Goal: Information Seeking & Learning: Learn about a topic

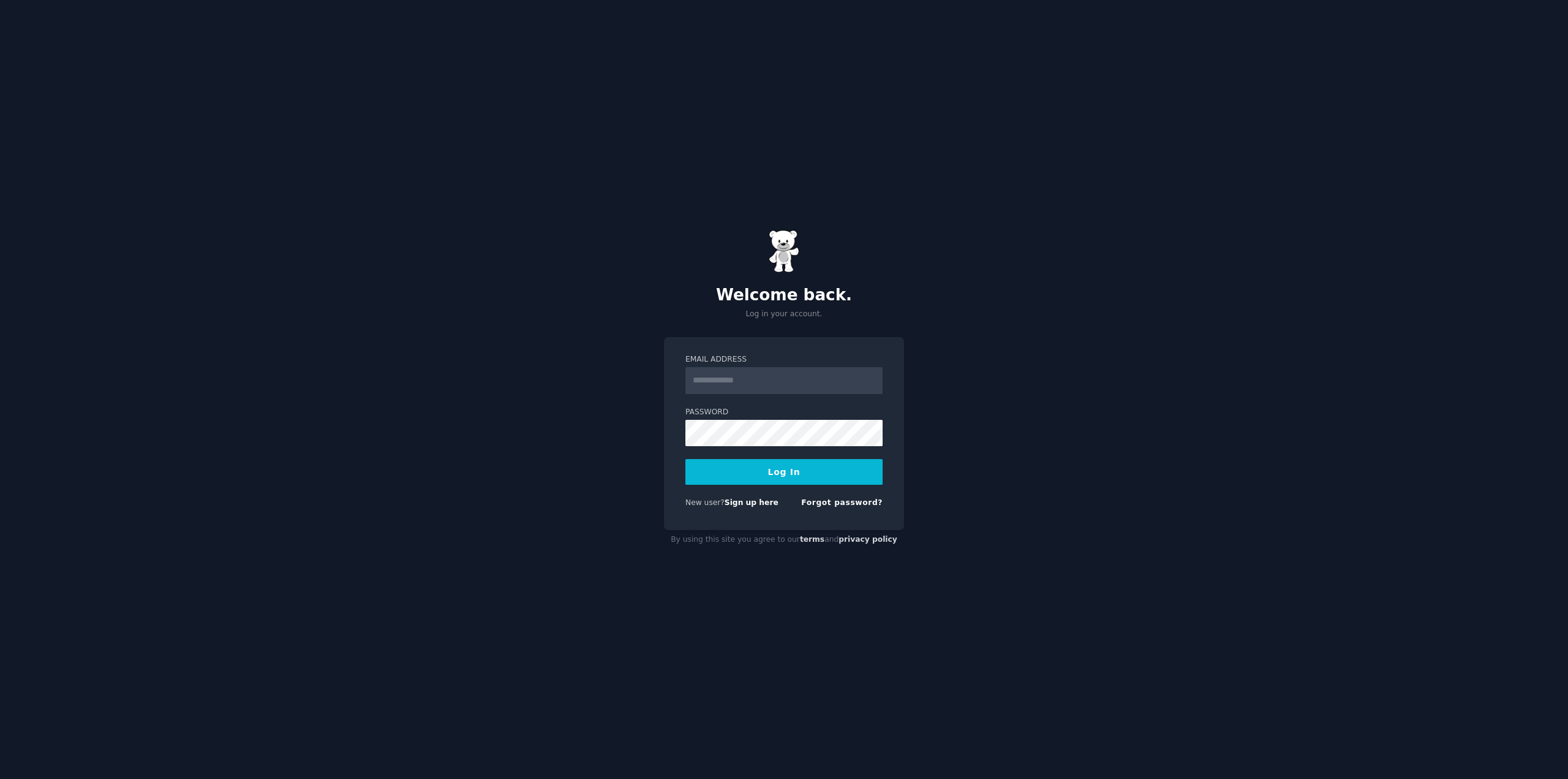
drag, startPoint x: 715, startPoint y: 380, endPoint x: 722, endPoint y: 381, distance: 7.1
click at [715, 380] on input "Email Address" at bounding box center [784, 381] width 197 height 27
type input "**********"
click at [733, 470] on button "Log In" at bounding box center [784, 472] width 197 height 26
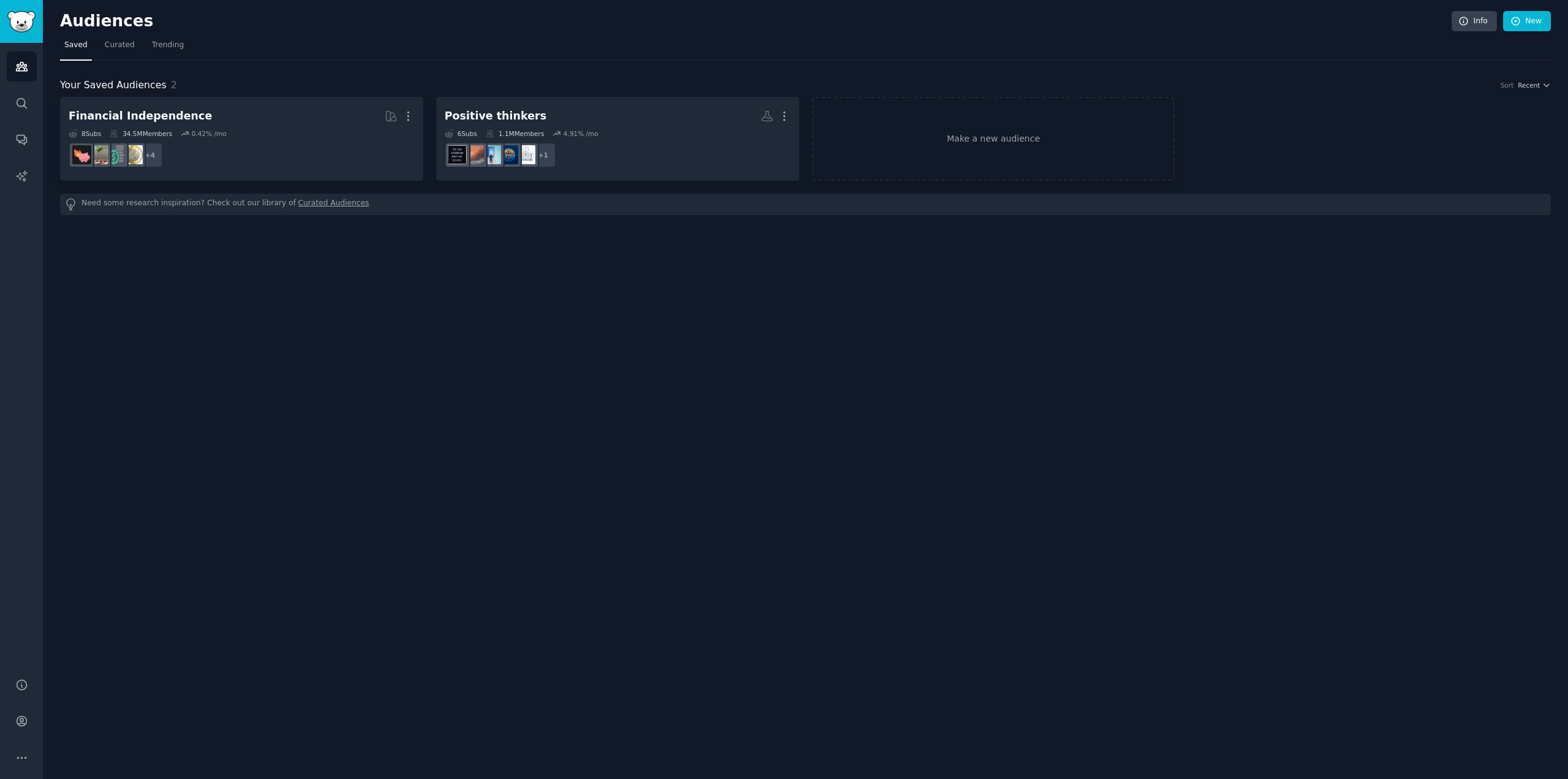
drag, startPoint x: 1052, startPoint y: 1, endPoint x: 1027, endPoint y: 46, distance: 51.5
click at [1027, 46] on nav "Saved Curated Trending" at bounding box center [805, 48] width 1491 height 25
drag, startPoint x: 1402, startPoint y: 0, endPoint x: 1045, endPoint y: 14, distance: 357.3
click at [1045, 14] on h2 "Audiences" at bounding box center [755, 21] width 1391 height 19
drag, startPoint x: 1050, startPoint y: 0, endPoint x: 935, endPoint y: 44, distance: 123.1
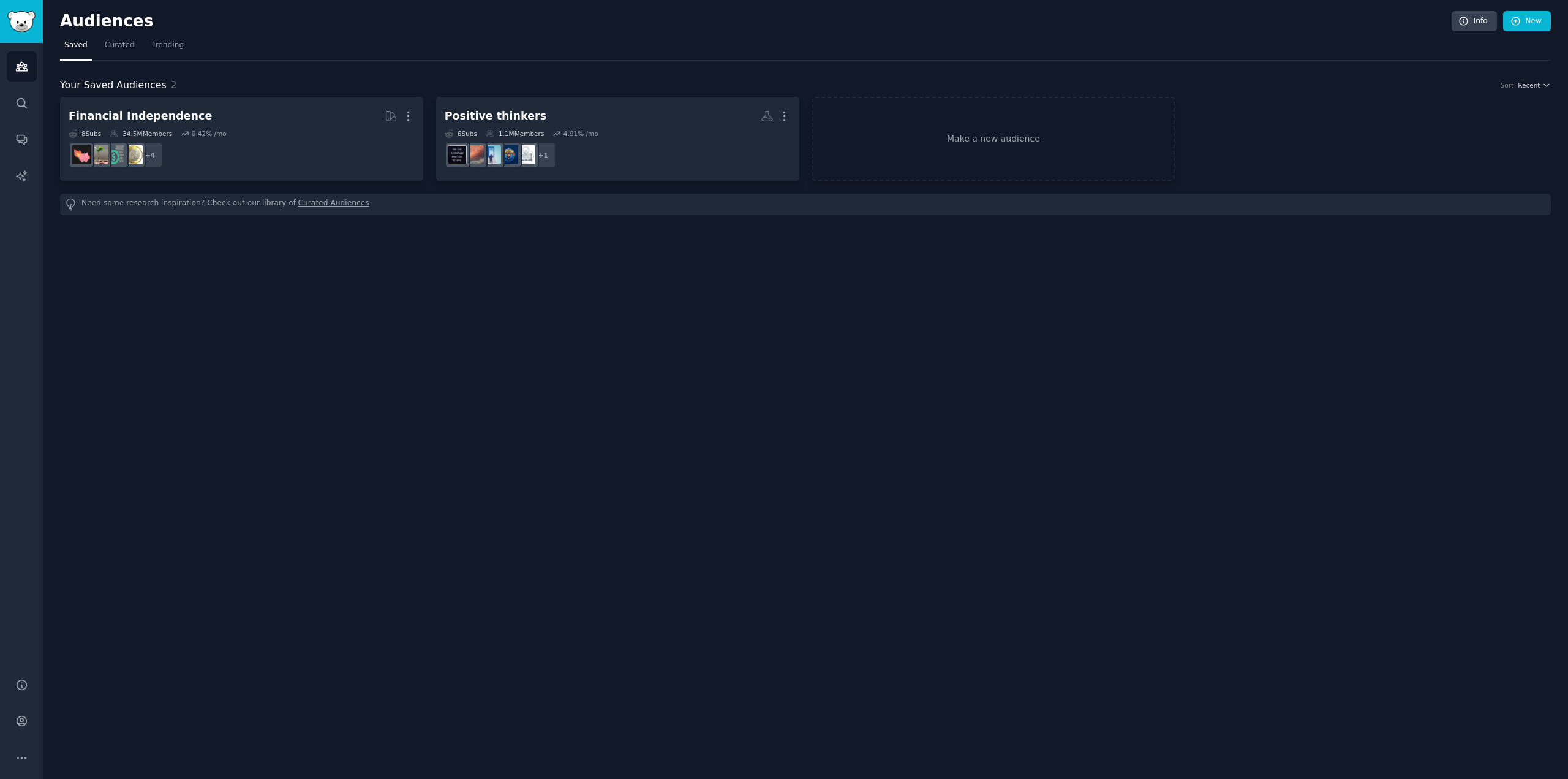
click at [935, 44] on nav "Saved Curated Trending" at bounding box center [805, 48] width 1491 height 25
drag, startPoint x: 784, startPoint y: 0, endPoint x: 719, endPoint y: 26, distance: 70.0
click at [719, 26] on h2 "Audiences" at bounding box center [755, 21] width 1391 height 19
drag, startPoint x: 730, startPoint y: 0, endPoint x: 677, endPoint y: 22, distance: 57.4
click at [677, 22] on h2 "Audiences" at bounding box center [755, 21] width 1391 height 19
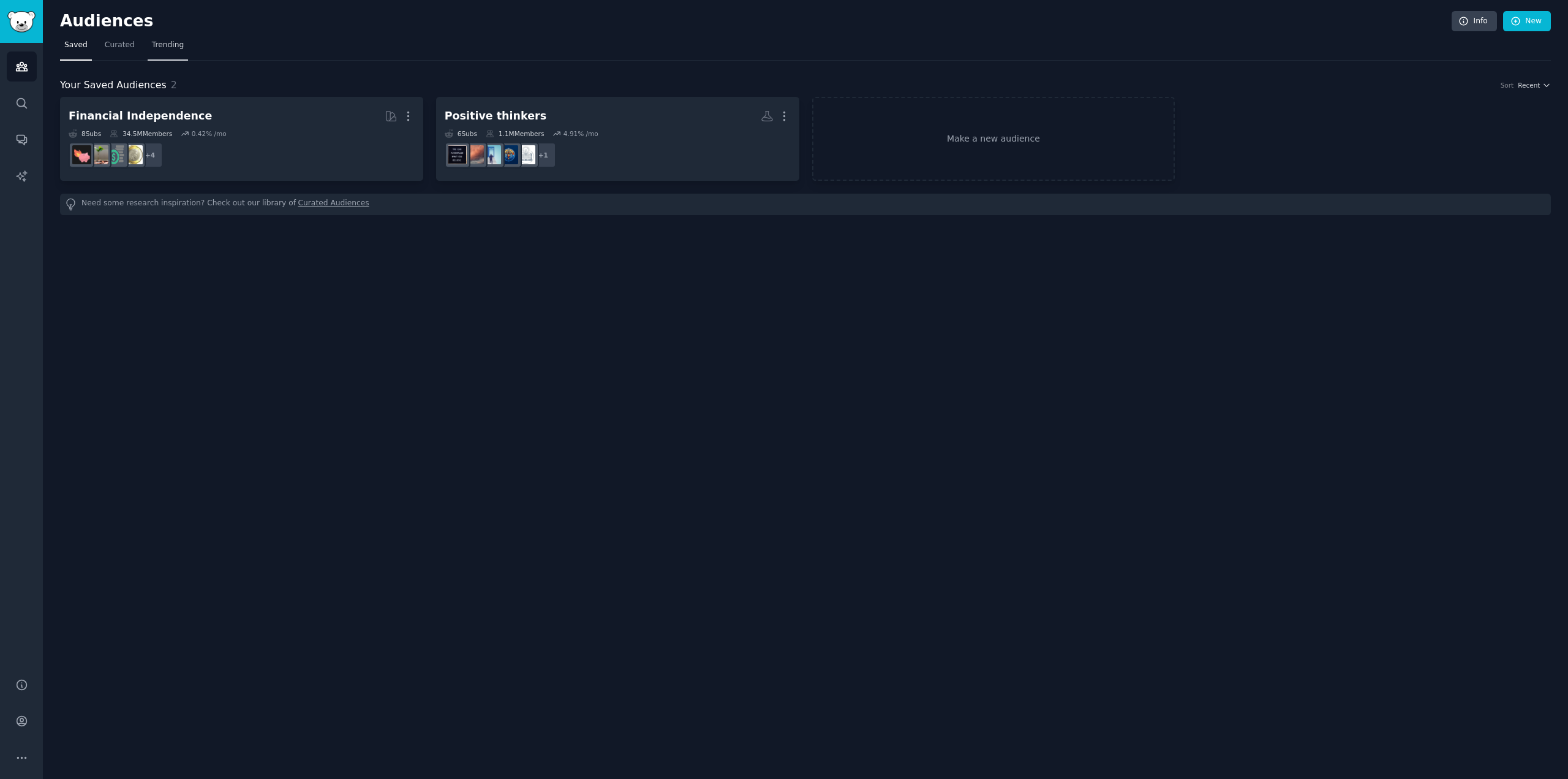
click at [171, 44] on span "Trending" at bounding box center [167, 44] width 32 height 11
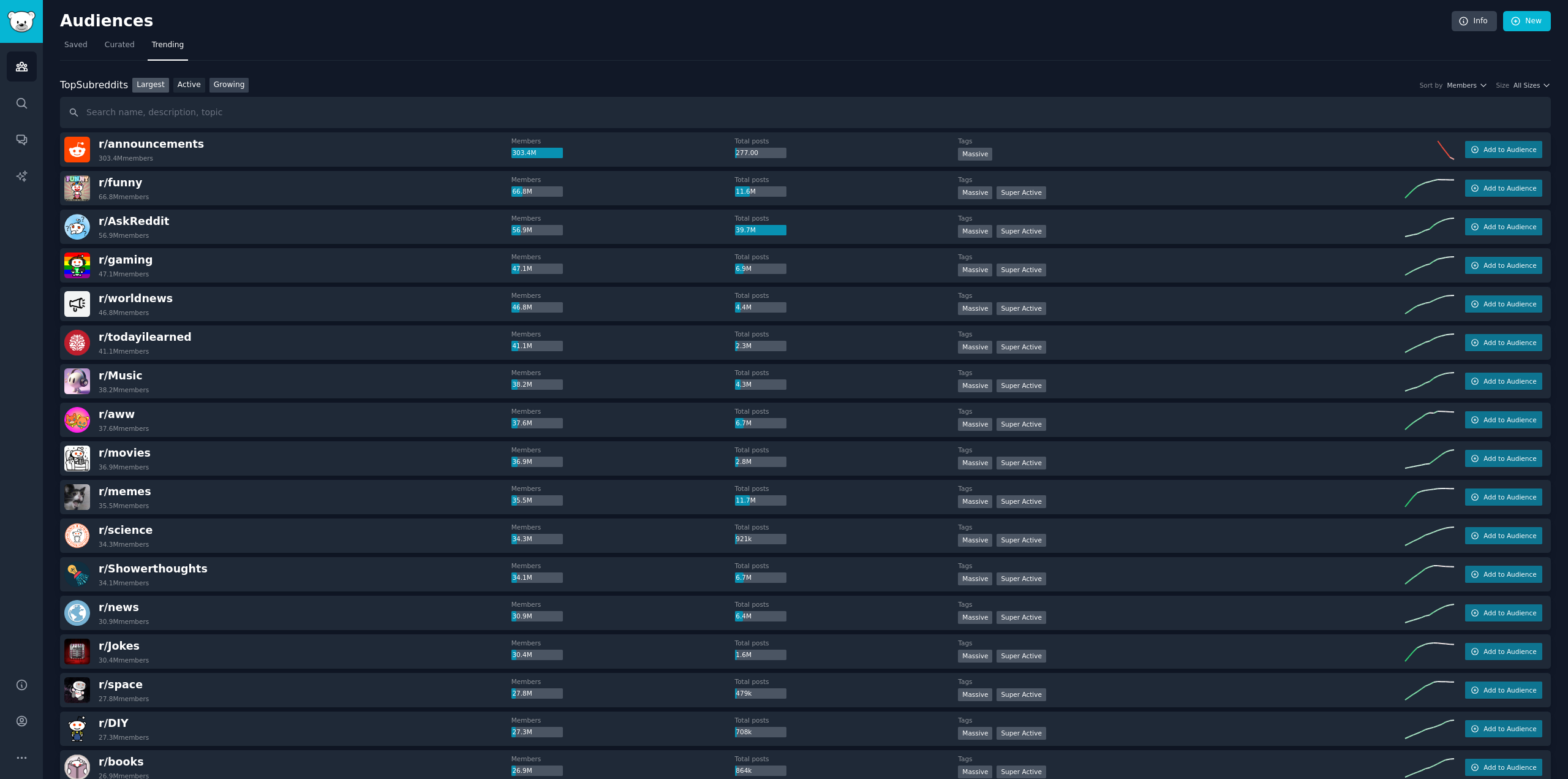
click at [227, 83] on link "Growing" at bounding box center [229, 86] width 40 height 15
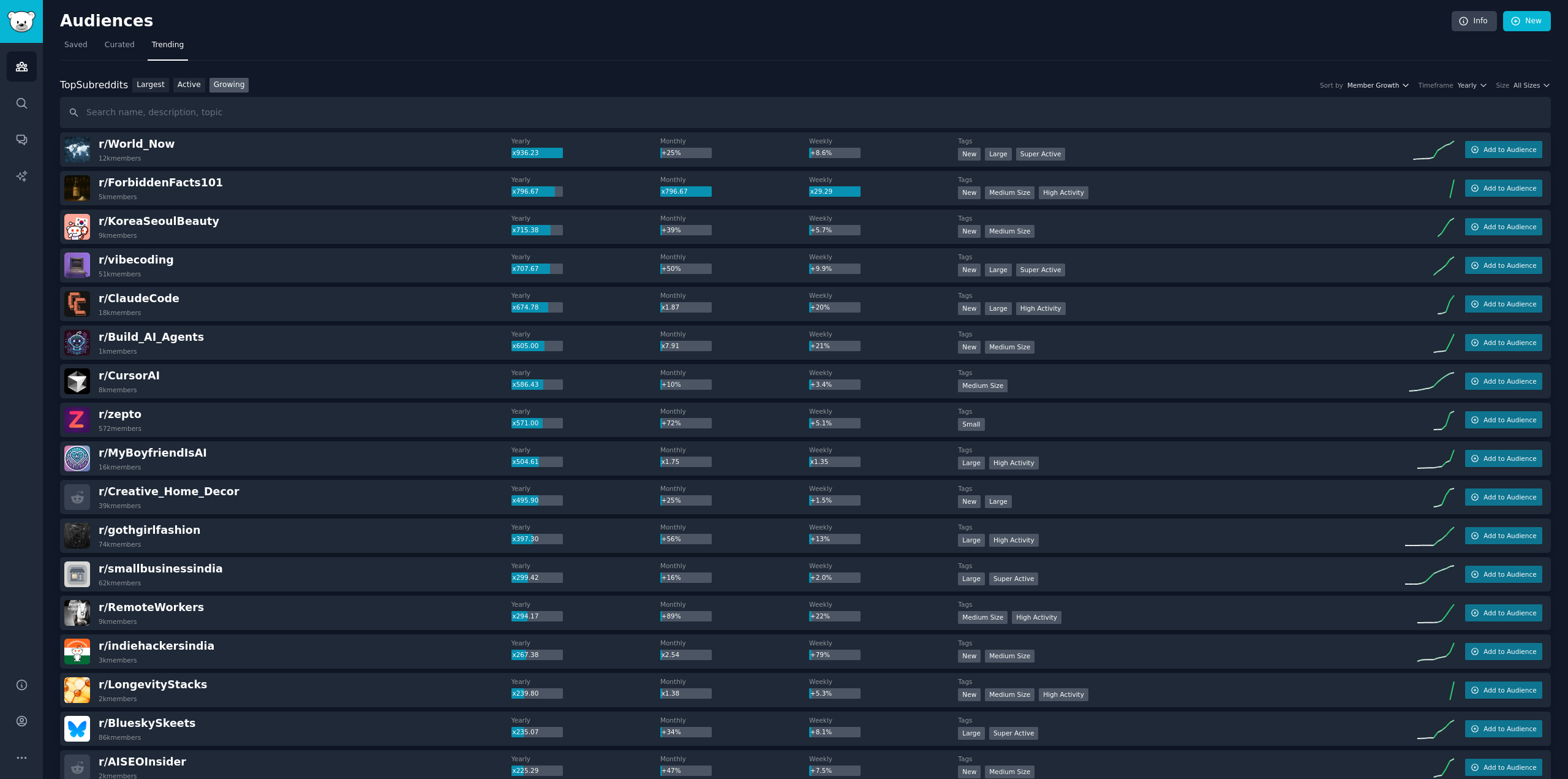
click at [1400, 85] on span "Member Growth" at bounding box center [1374, 85] width 52 height 9
drag, startPoint x: 1482, startPoint y: 81, endPoint x: 1475, endPoint y: 81, distance: 7.0
click at [1481, 81] on button "Yearly" at bounding box center [1472, 85] width 30 height 9
click at [1428, 130] on div "Monthly" at bounding box center [1427, 130] width 114 height 21
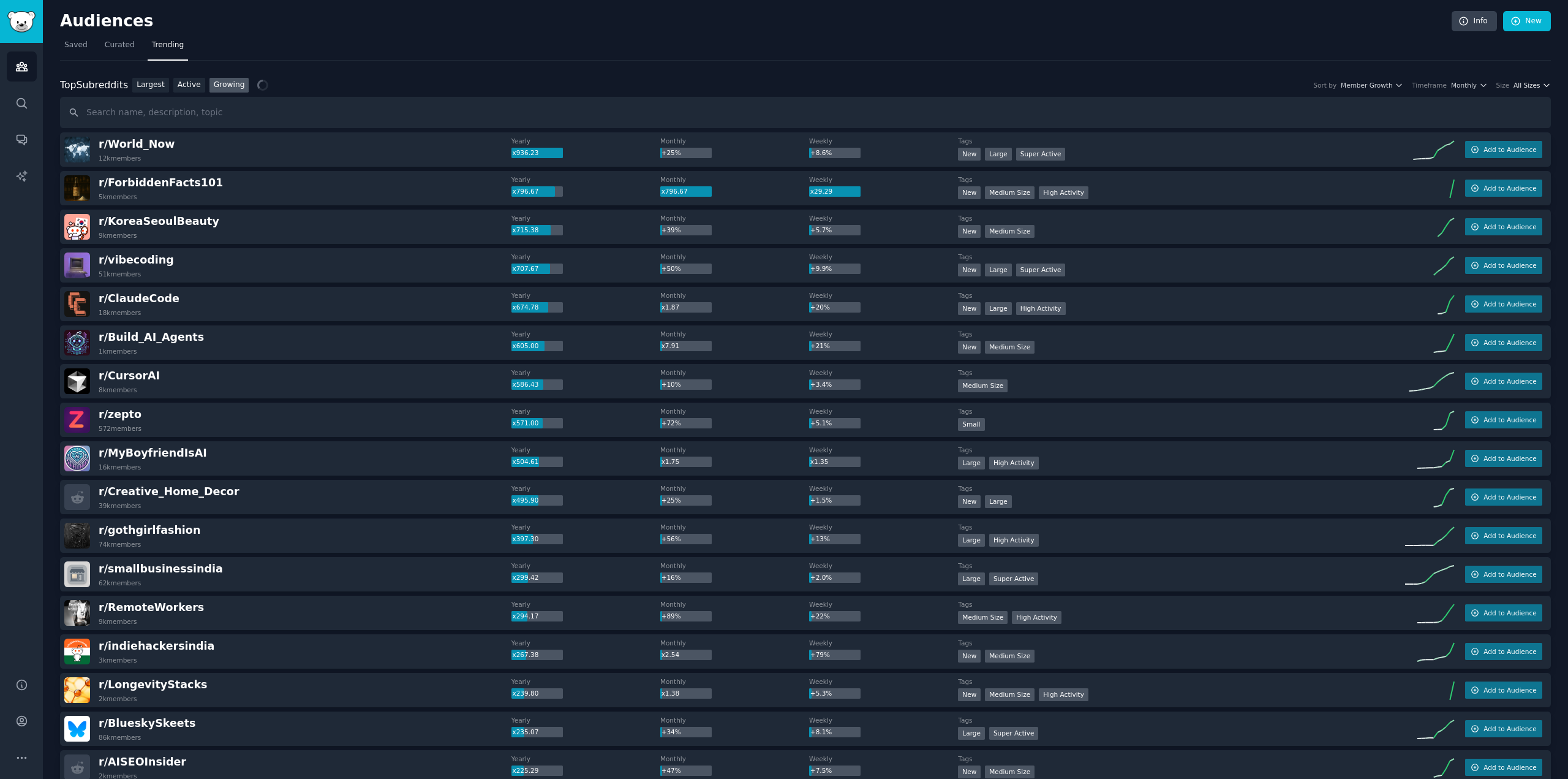
click at [1531, 84] on span "All Sizes" at bounding box center [1526, 85] width 26 height 9
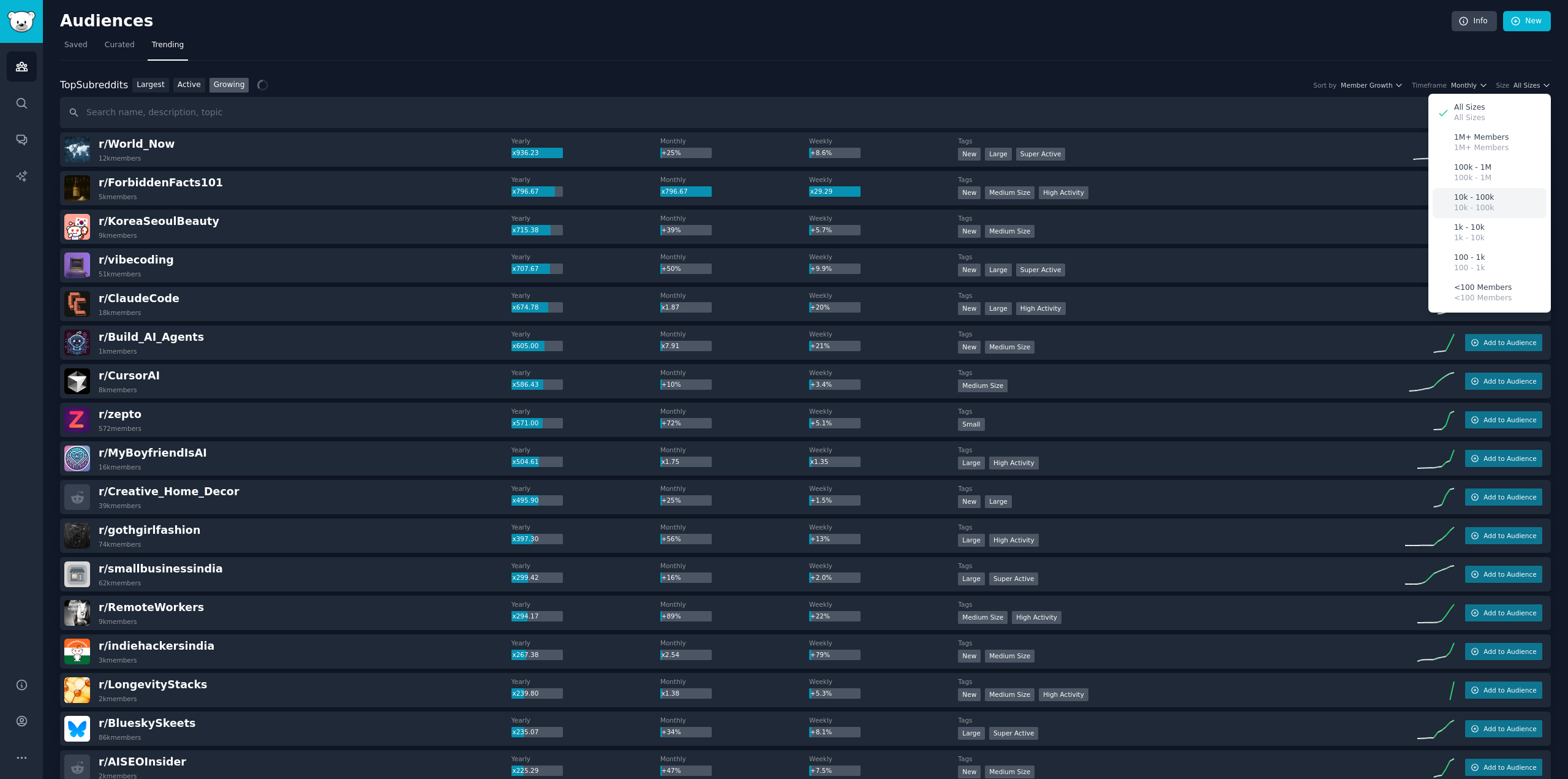
click at [1490, 199] on div "10k - 100k 10k - 100k" at bounding box center [1490, 203] width 114 height 30
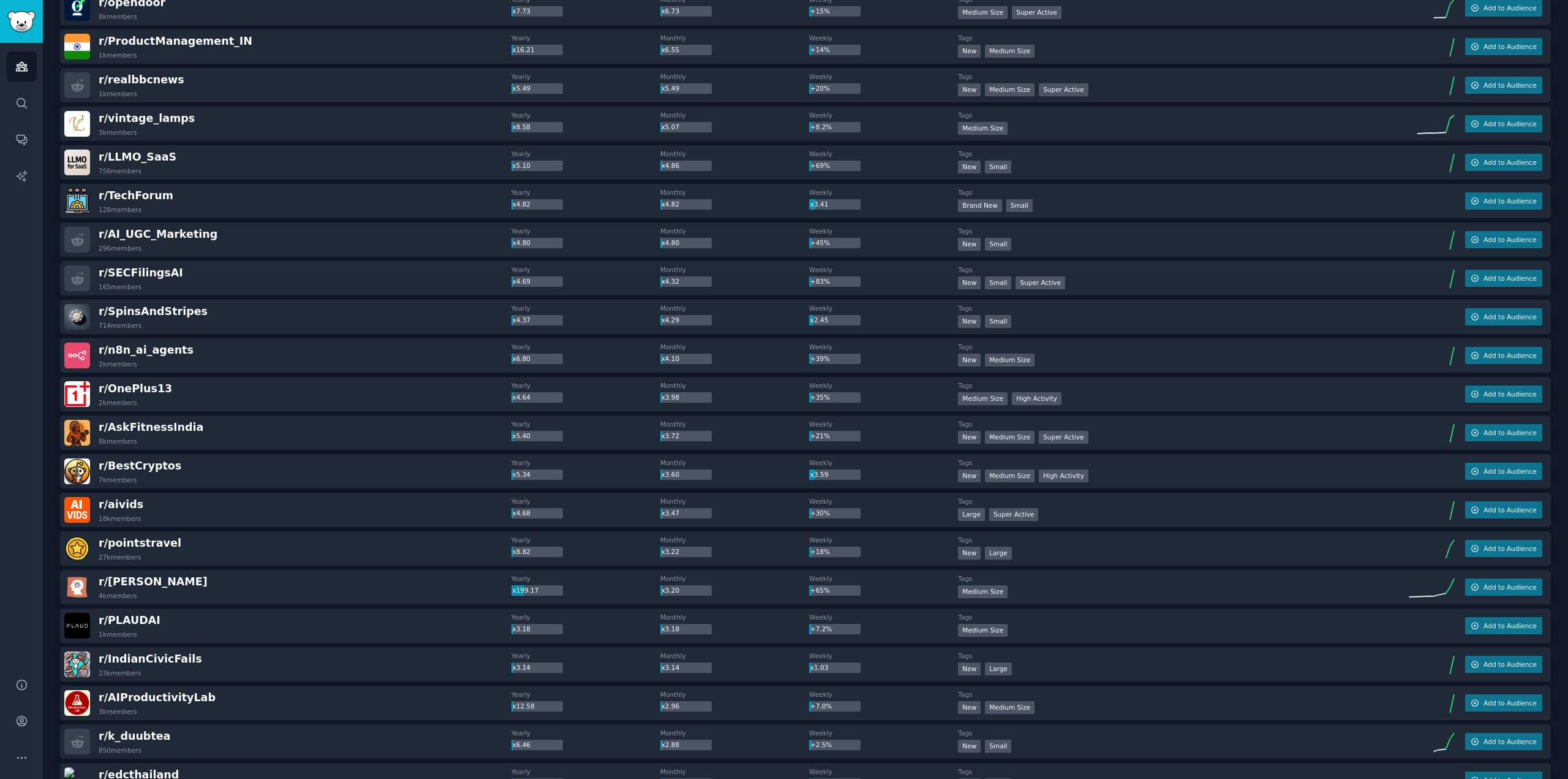
scroll to position [980, 0]
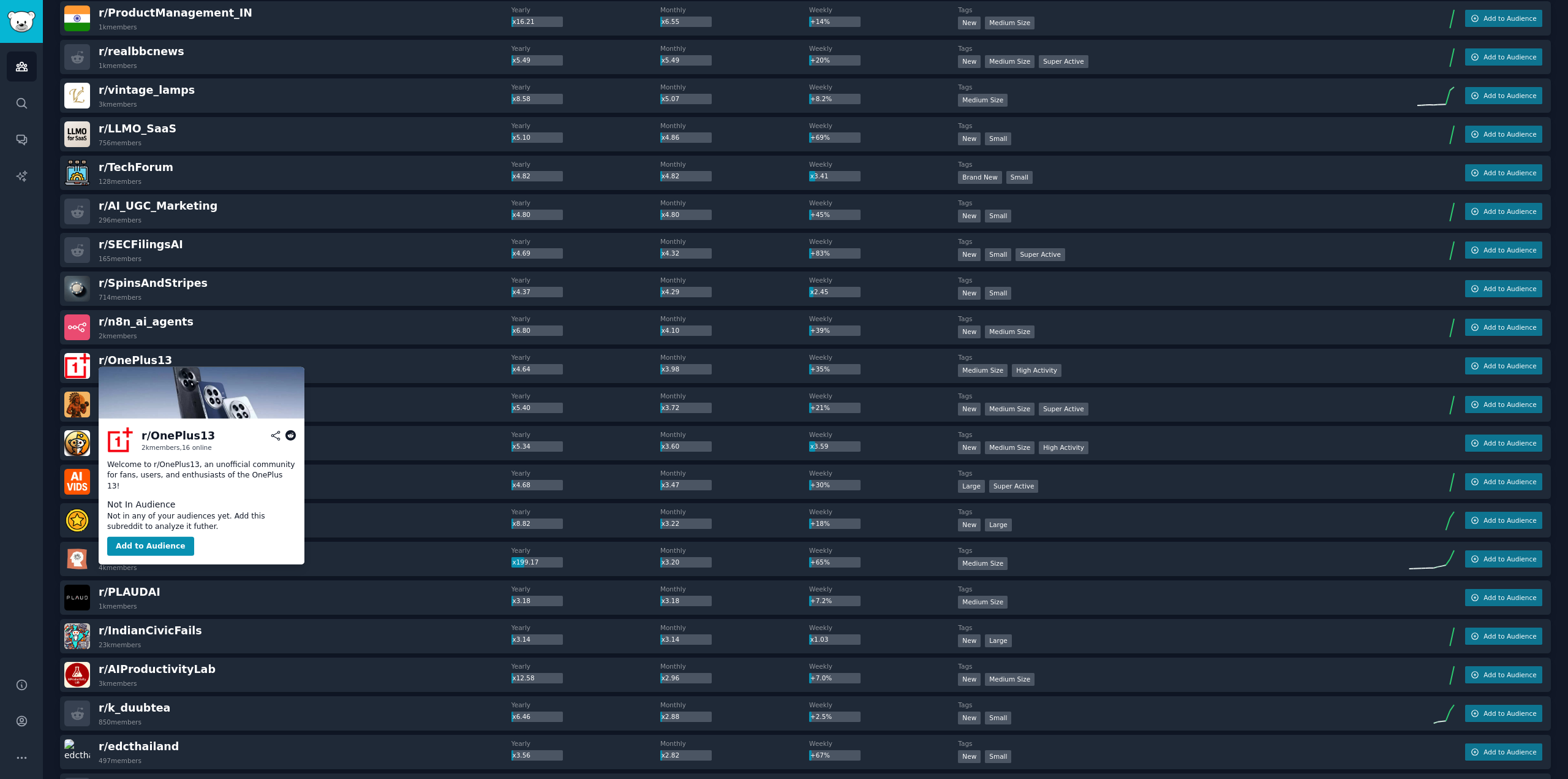
drag, startPoint x: 137, startPoint y: 358, endPoint x: 125, endPoint y: 382, distance: 26.8
click at [125, 382] on img at bounding box center [201, 392] width 206 height 51
click at [290, 436] on icon at bounding box center [290, 435] width 11 height 11
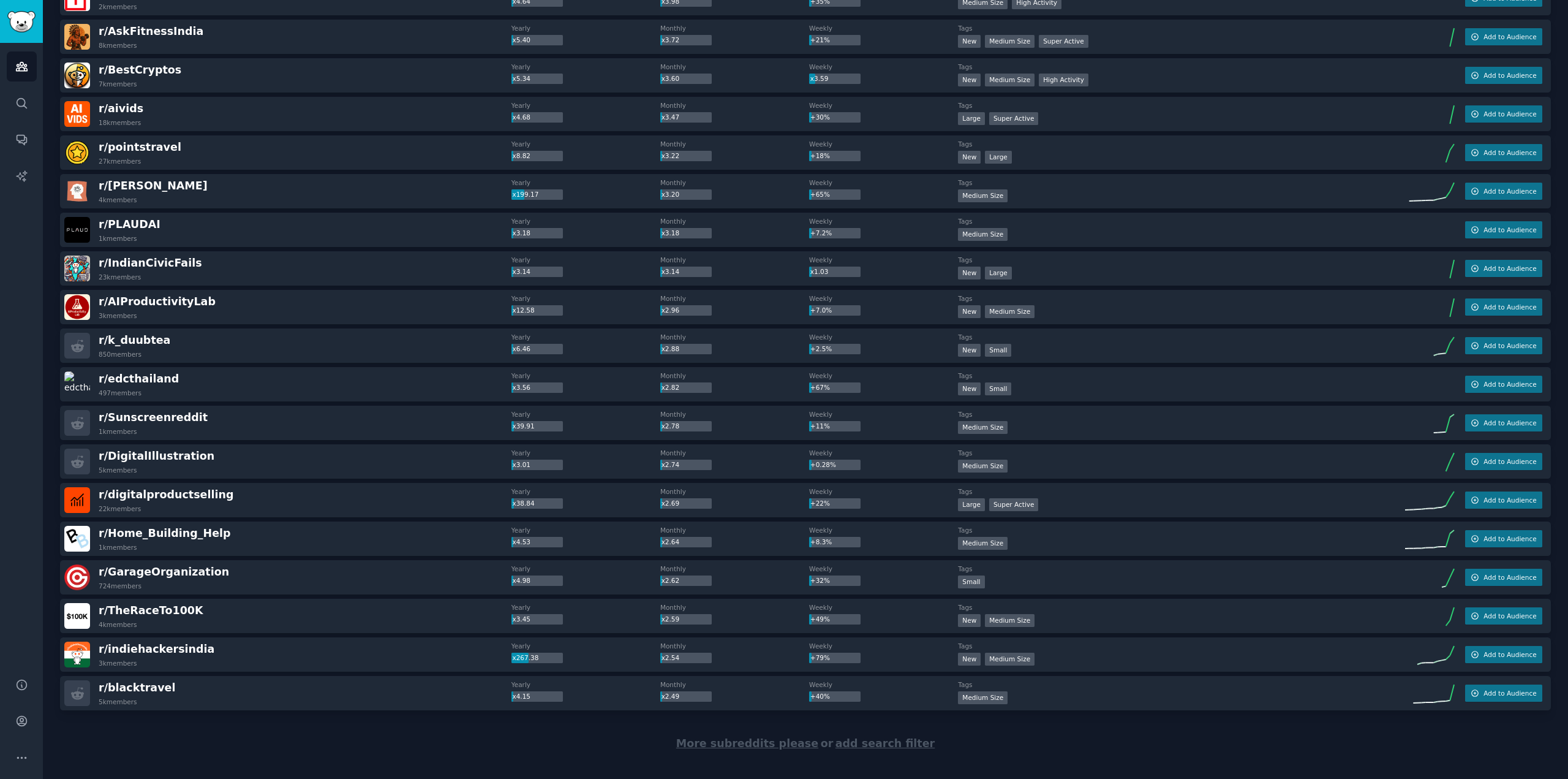
scroll to position [1362, 0]
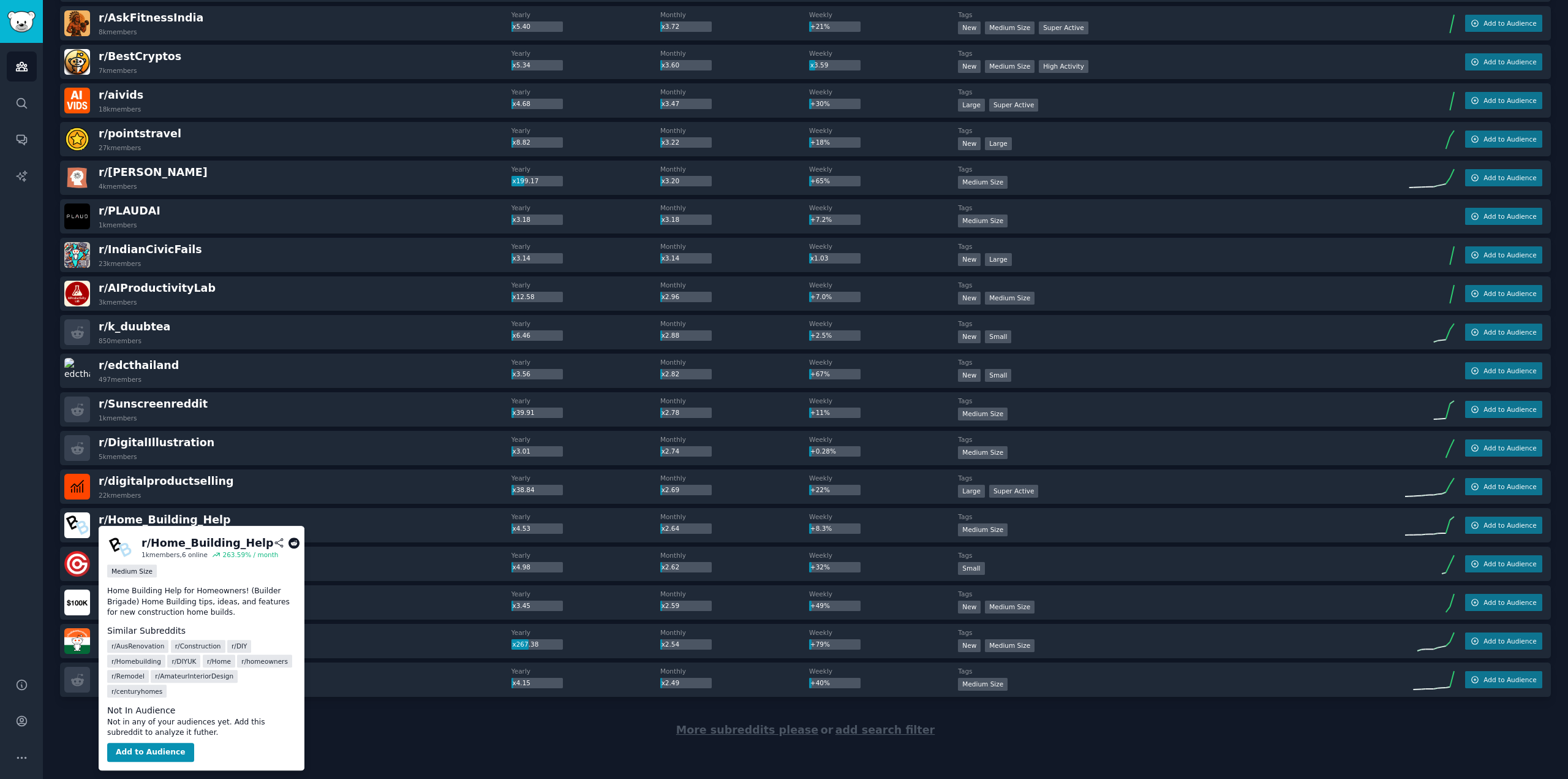
click at [289, 540] on icon at bounding box center [294, 542] width 11 height 11
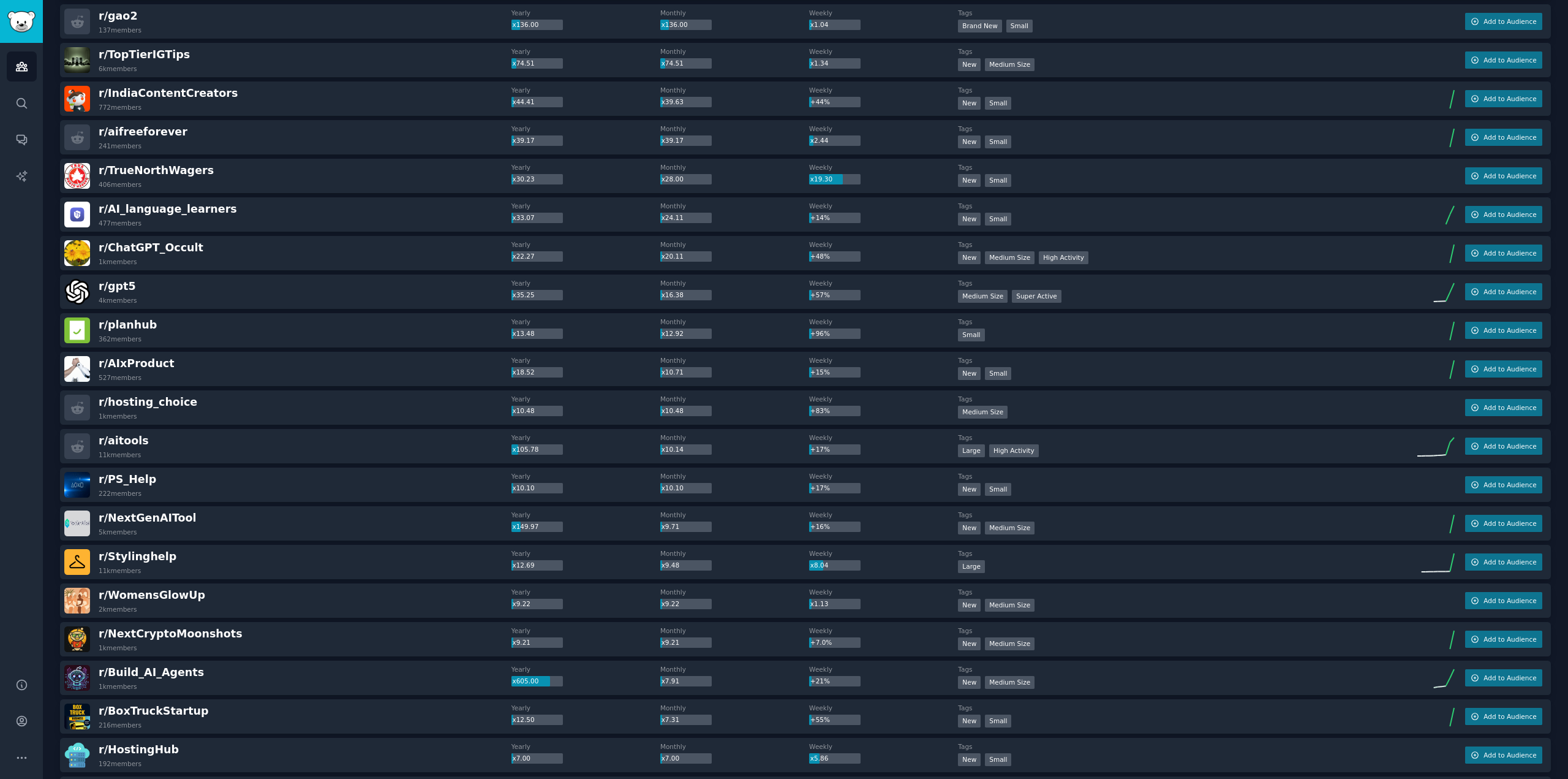
scroll to position [0, 0]
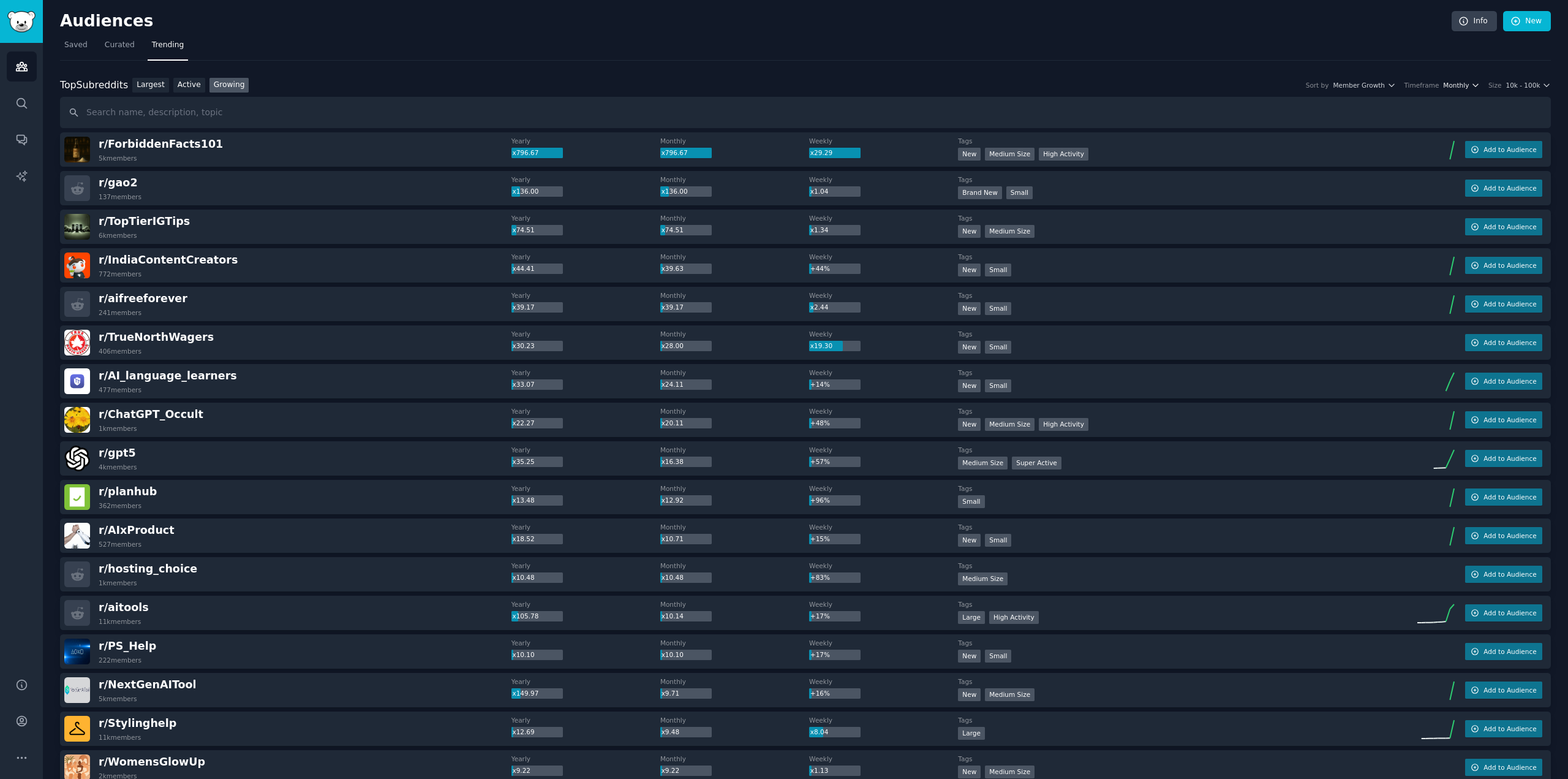
click at [1465, 84] on span "Monthly" at bounding box center [1456, 85] width 26 height 9
click at [1408, 155] on p "Weekly" at bounding box center [1397, 152] width 27 height 11
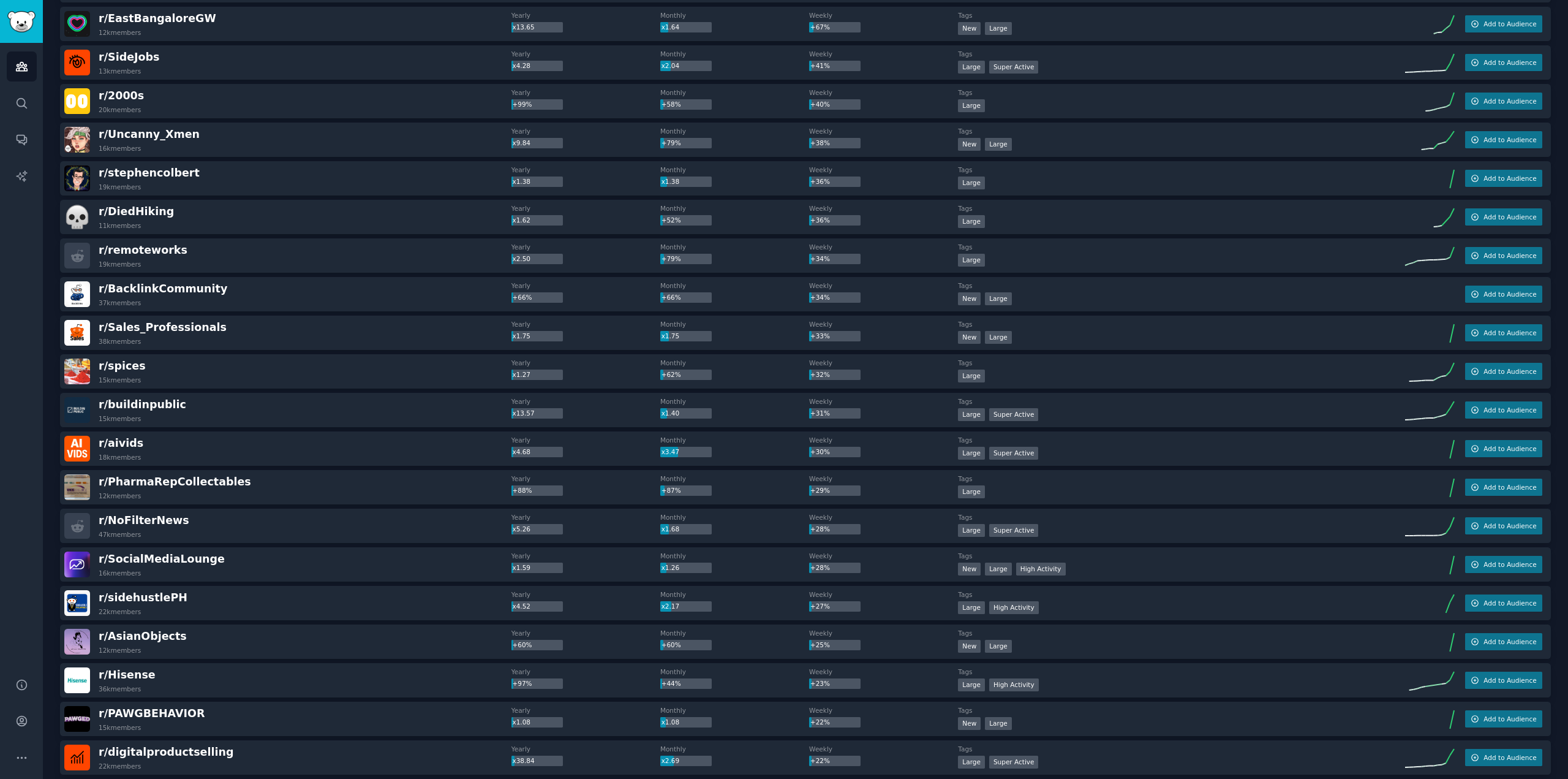
scroll to position [306, 0]
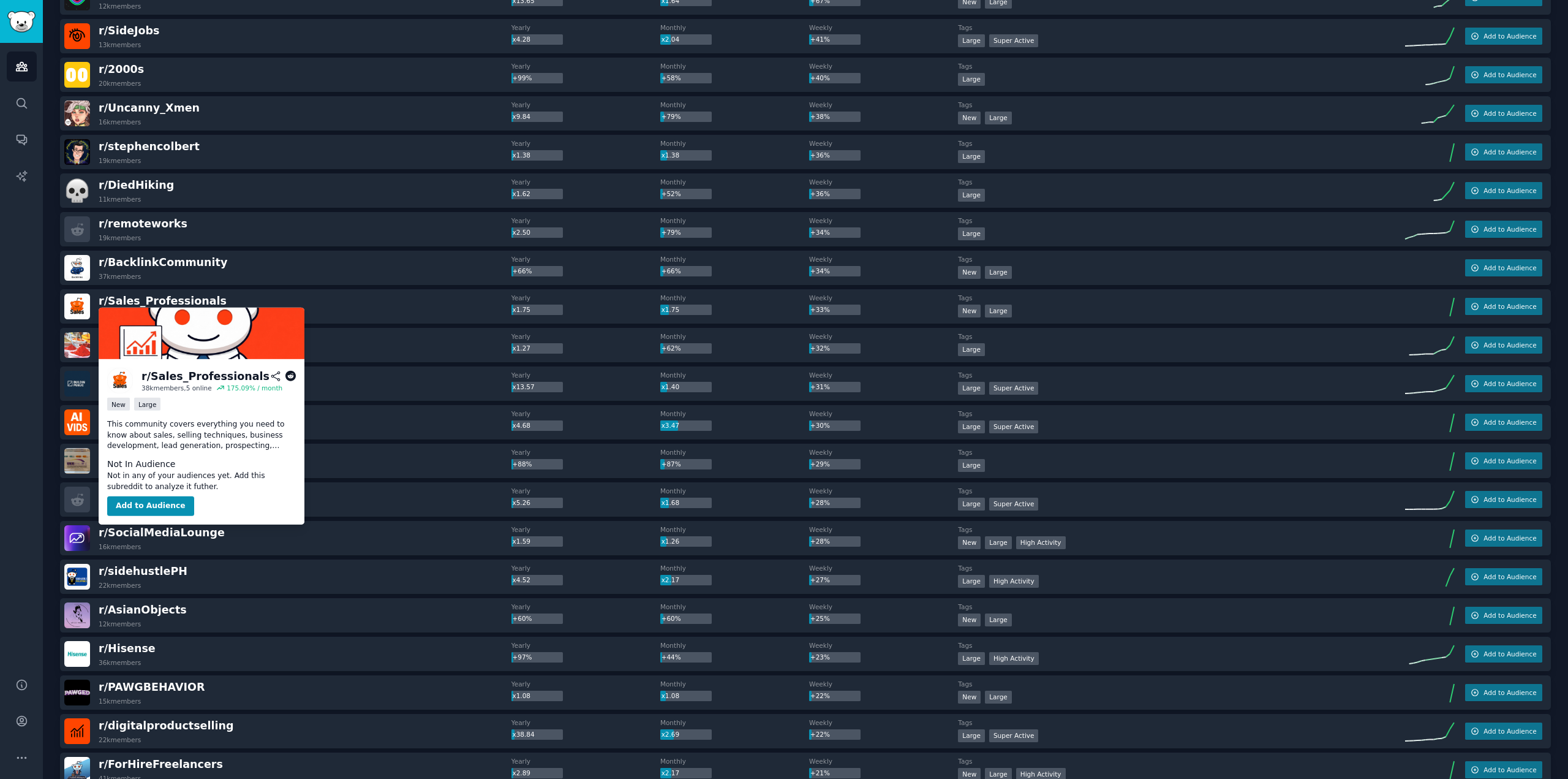
click at [291, 374] on icon at bounding box center [290, 376] width 11 height 11
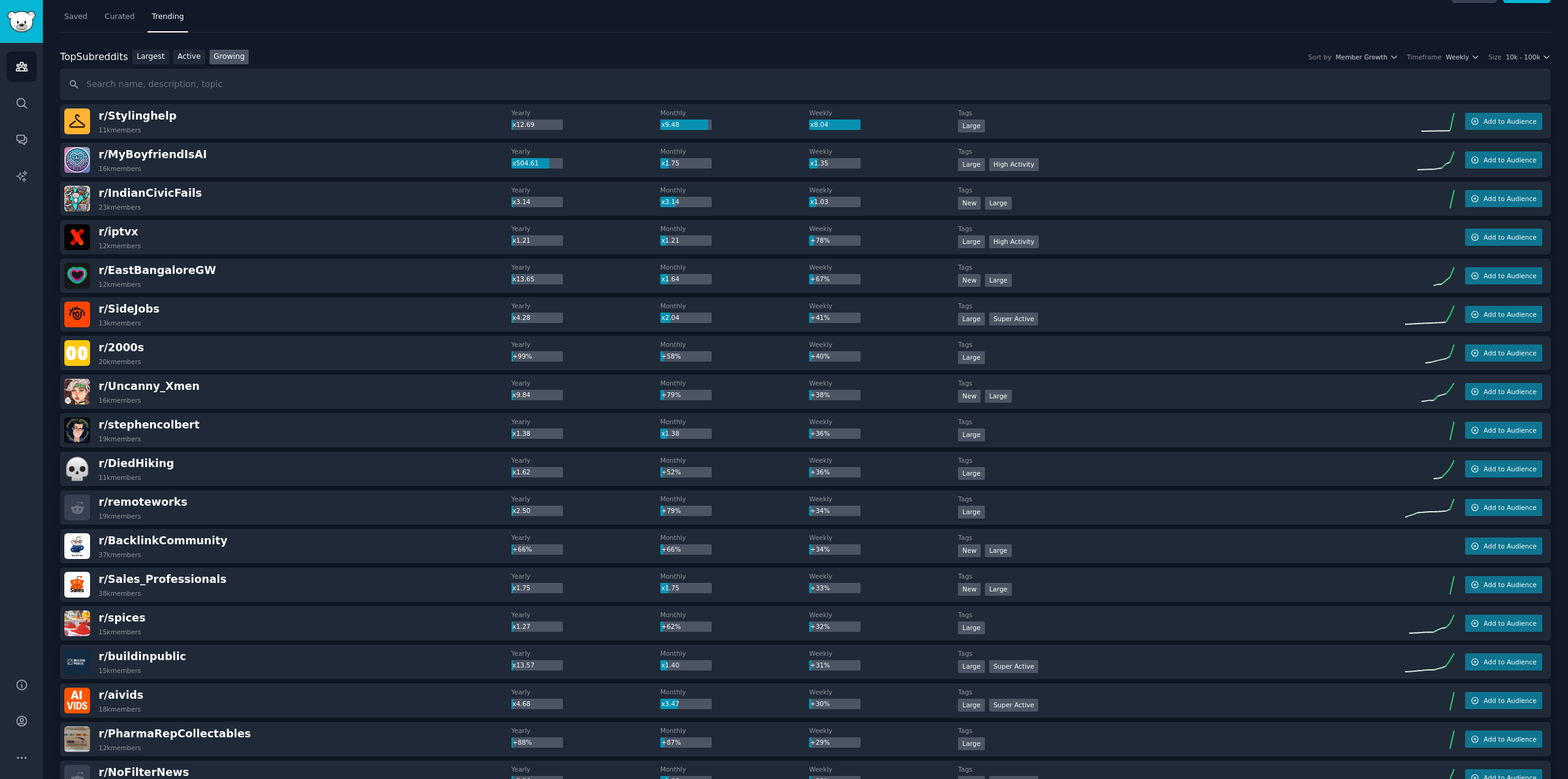
scroll to position [0, 0]
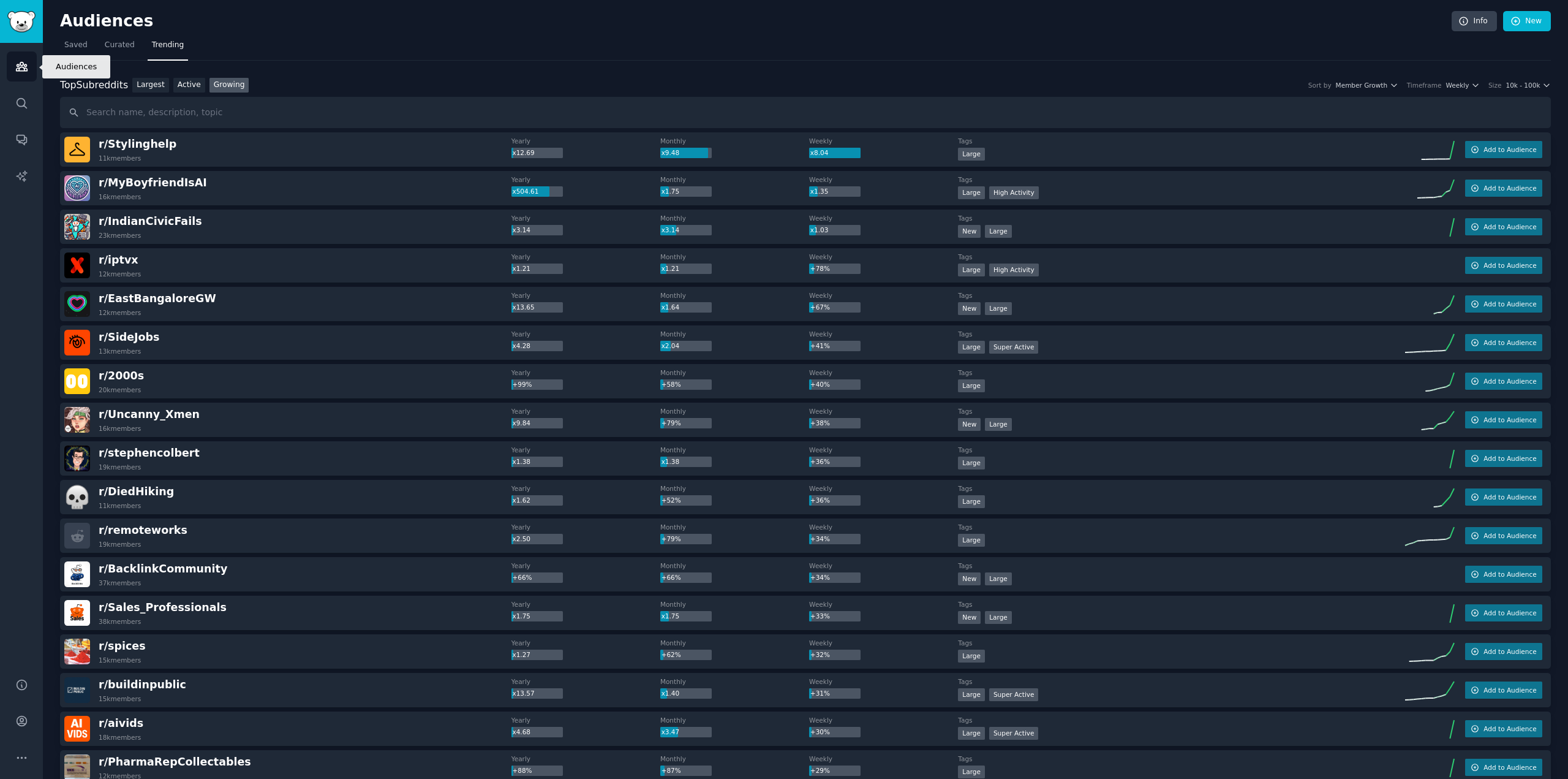
click at [27, 68] on icon "Sidebar" at bounding box center [21, 66] width 13 height 13
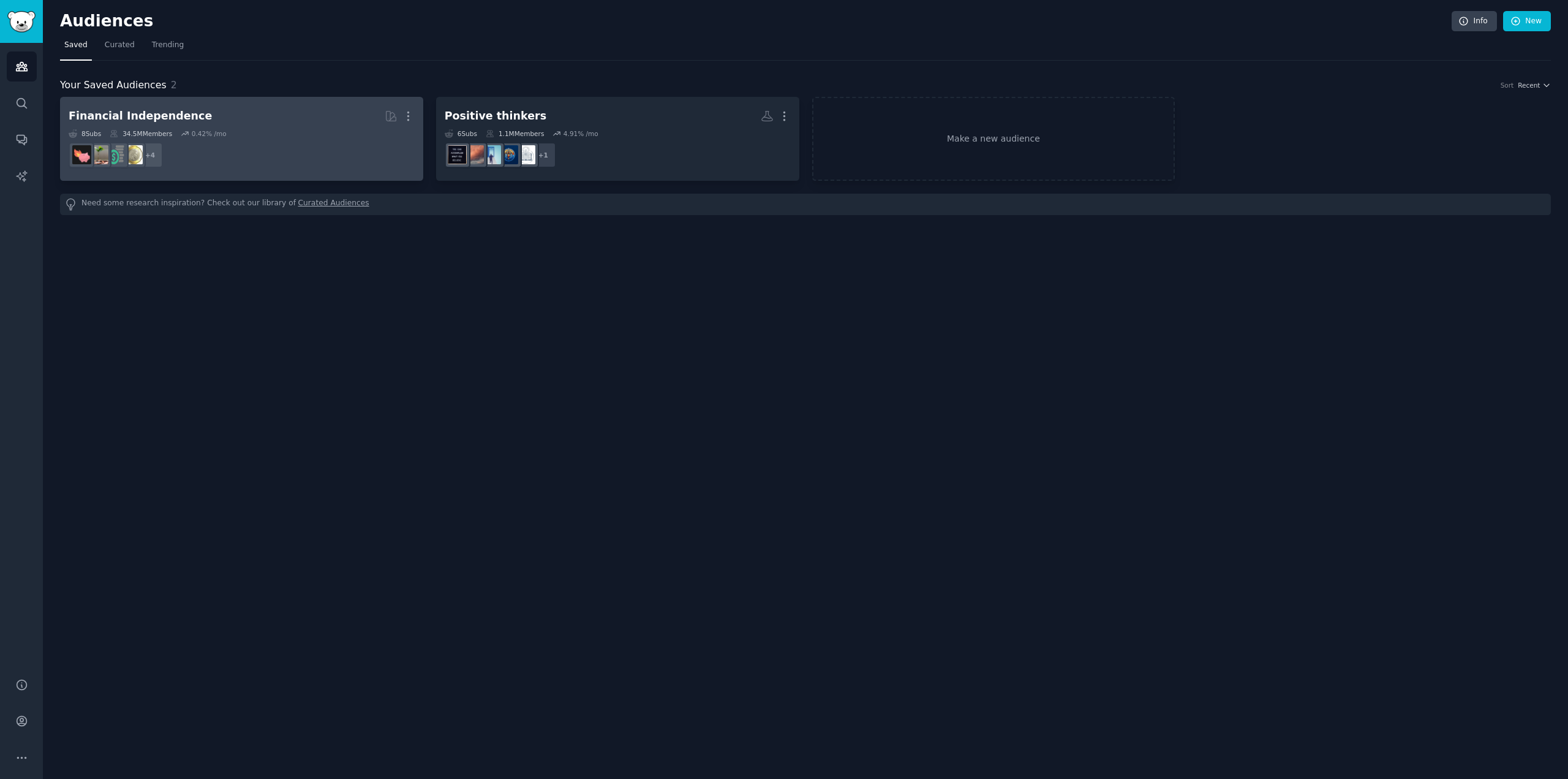
click at [118, 118] on div "Financial Independence" at bounding box center [140, 116] width 143 height 15
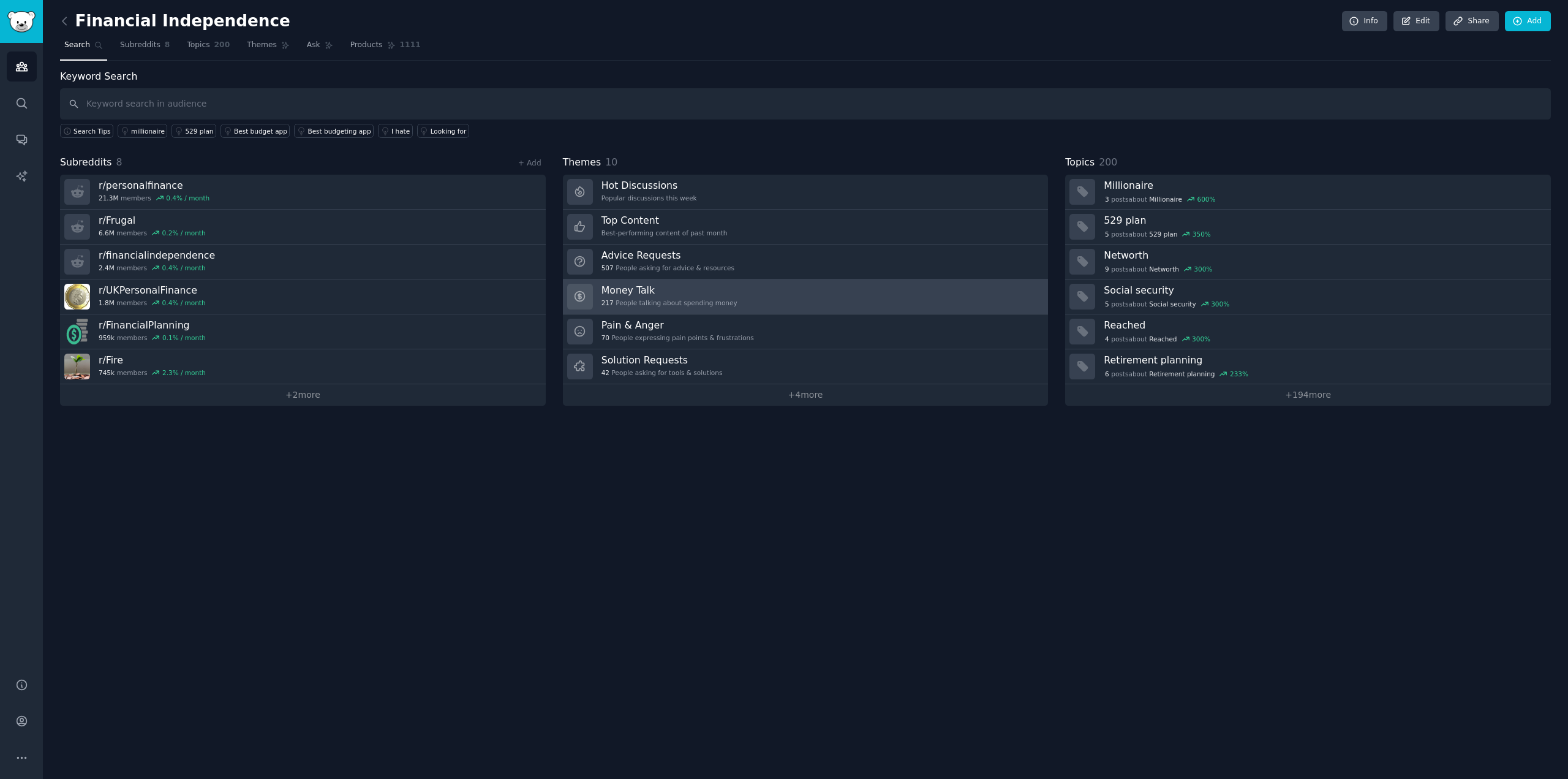
click at [632, 288] on h3 "Money Talk" at bounding box center [670, 290] width 136 height 13
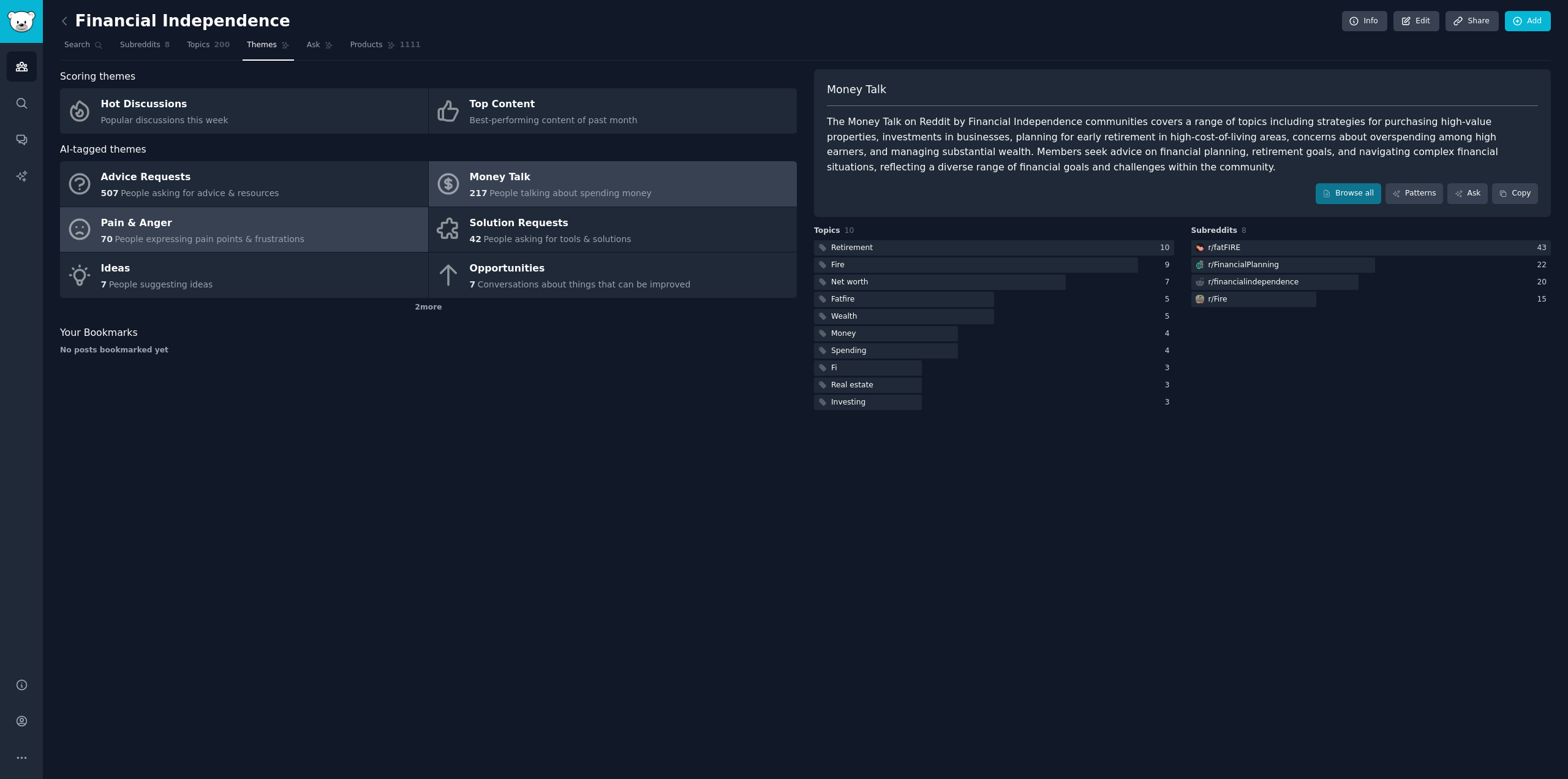
click at [219, 234] on span "People expressing pain points & frustrations" at bounding box center [210, 239] width 190 height 10
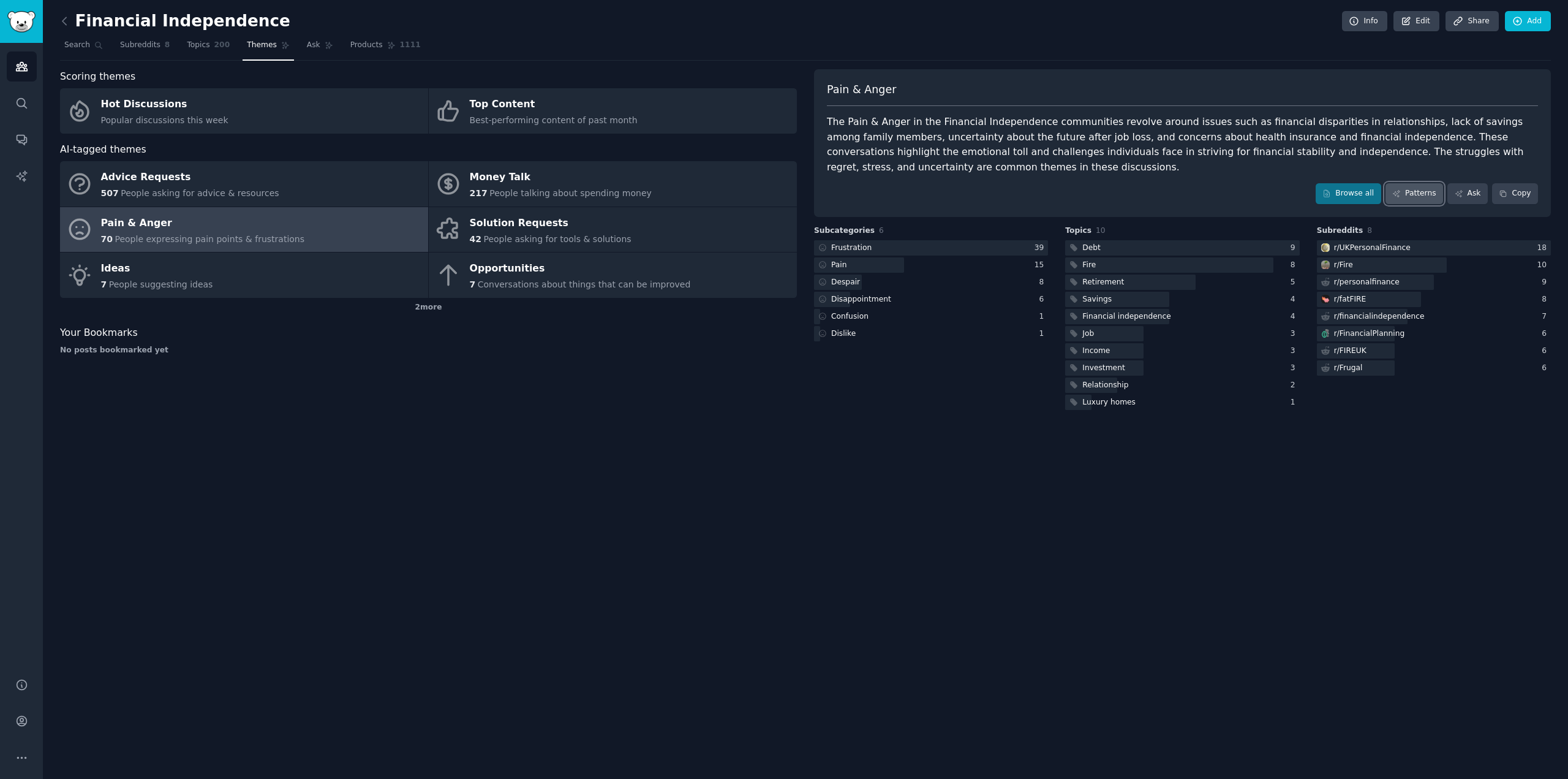
click at [1421, 187] on link "Patterns" at bounding box center [1414, 194] width 58 height 21
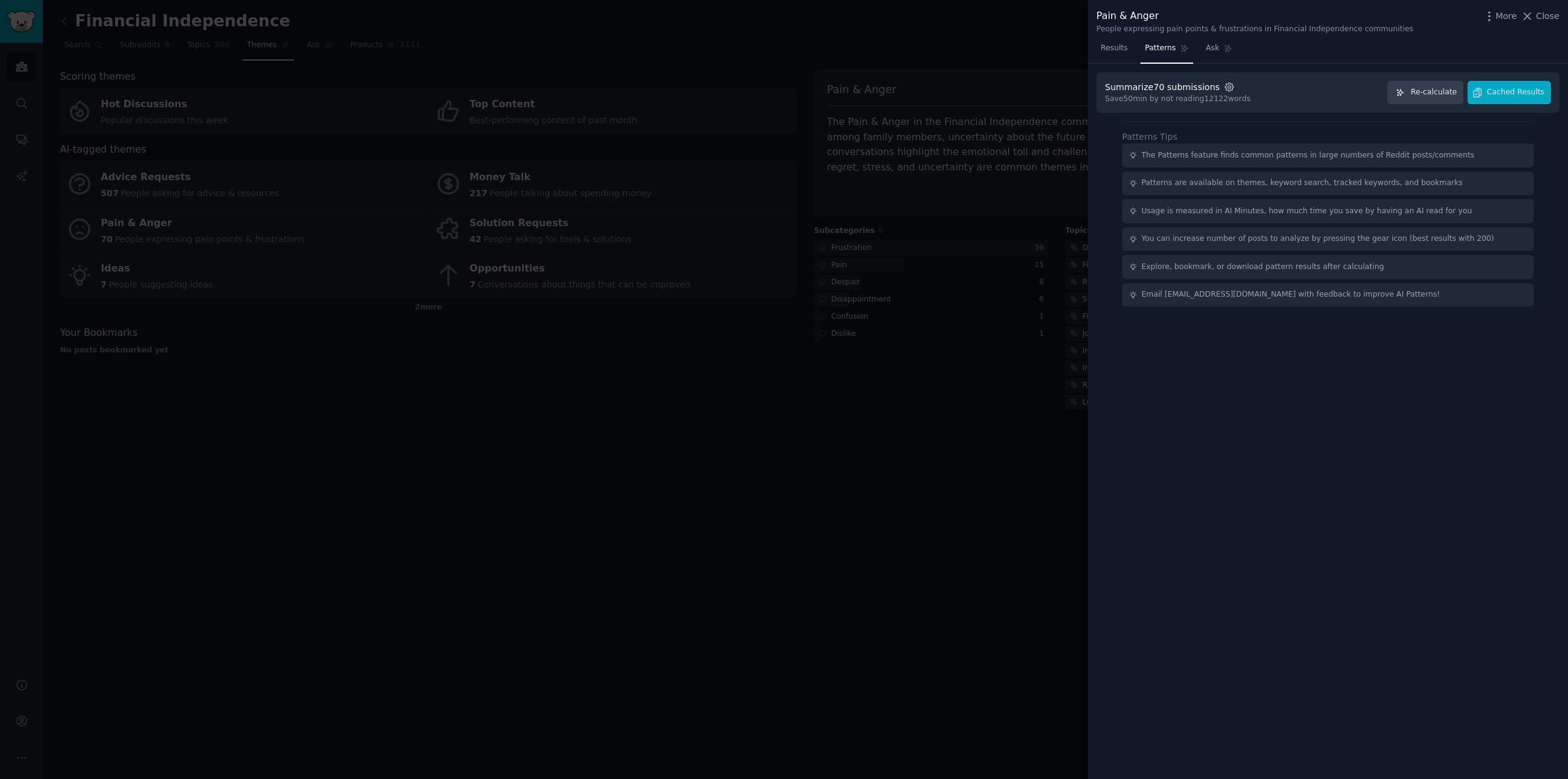
click at [1224, 84] on icon "button" at bounding box center [1229, 86] width 11 height 11
click at [1242, 410] on div "Summarize 70 submissions Settings Count Increase to get more patterns 100 200 5…" at bounding box center [1327, 421] width 480 height 715
click at [1224, 81] on icon "button" at bounding box center [1229, 86] width 11 height 11
click at [1296, 117] on div "200" at bounding box center [1309, 117] width 27 height 19
click at [1296, 118] on input "200" at bounding box center [1299, 117] width 9 height 9
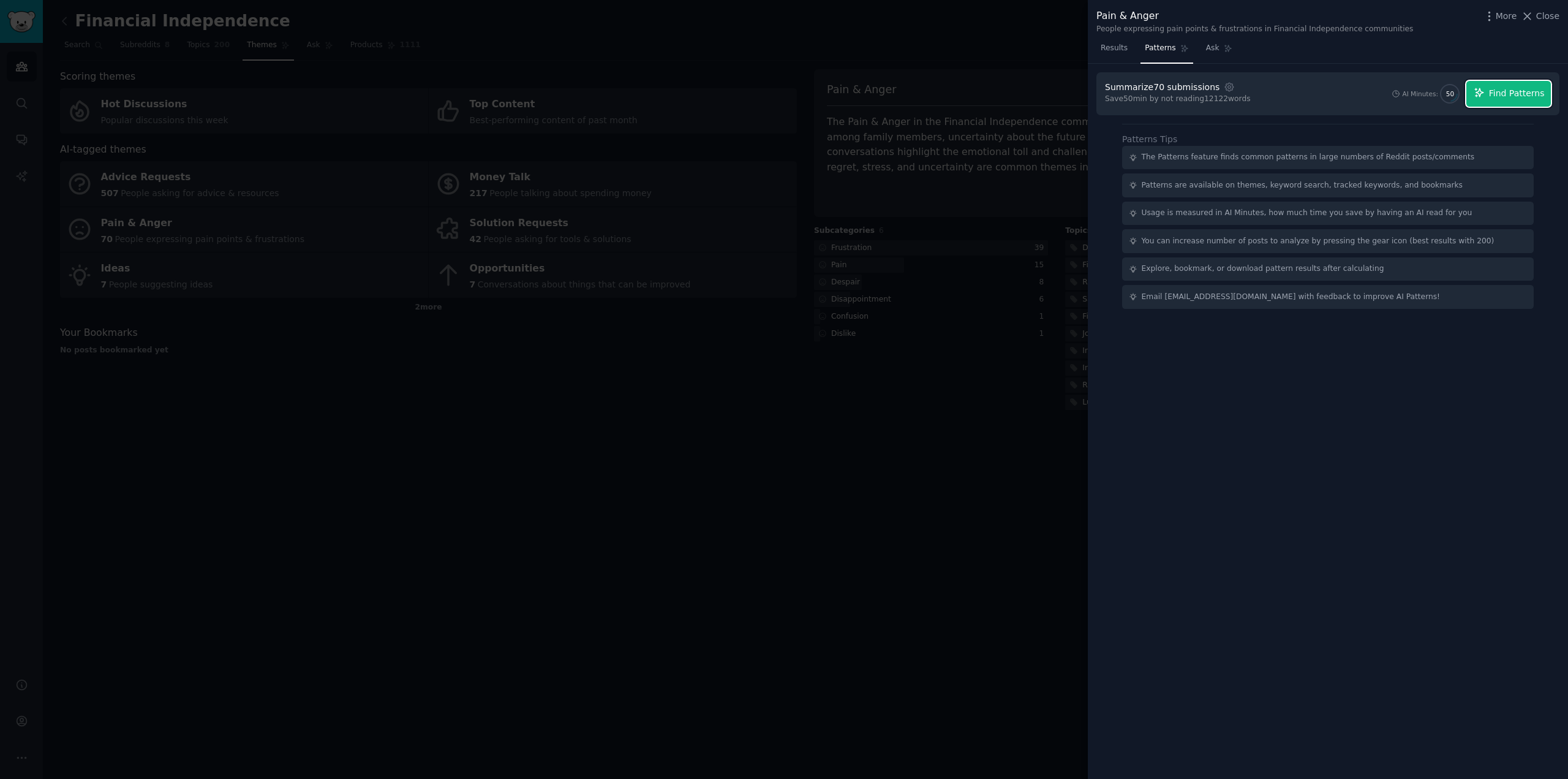
click at [1494, 97] on span "Find Patterns" at bounding box center [1517, 93] width 56 height 13
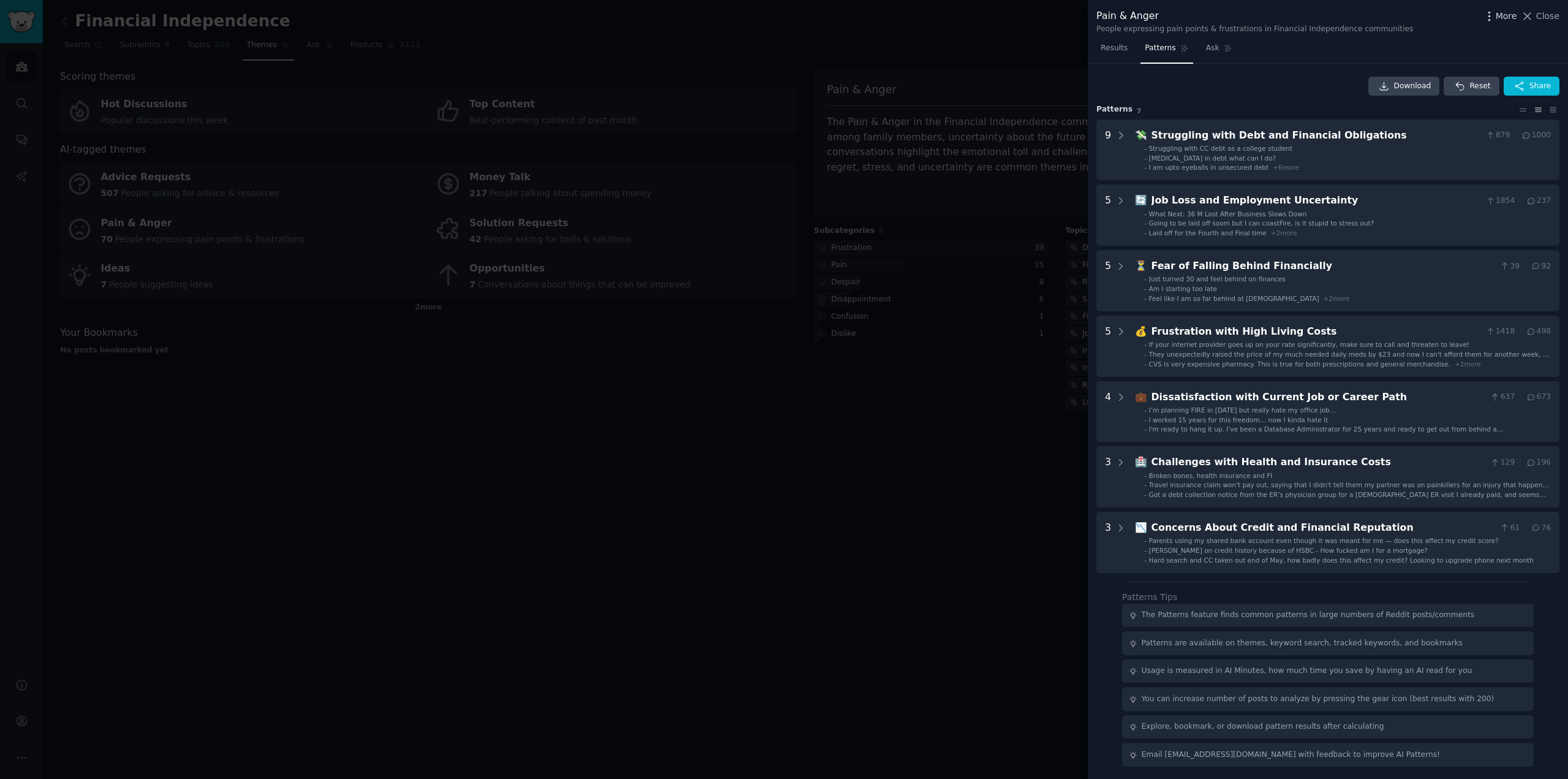
click at [1505, 15] on span "More" at bounding box center [1506, 15] width 21 height 13
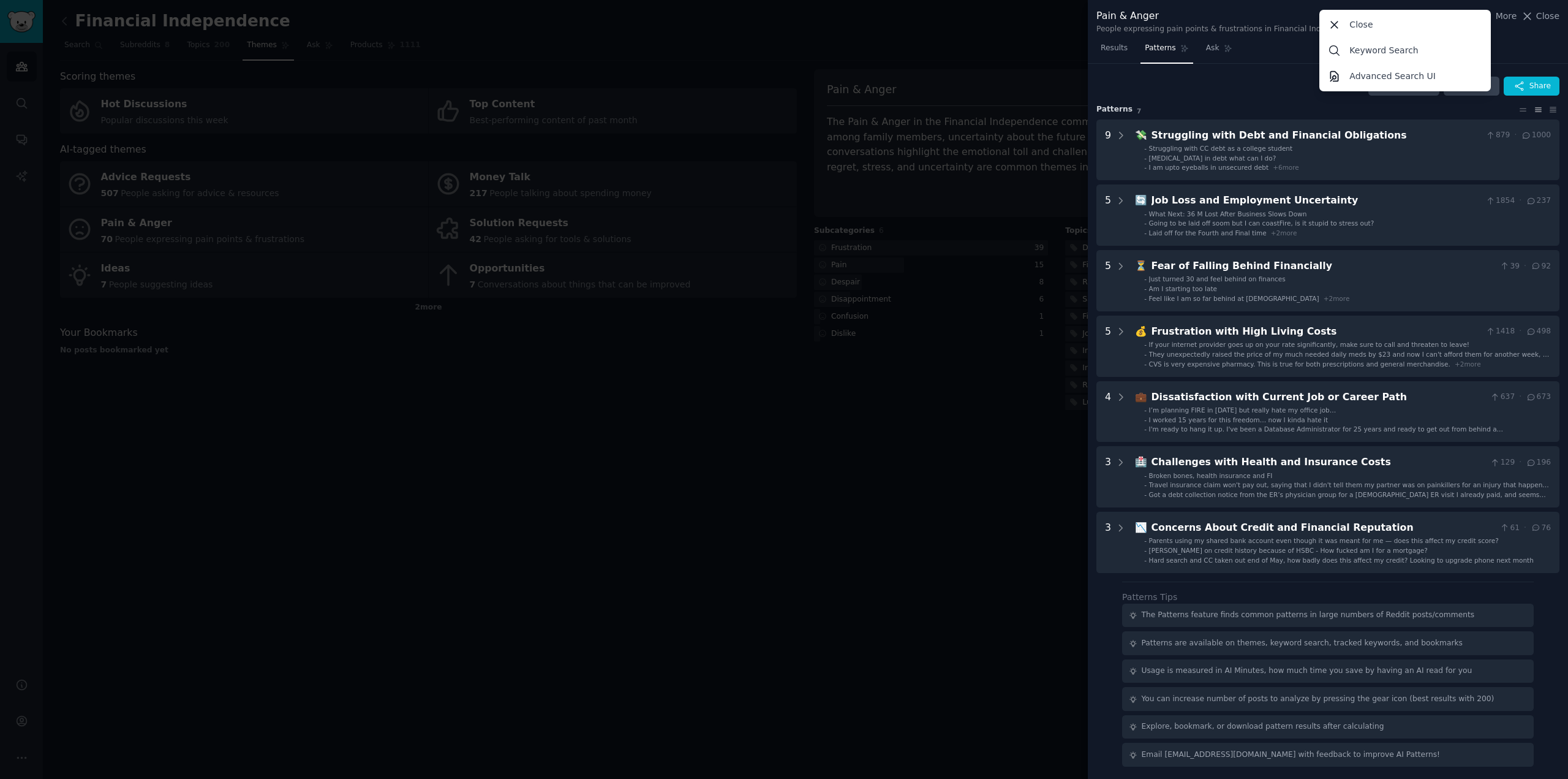
click at [1525, 45] on div "Results Patterns Ask" at bounding box center [1327, 51] width 480 height 25
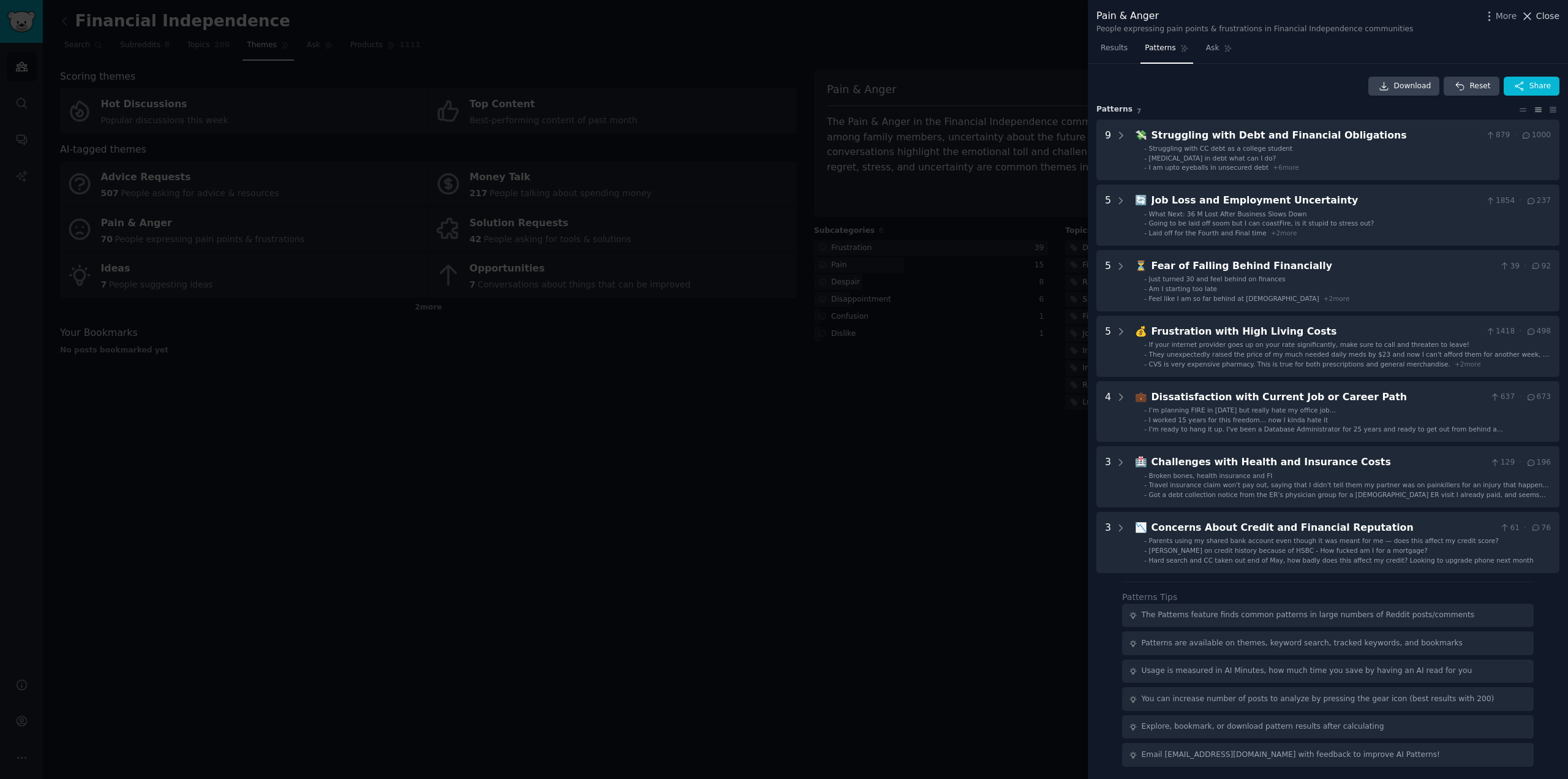
click at [1549, 16] on span "Close" at bounding box center [1548, 15] width 23 height 13
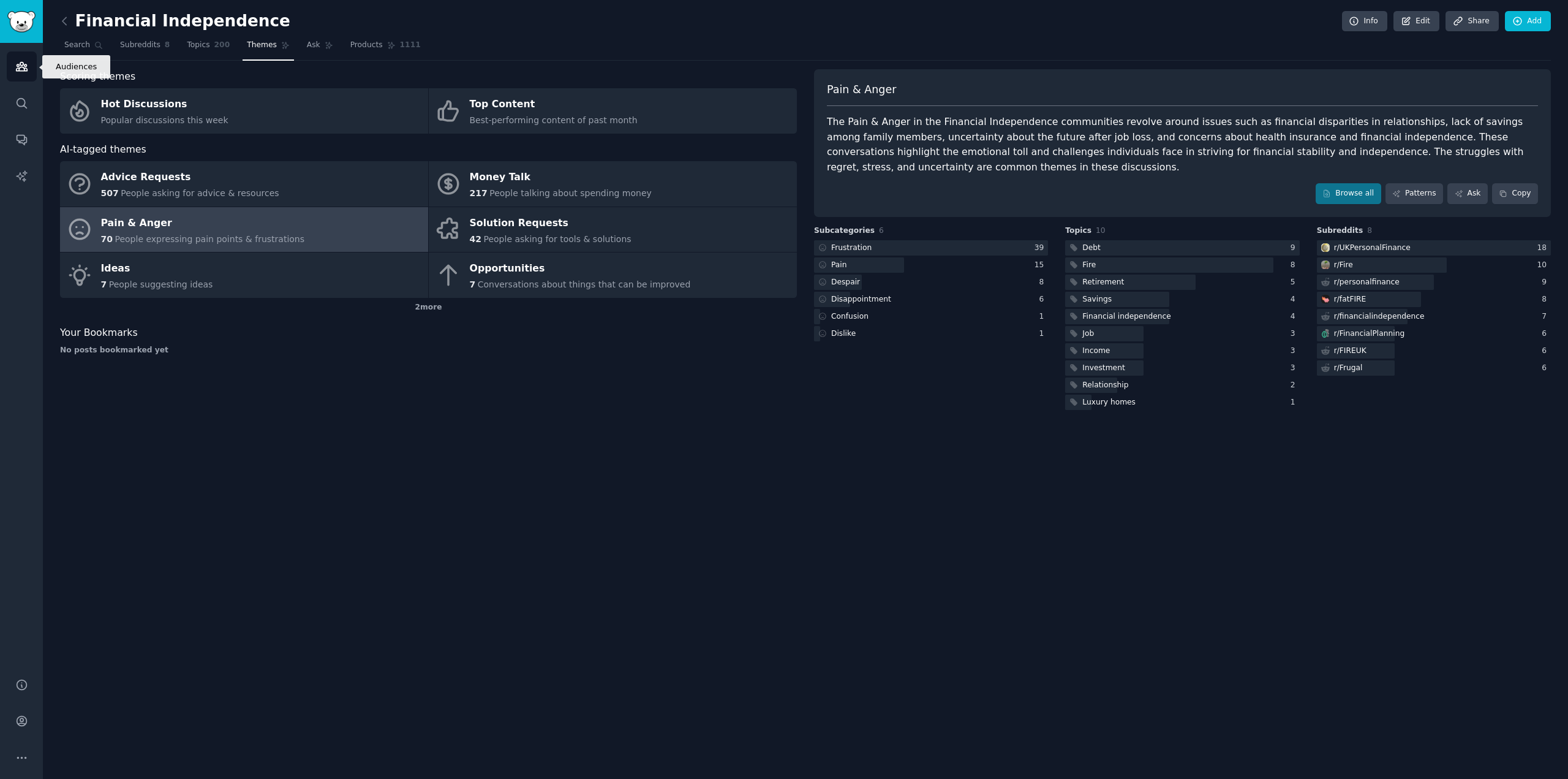
click at [15, 68] on icon "Sidebar" at bounding box center [21, 66] width 13 height 13
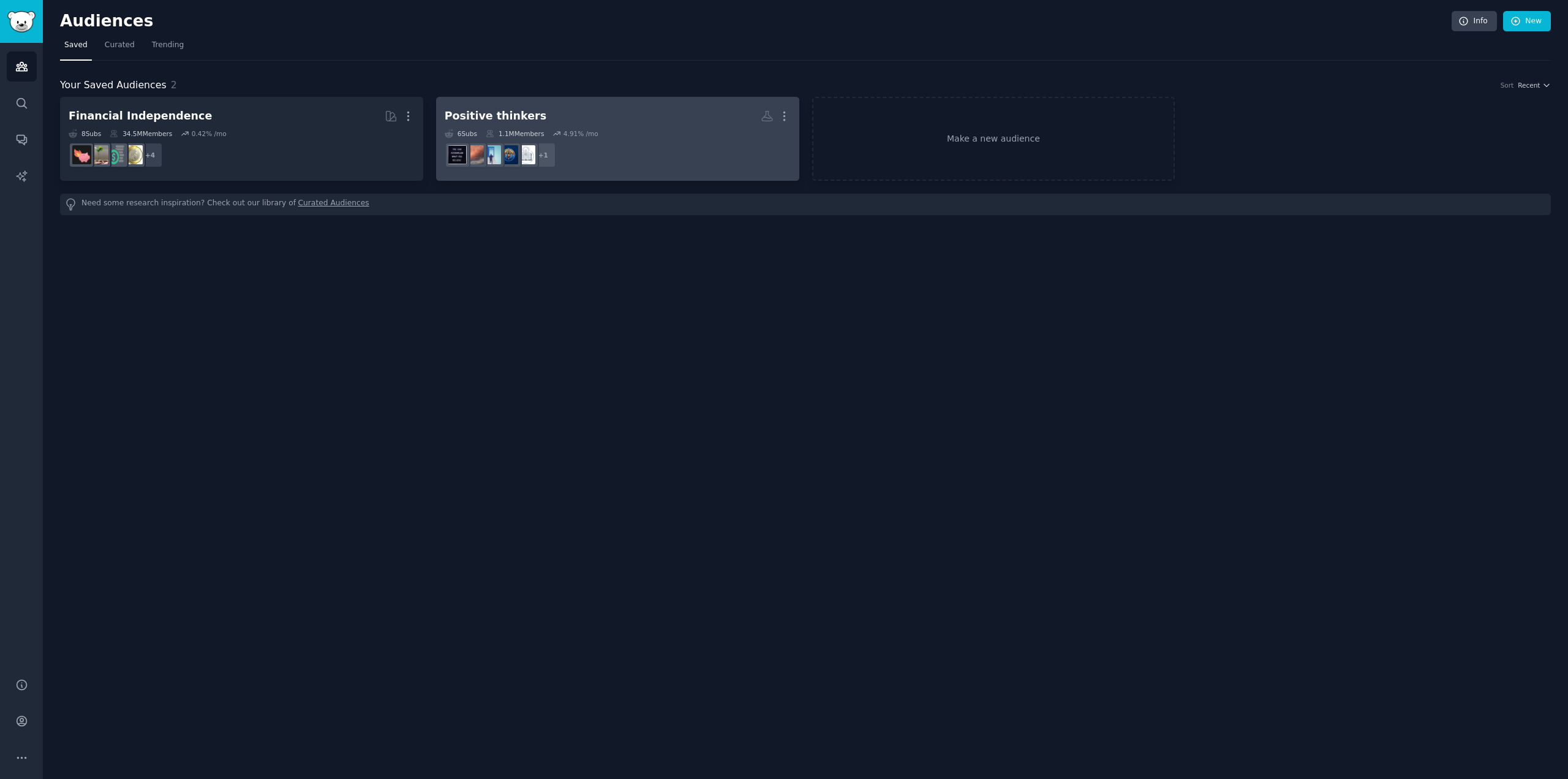
click at [489, 113] on div "Positive thinkers" at bounding box center [495, 116] width 101 height 15
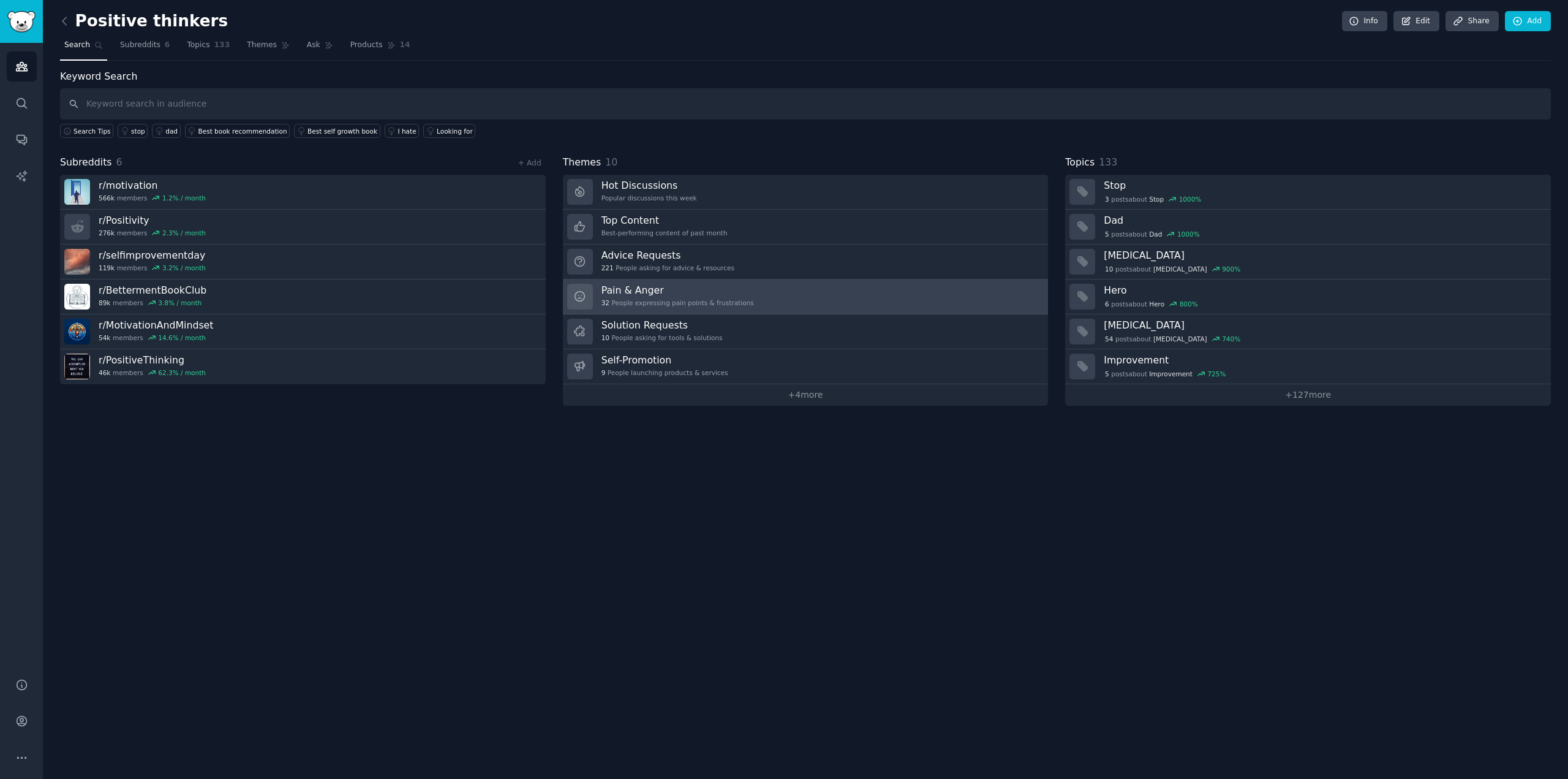
click at [646, 290] on h3 "Pain & Anger" at bounding box center [678, 290] width 153 height 13
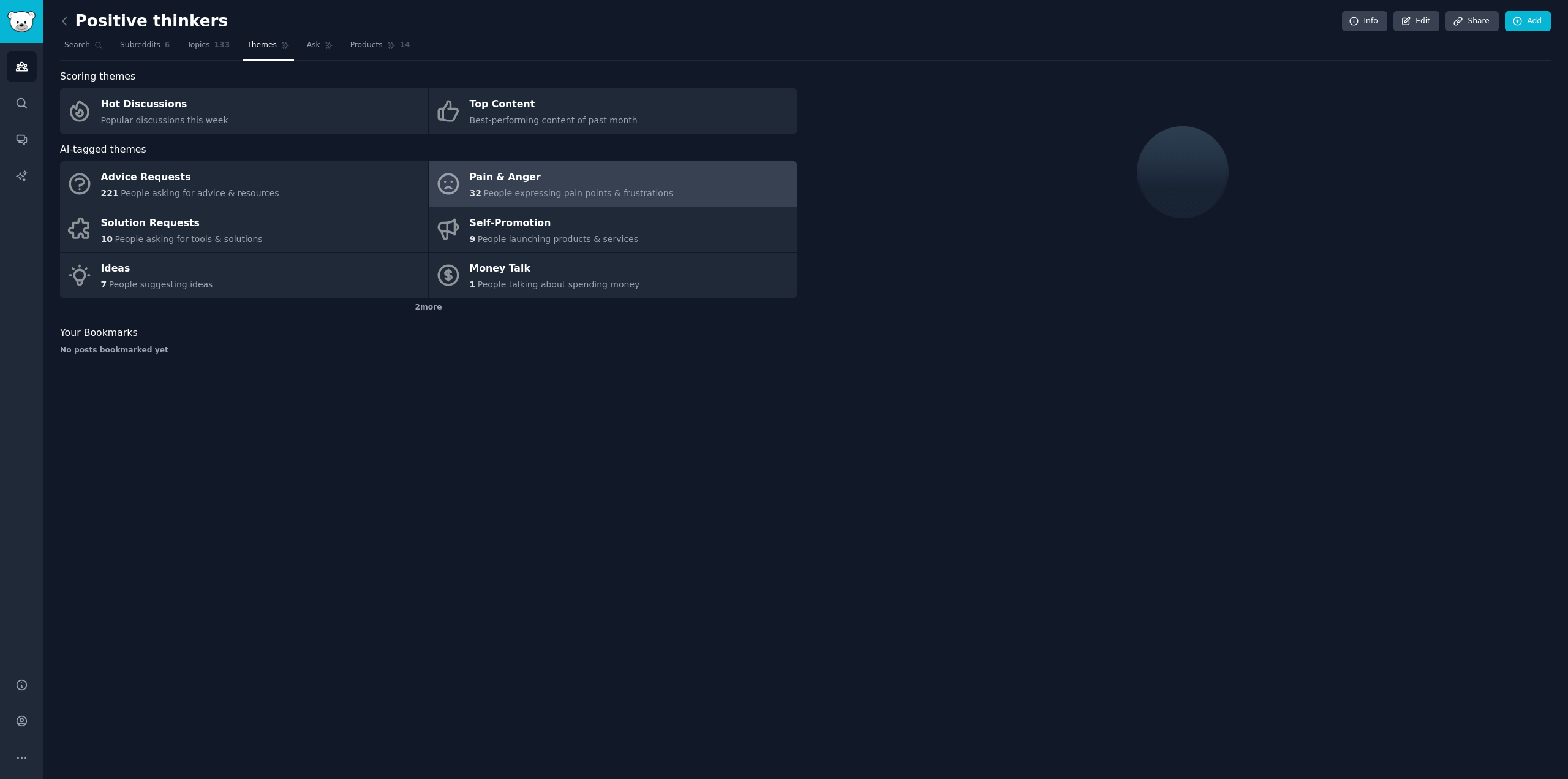
click at [505, 173] on div "Pain & Anger" at bounding box center [571, 178] width 204 height 19
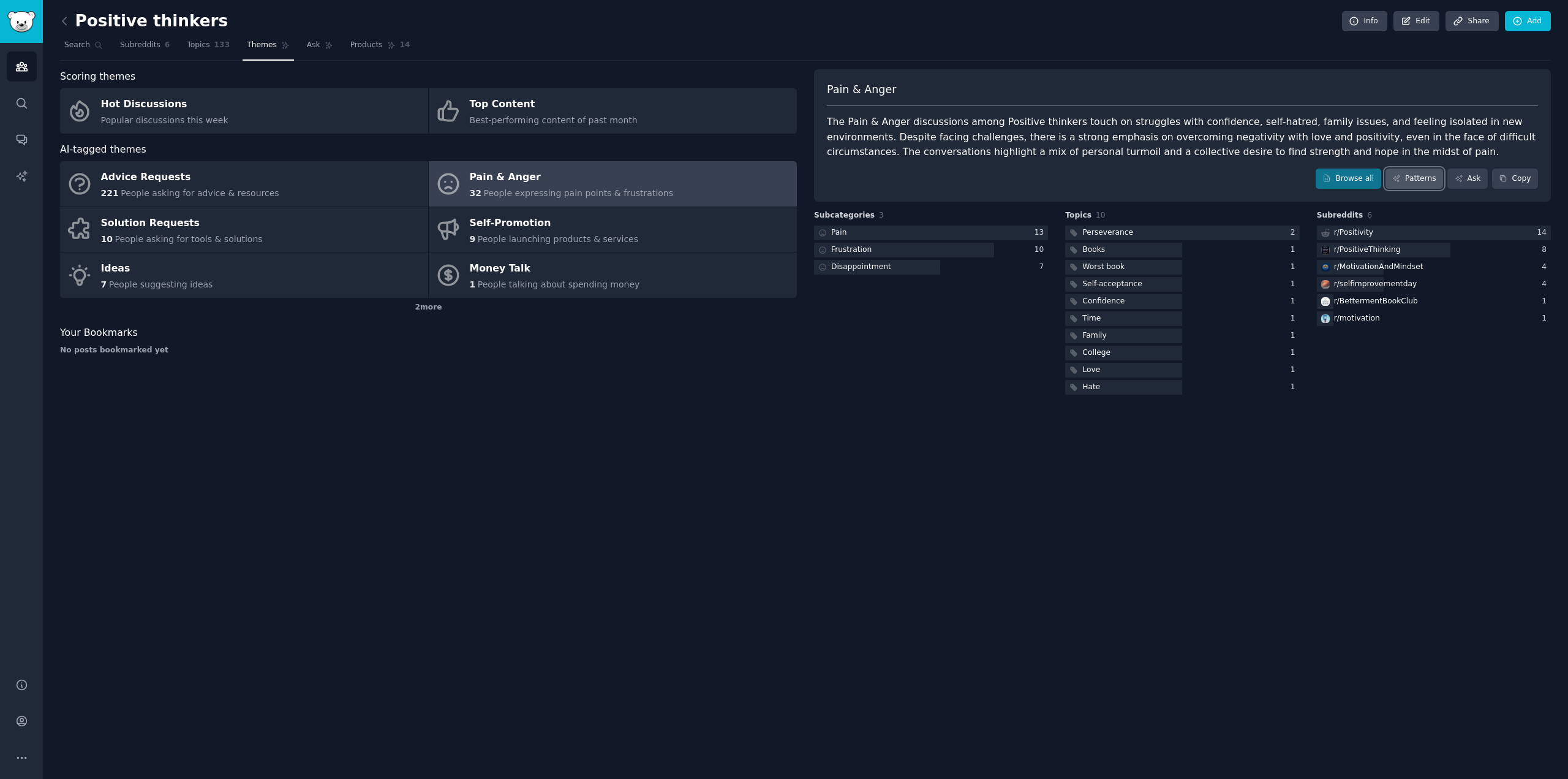
drag, startPoint x: 1430, startPoint y: 173, endPoint x: 1425, endPoint y: 178, distance: 7.1
click at [1430, 173] on link "Patterns" at bounding box center [1414, 179] width 58 height 21
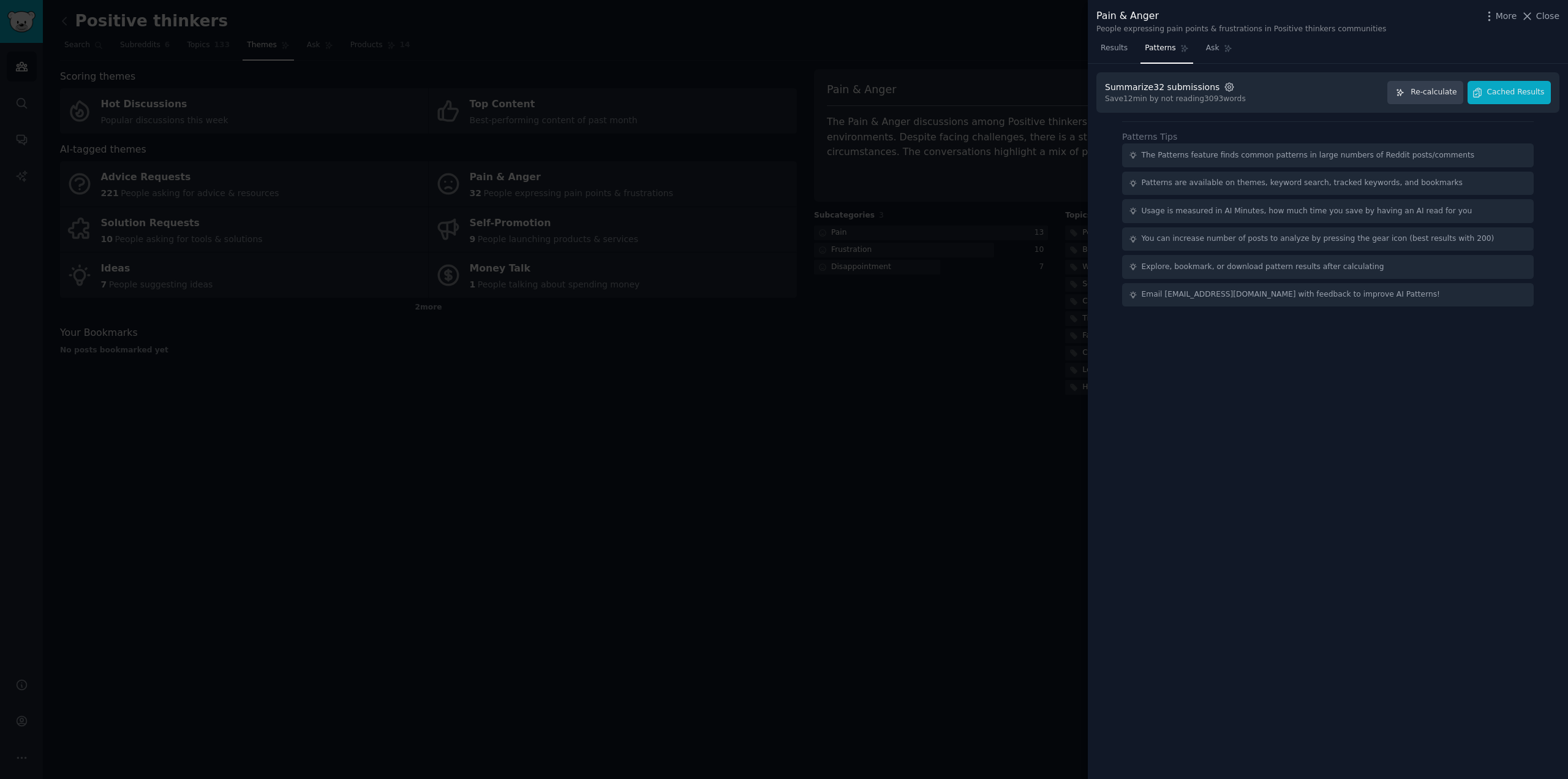
click at [1224, 83] on icon "button" at bounding box center [1229, 86] width 11 height 11
click at [1296, 116] on div at bounding box center [1299, 116] width 9 height 11
click at [1296, 113] on input "200" at bounding box center [1299, 117] width 9 height 9
drag, startPoint x: 1519, startPoint y: 94, endPoint x: 1503, endPoint y: 108, distance: 21.3
click at [1519, 94] on span "Find Patterns" at bounding box center [1517, 93] width 56 height 13
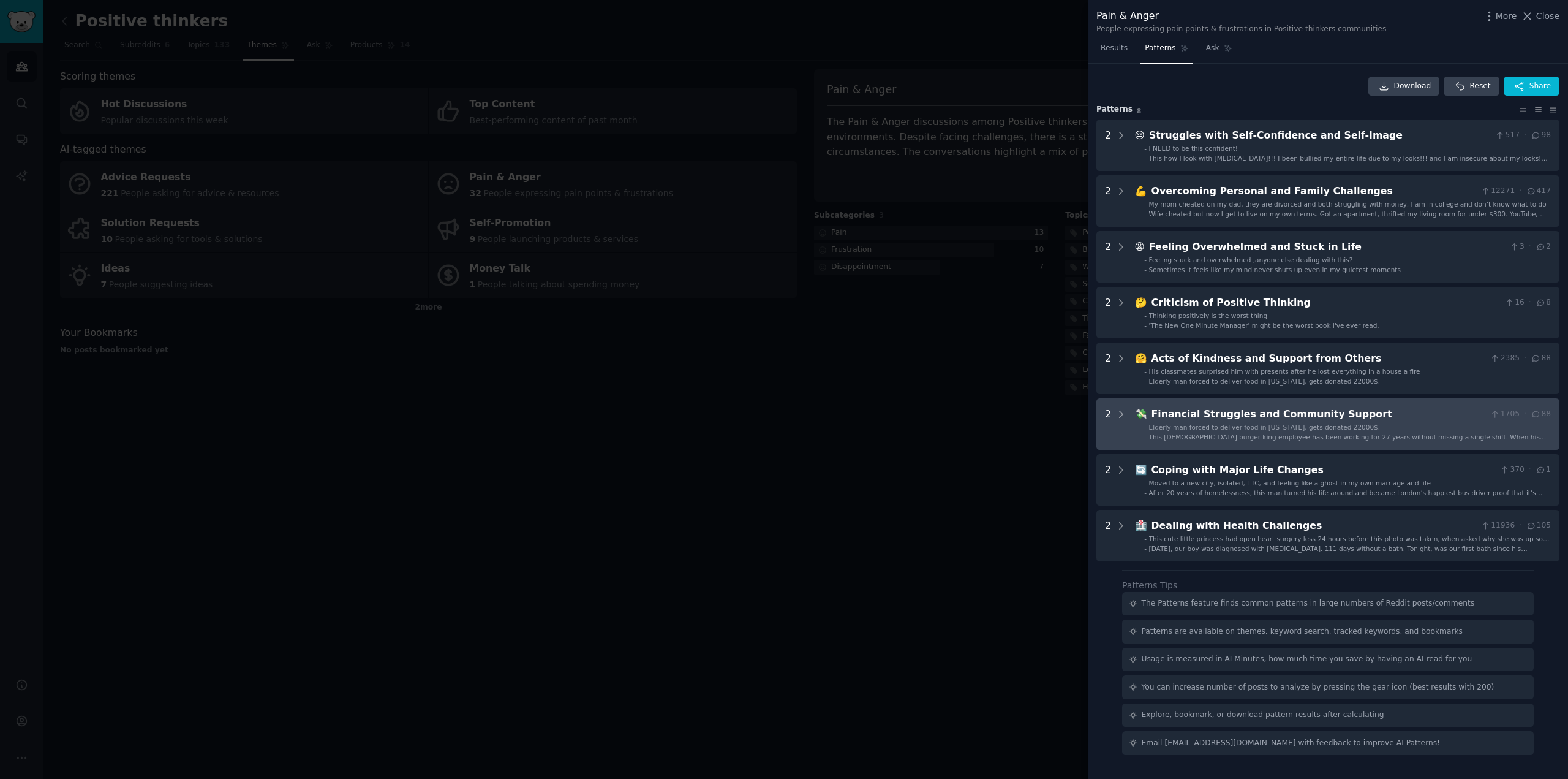
click at [1263, 411] on div "Financial Struggles and Community Support" at bounding box center [1319, 415] width 334 height 15
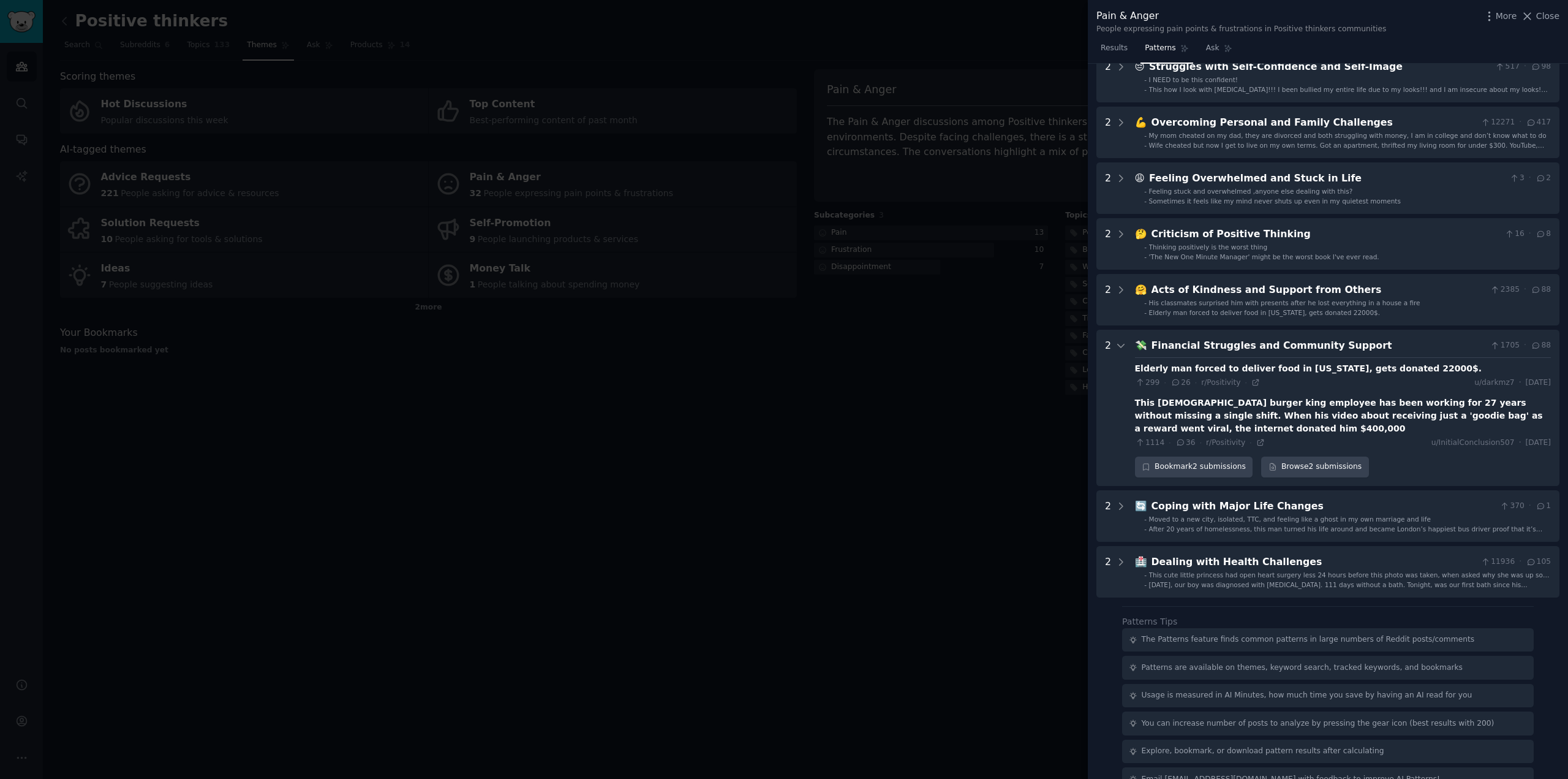
scroll to position [79, 0]
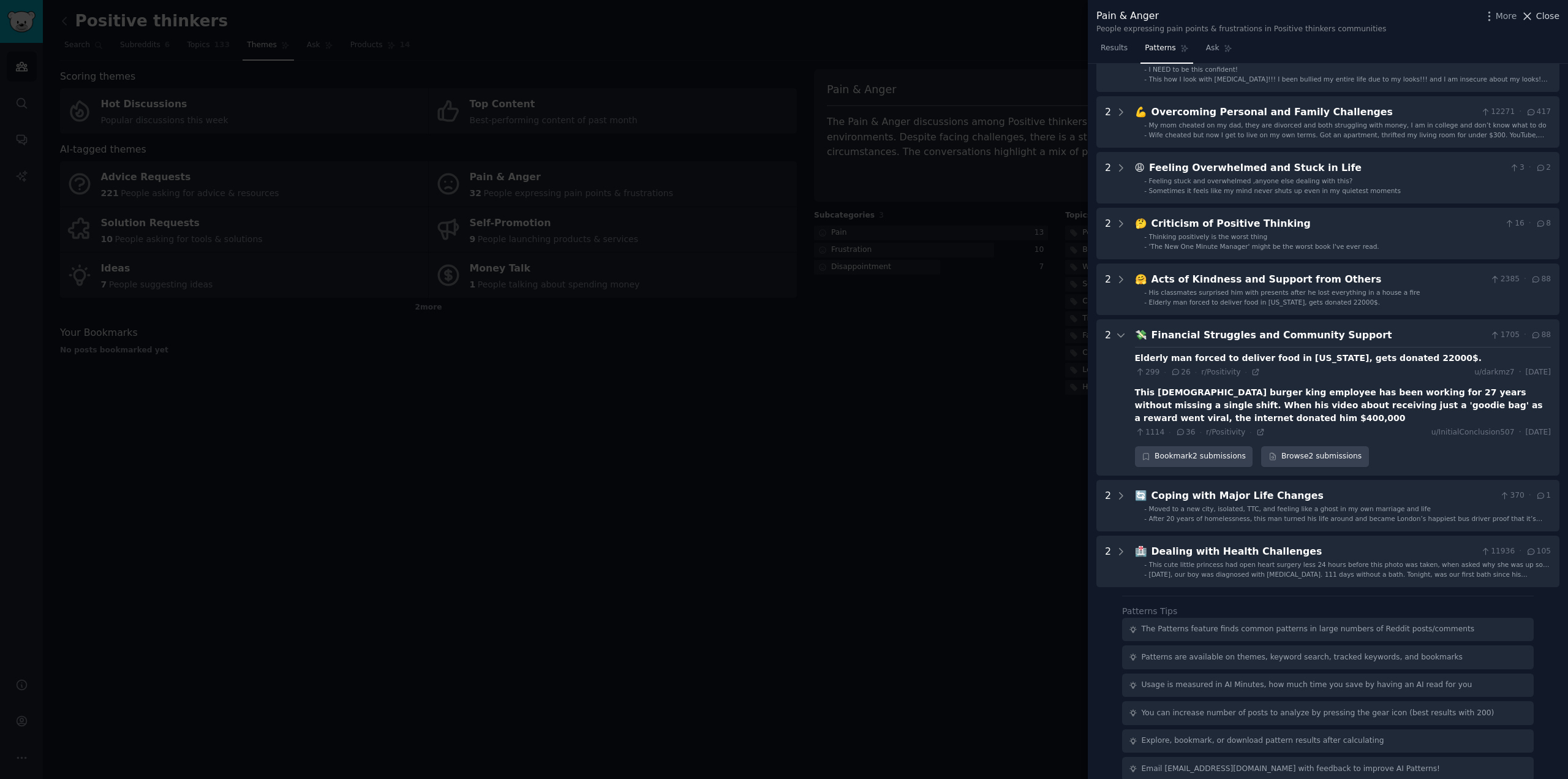
click at [1551, 14] on span "Close" at bounding box center [1548, 15] width 23 height 13
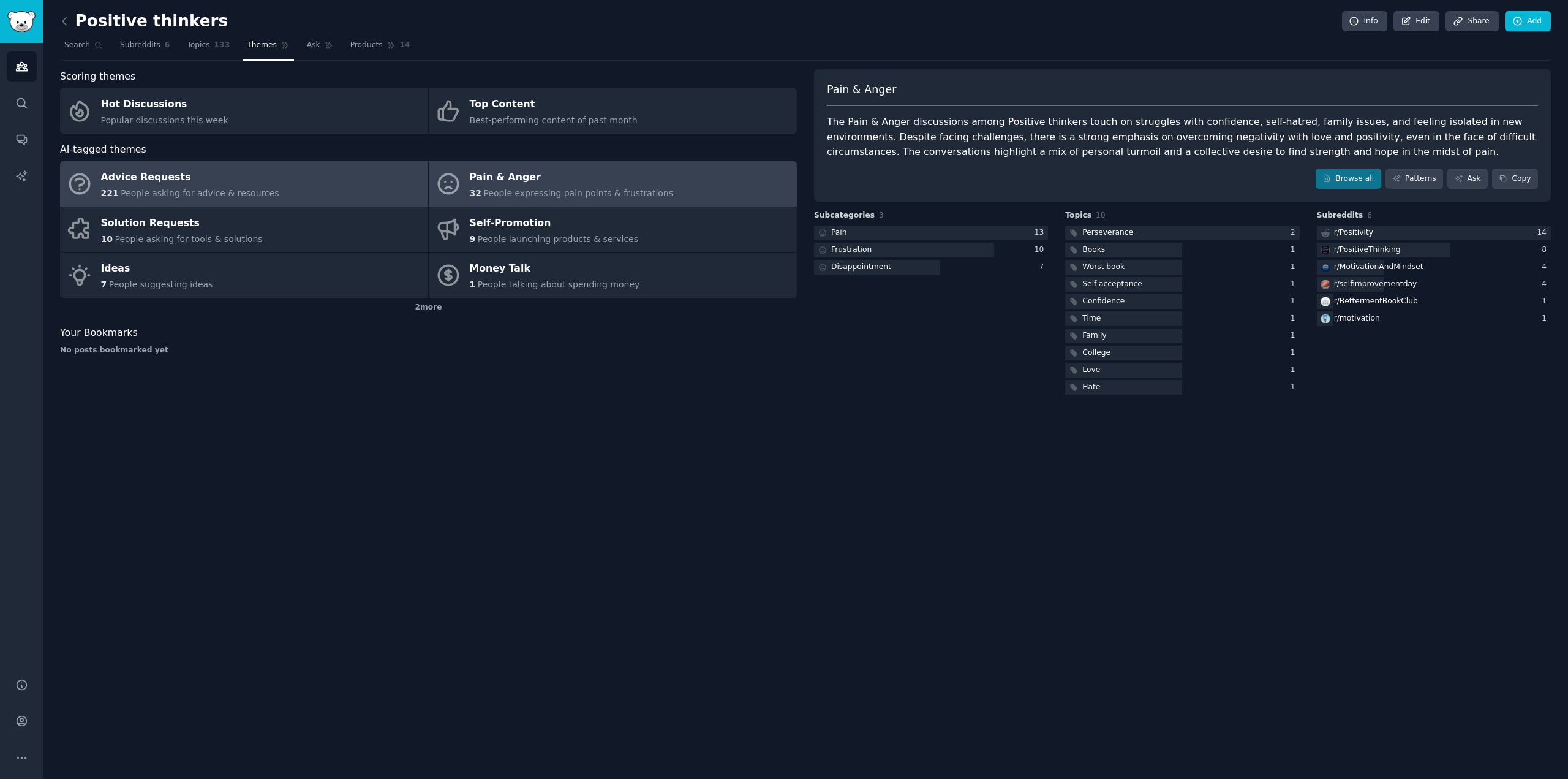
click at [123, 177] on div "Advice Requests" at bounding box center [190, 178] width 178 height 19
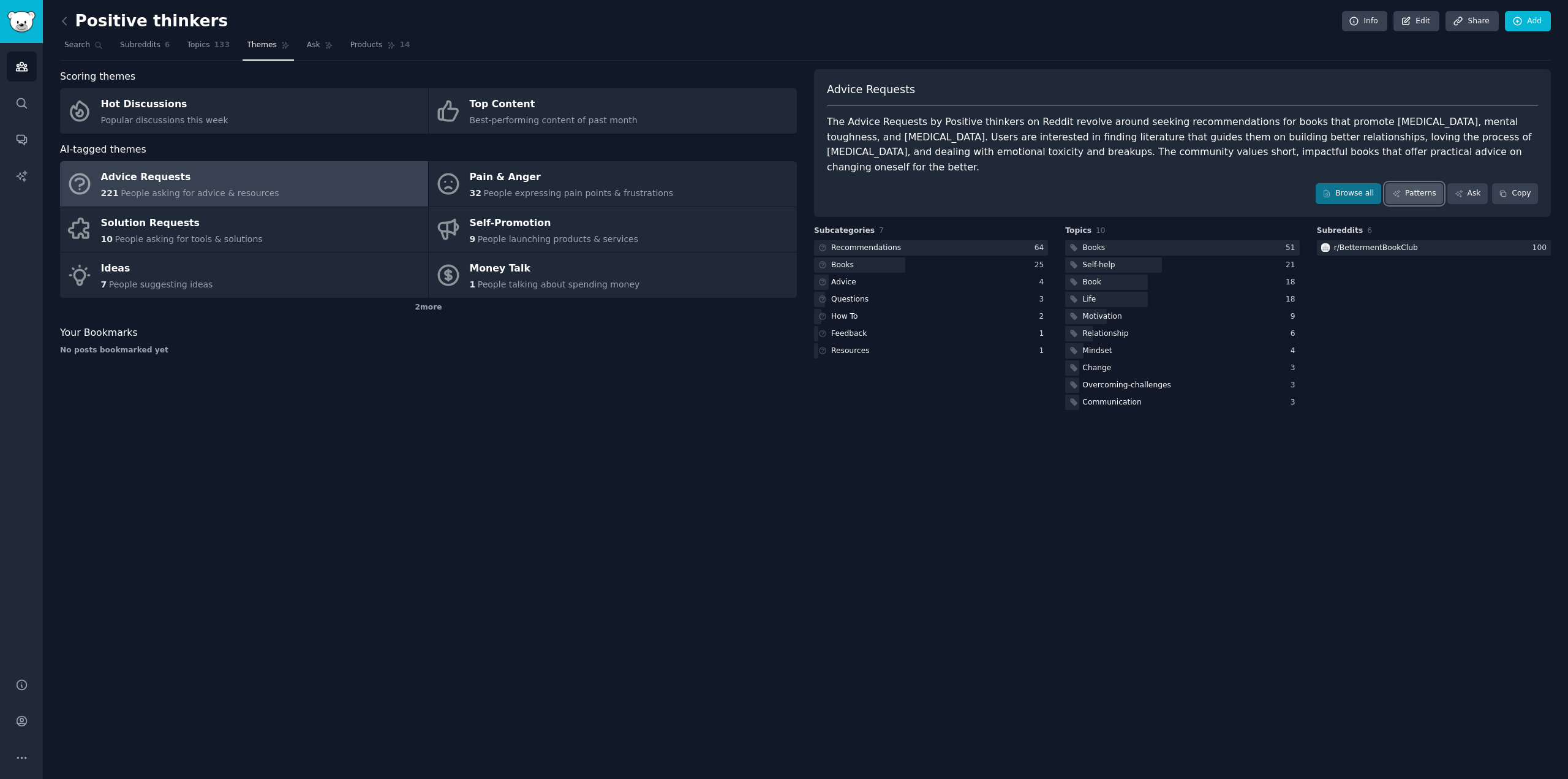
click at [1426, 184] on link "Patterns" at bounding box center [1414, 194] width 58 height 21
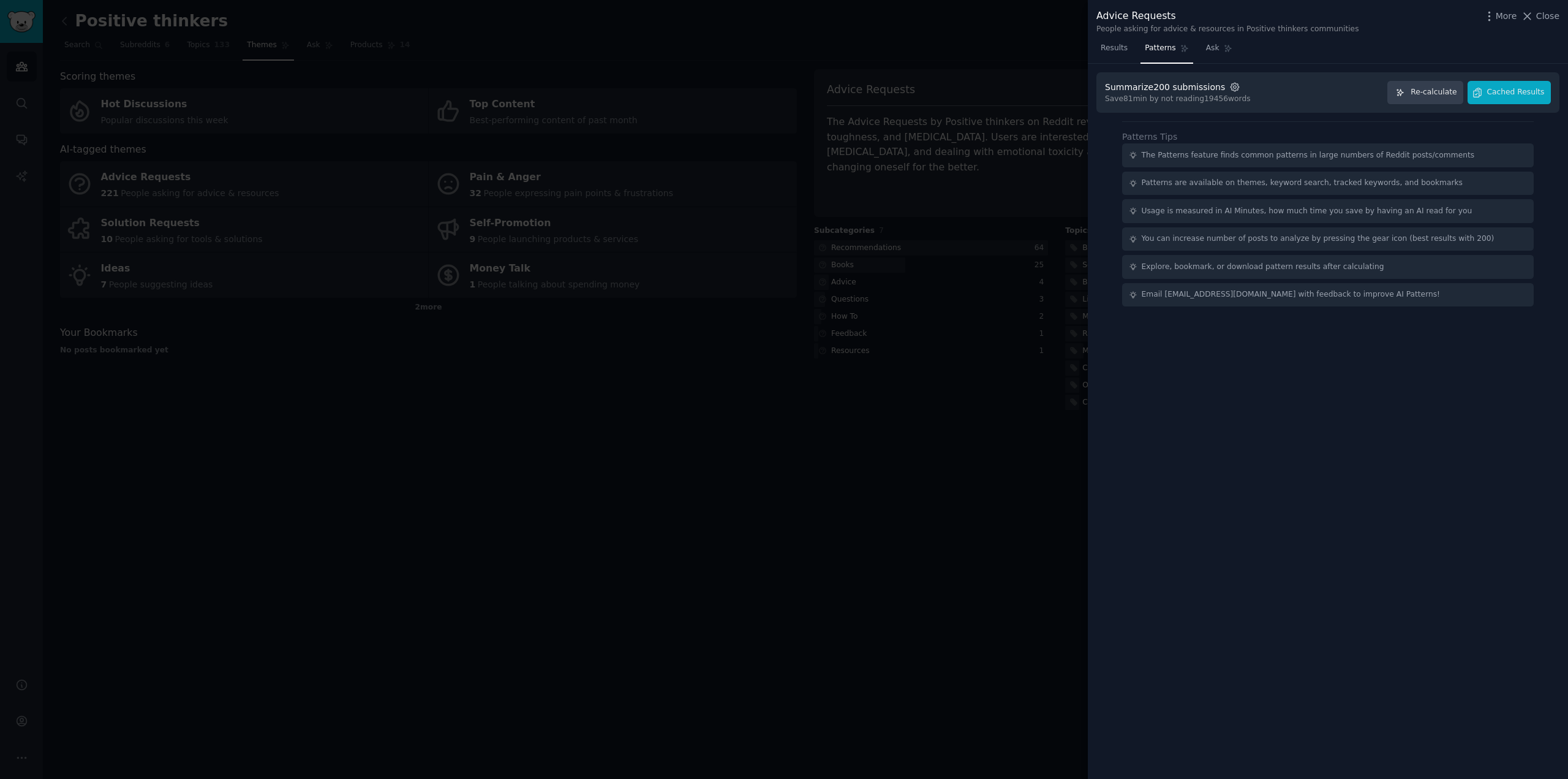
click at [1229, 87] on icon "button" at bounding box center [1234, 86] width 11 height 11
drag, startPoint x: 1286, startPoint y: 444, endPoint x: 1289, endPoint y: 433, distance: 11.4
click at [1288, 436] on div "Summarize 200 submissions Settings Count Increase to get more patterns 100 200 …" at bounding box center [1327, 421] width 480 height 715
click at [1513, 88] on span "Cached Results" at bounding box center [1516, 92] width 58 height 11
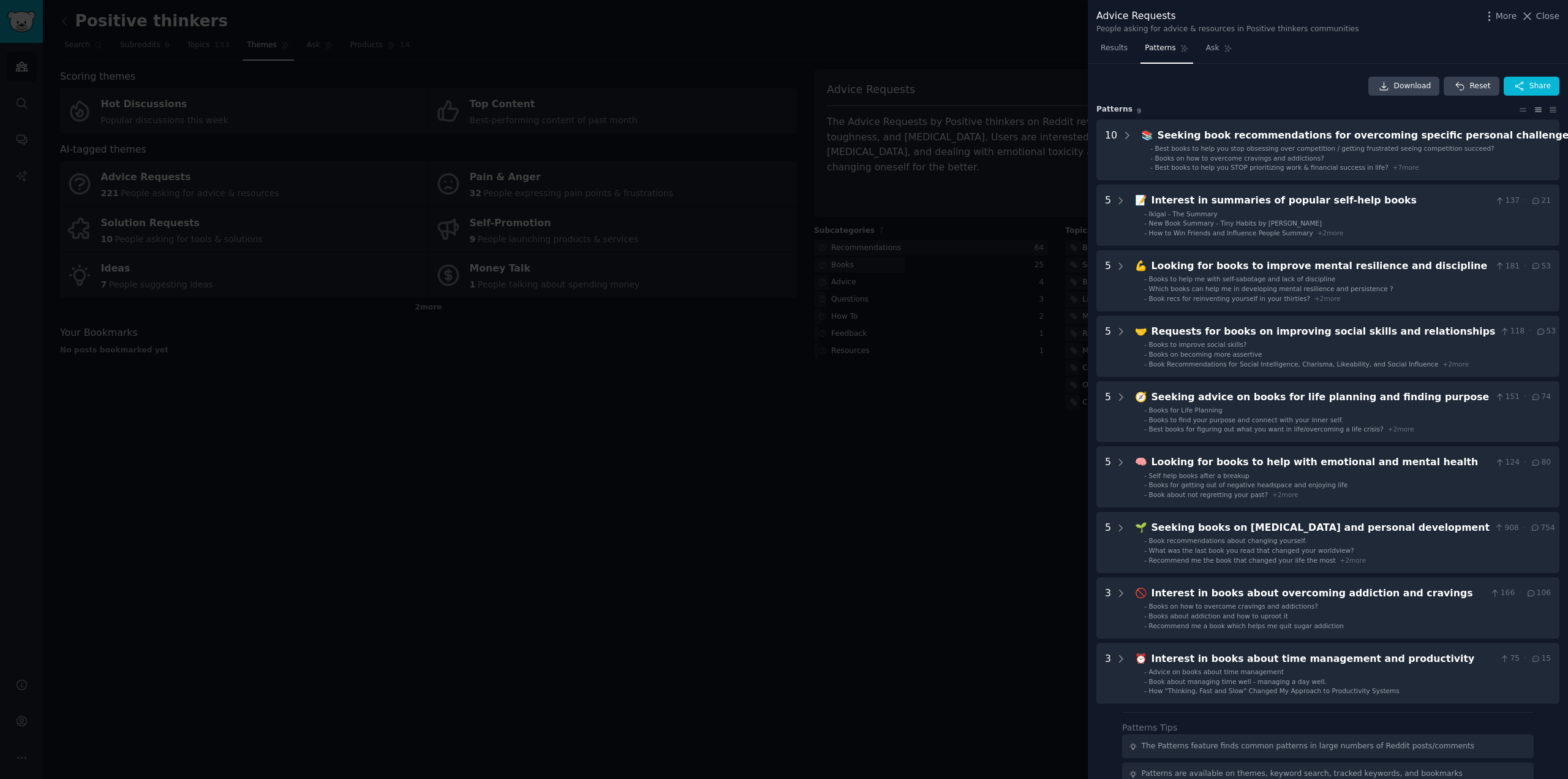
click at [905, 562] on div at bounding box center [784, 390] width 1568 height 779
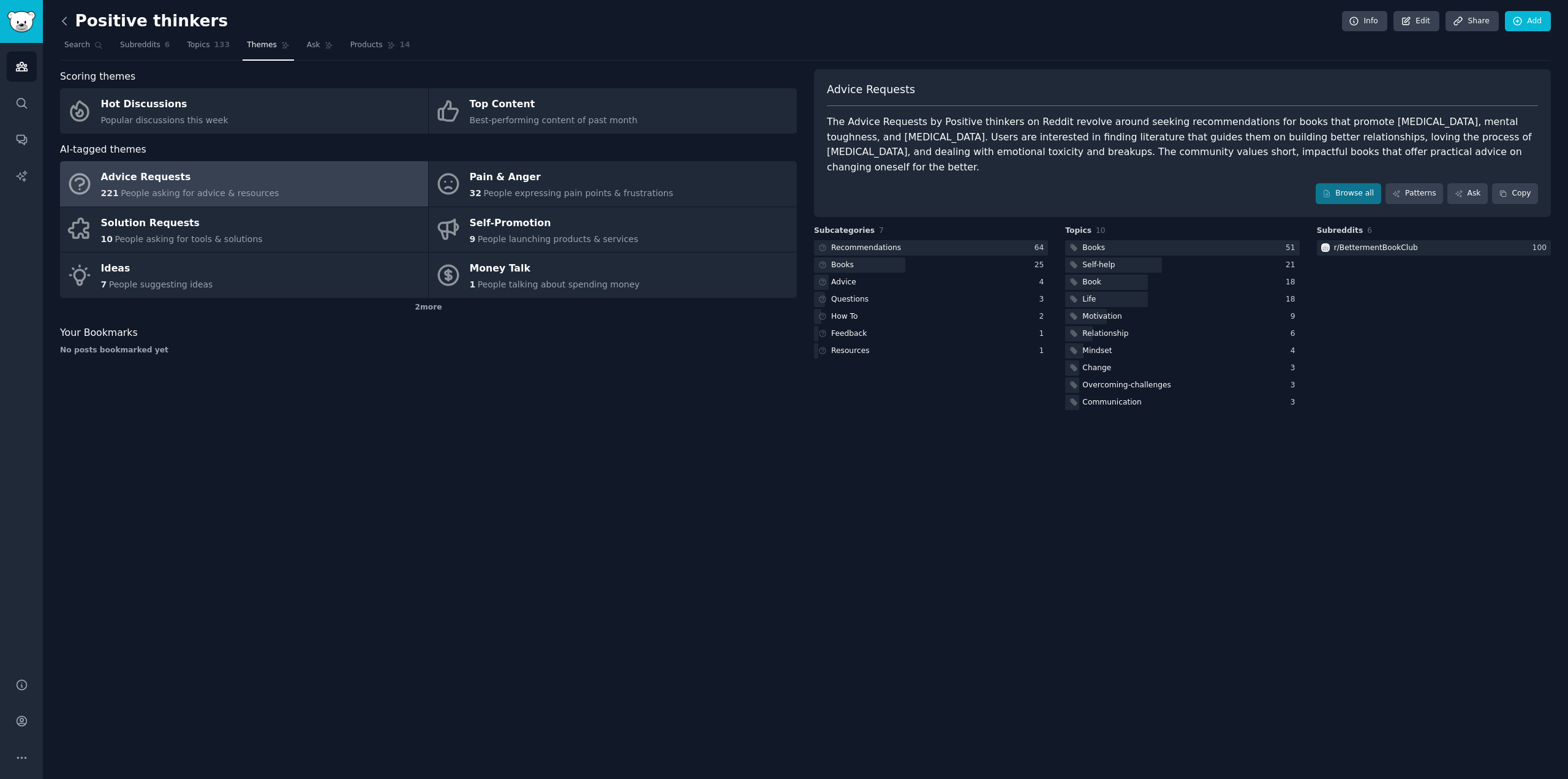
click at [66, 21] on icon at bounding box center [64, 20] width 13 height 13
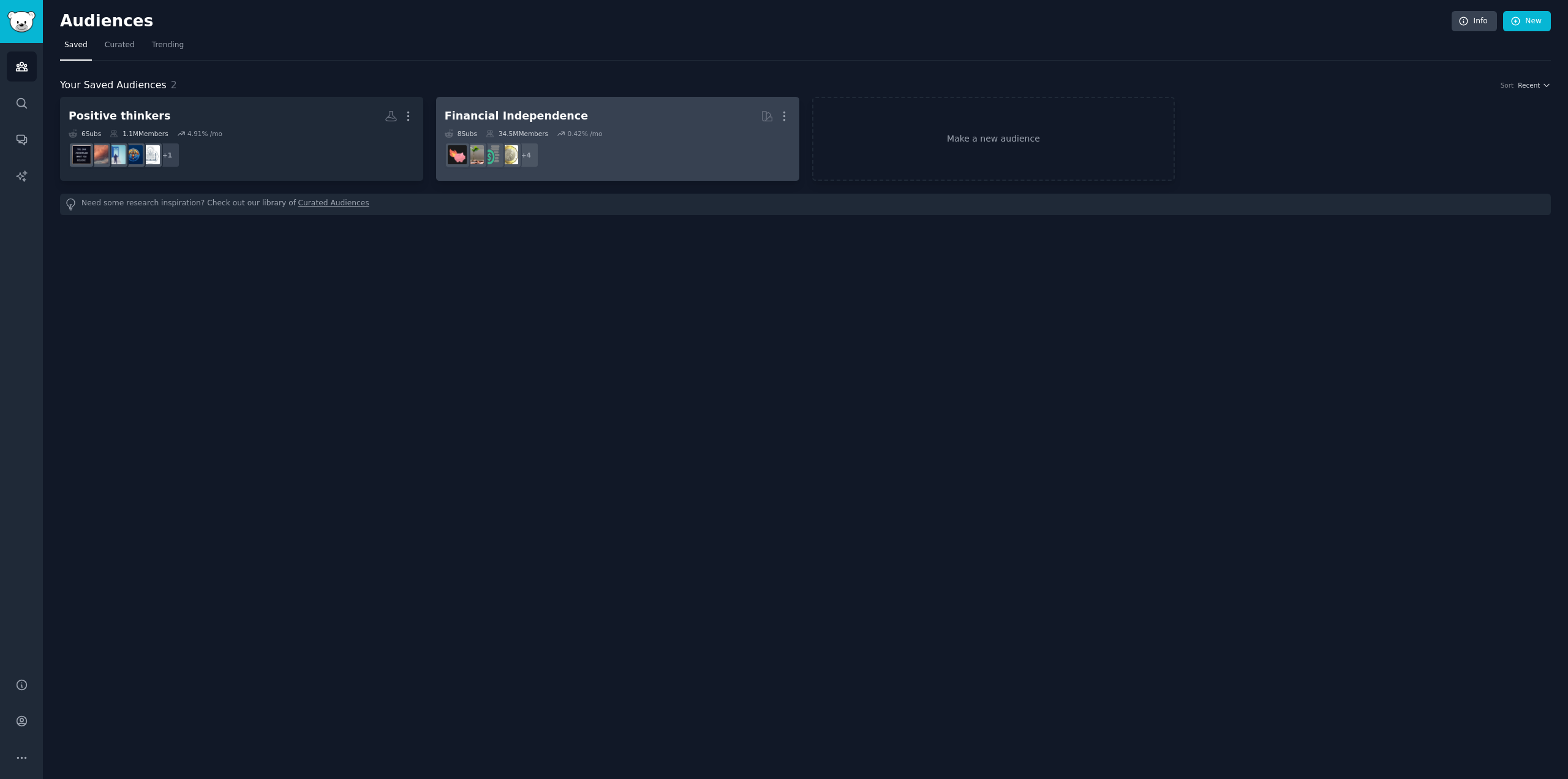
click at [504, 113] on div "Financial Independence" at bounding box center [516, 116] width 143 height 15
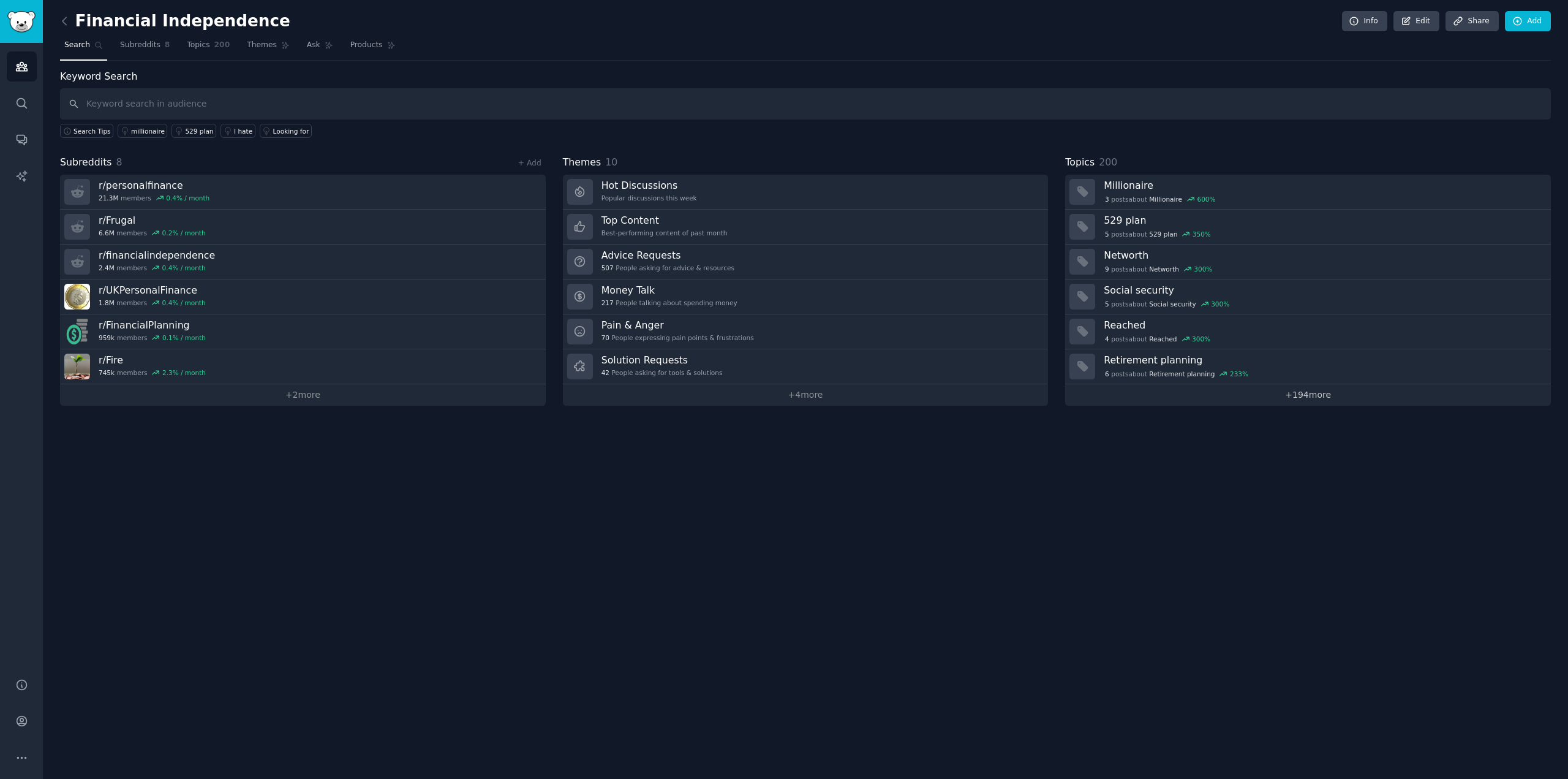
click at [1312, 394] on link "+ 194 more" at bounding box center [1307, 394] width 486 height 21
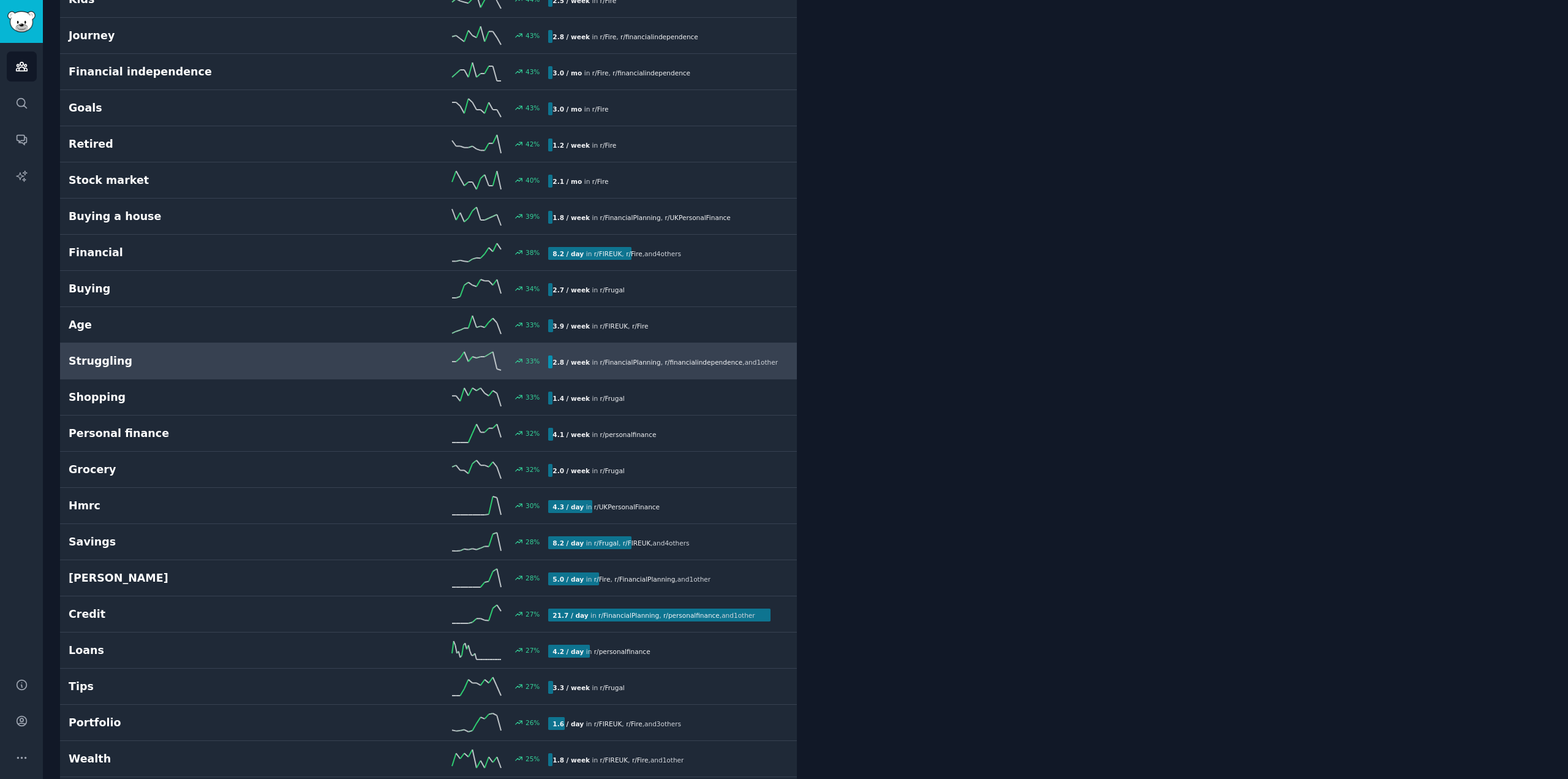
scroll to position [980, 0]
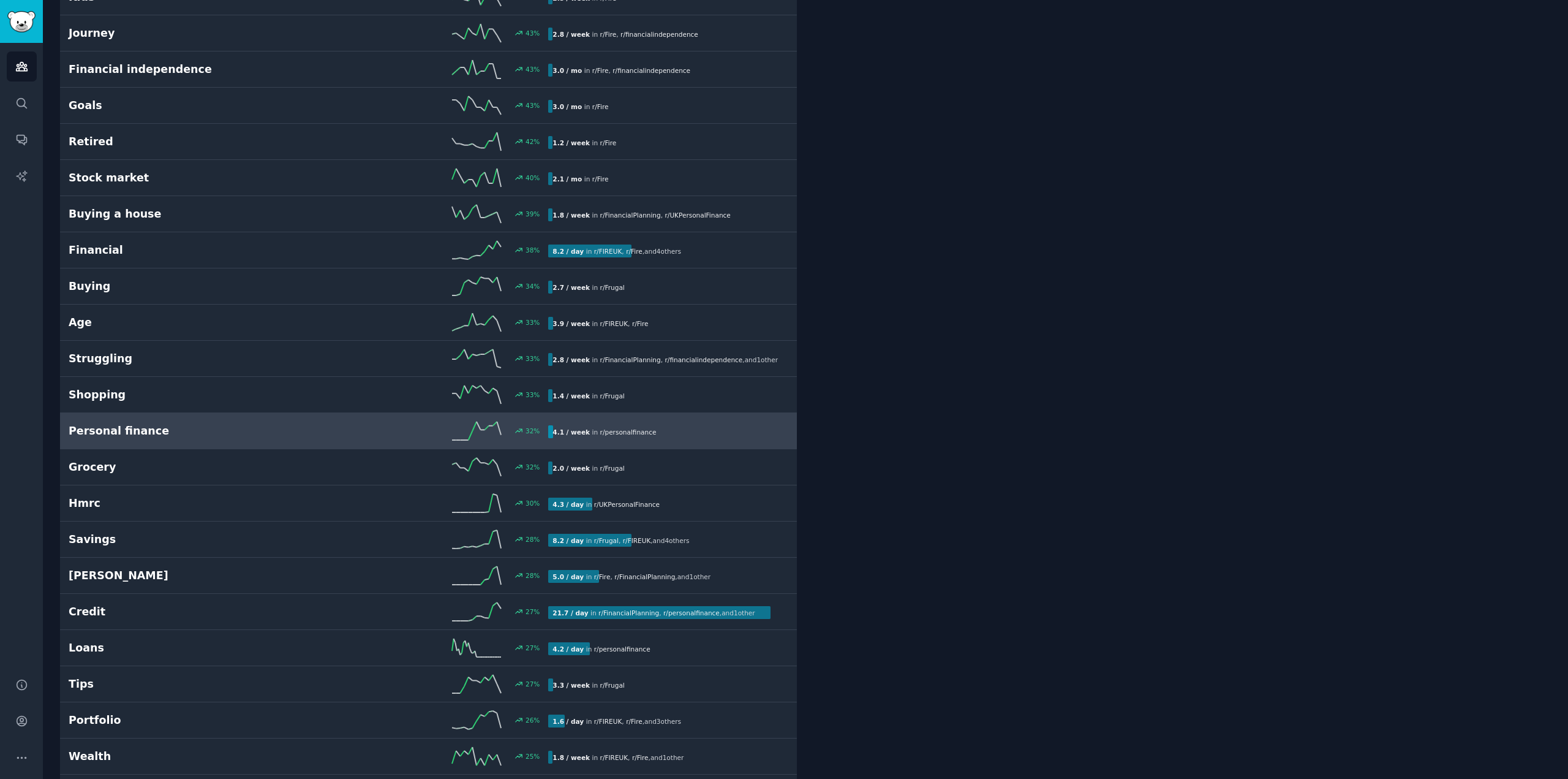
click at [211, 423] on h2 "Personal finance" at bounding box center [188, 431] width 241 height 15
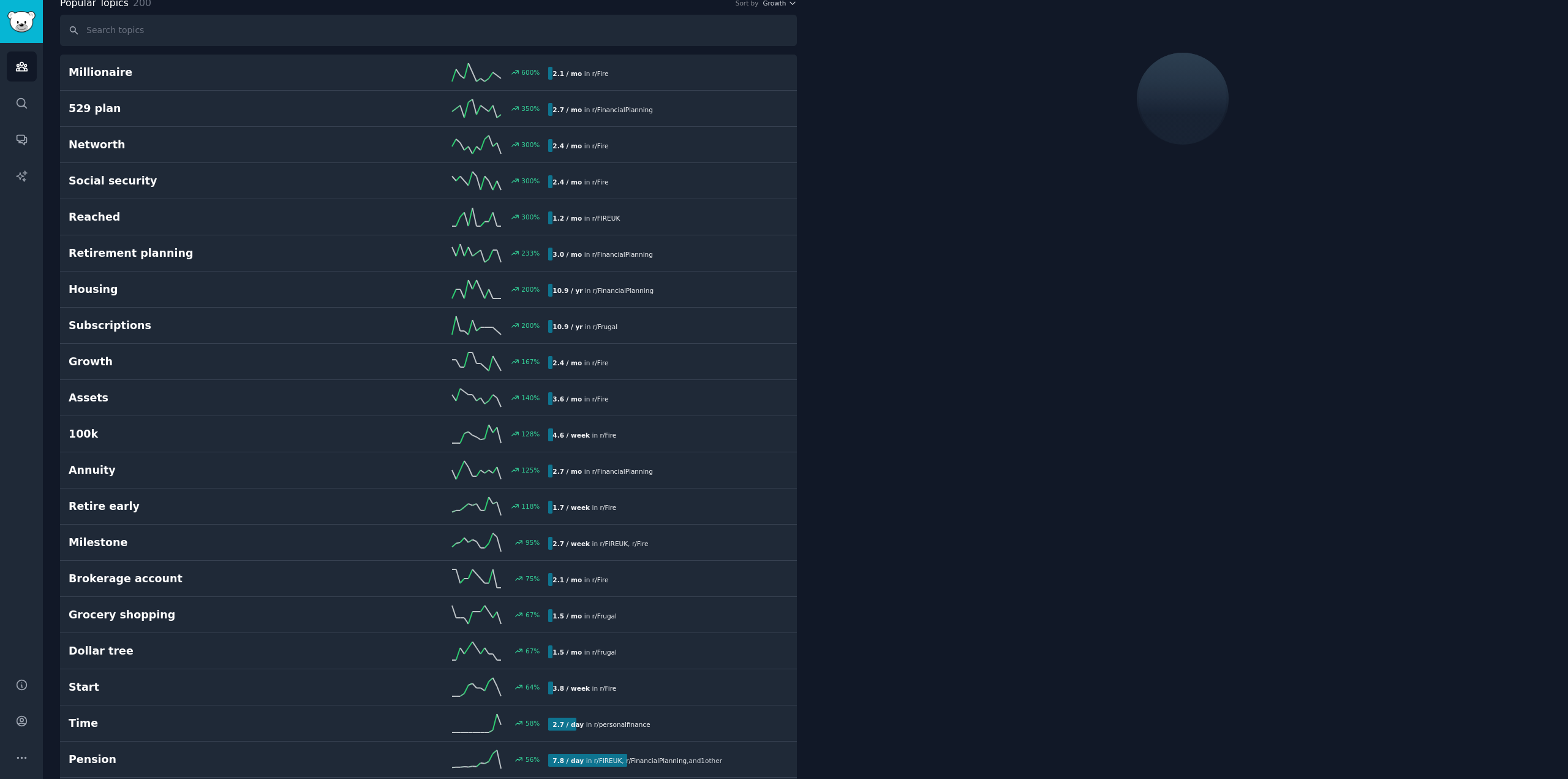
scroll to position [68, 0]
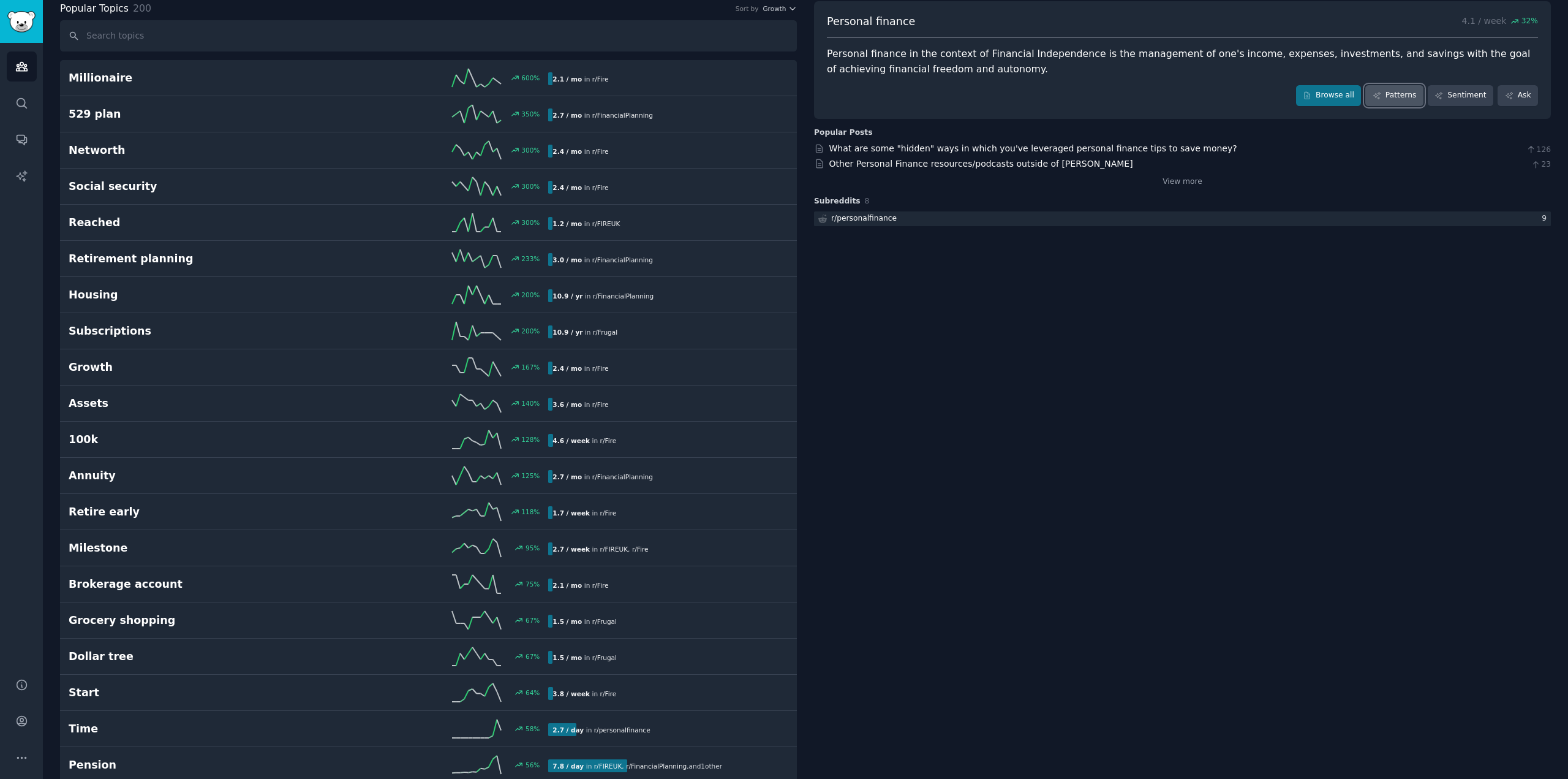
click at [1404, 91] on link "Patterns" at bounding box center [1394, 96] width 58 height 21
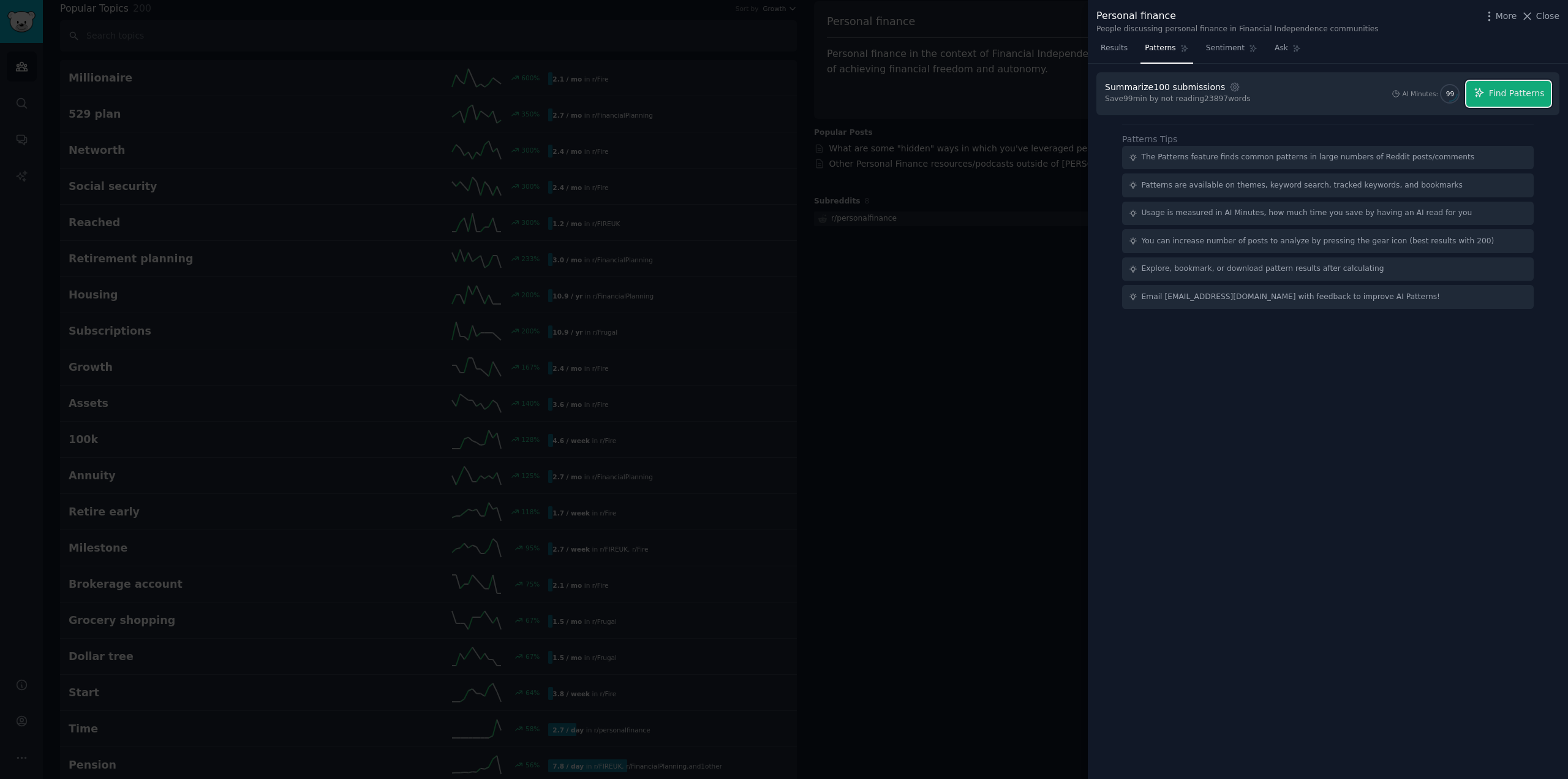
click at [1515, 97] on span "Find Patterns" at bounding box center [1517, 93] width 56 height 13
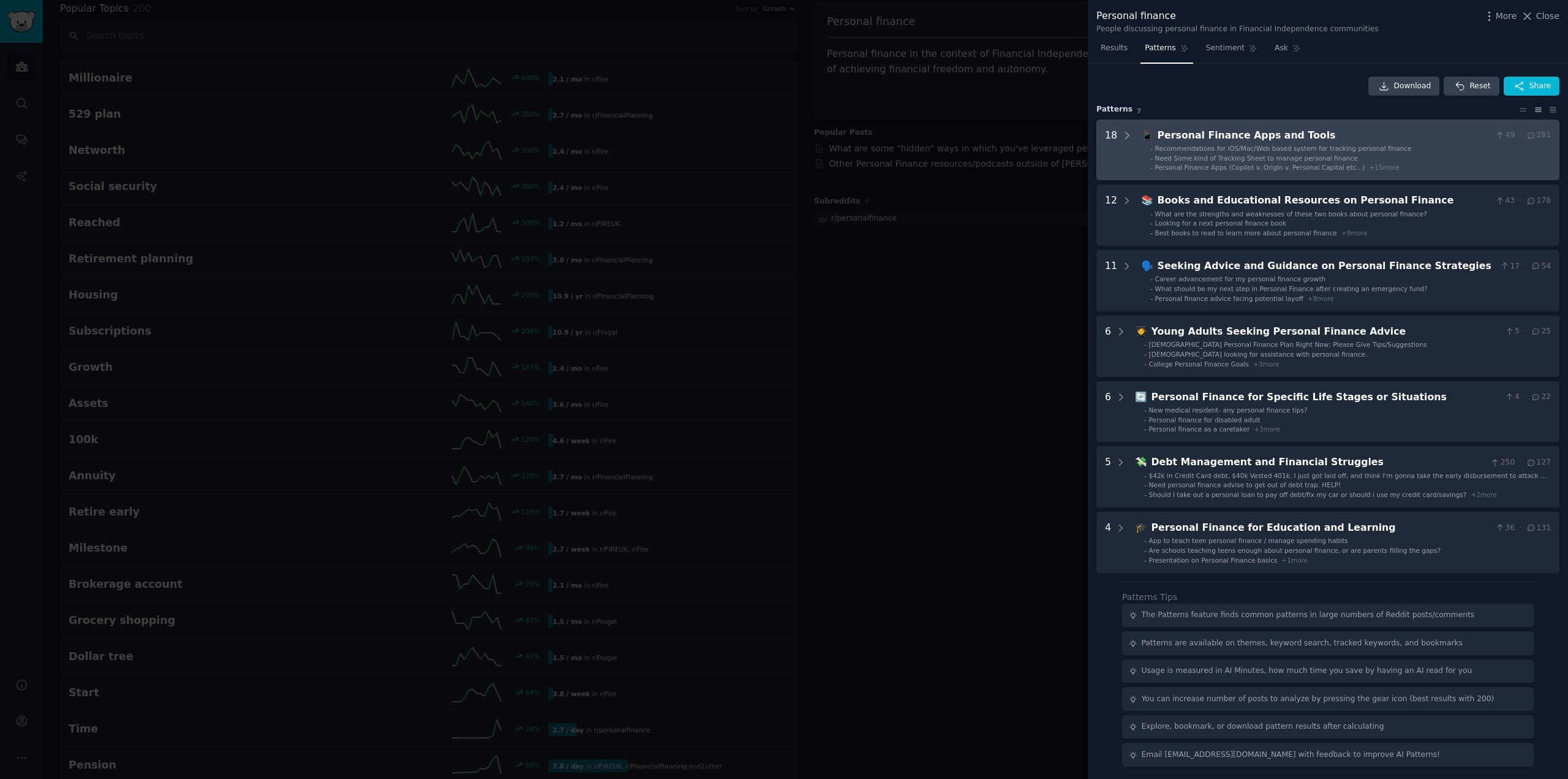
click at [1240, 141] on div "Personal Finance Apps and Tools" at bounding box center [1324, 135] width 333 height 15
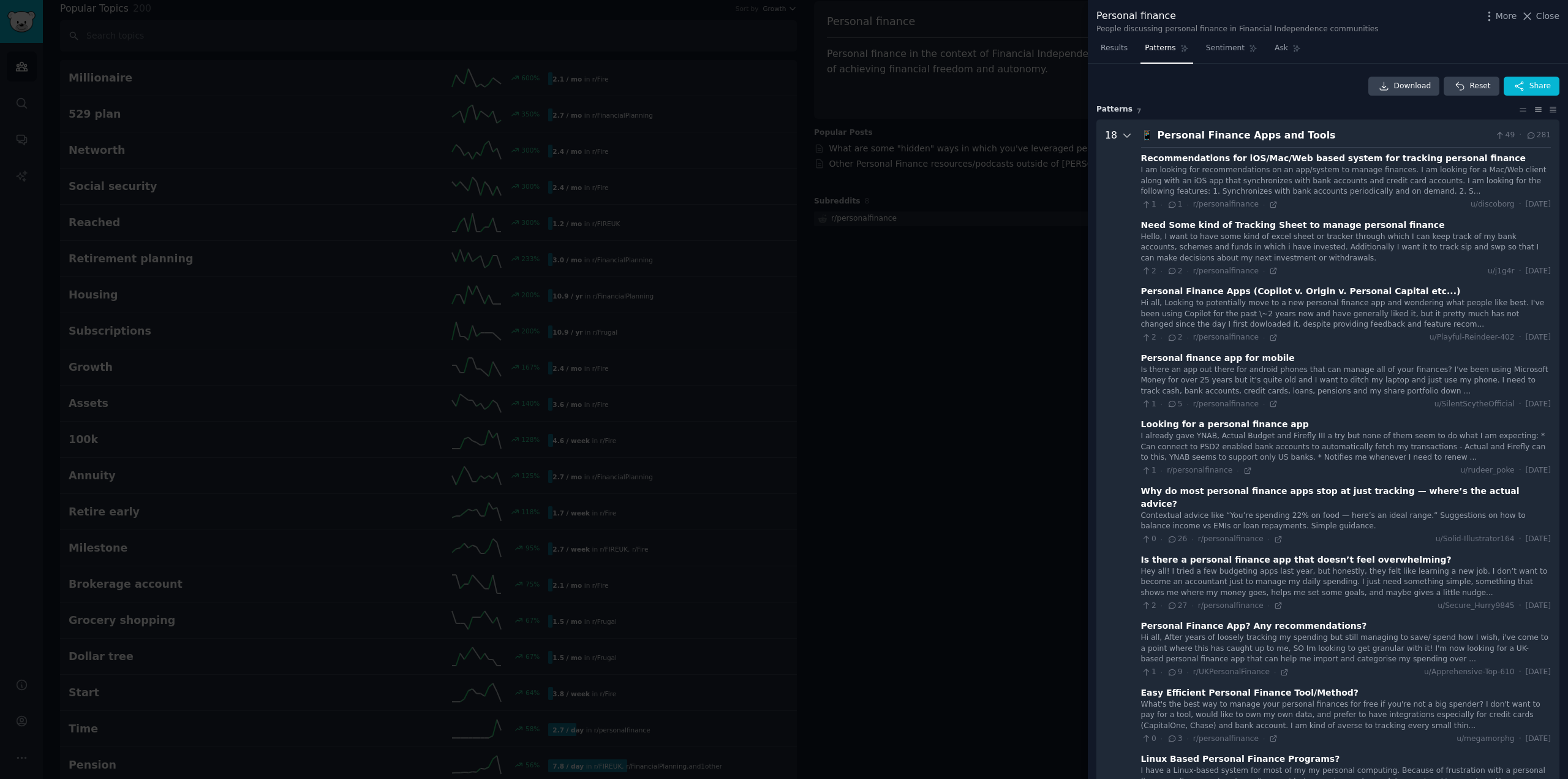
click at [1127, 132] on Tools "18 📱 Personal Finance Apps and Tools 49 · 281 Recommendations for iOS/Mac/Web b…" at bounding box center [1327, 742] width 463 height 1246
click at [1124, 134] on icon at bounding box center [1126, 134] width 11 height 11
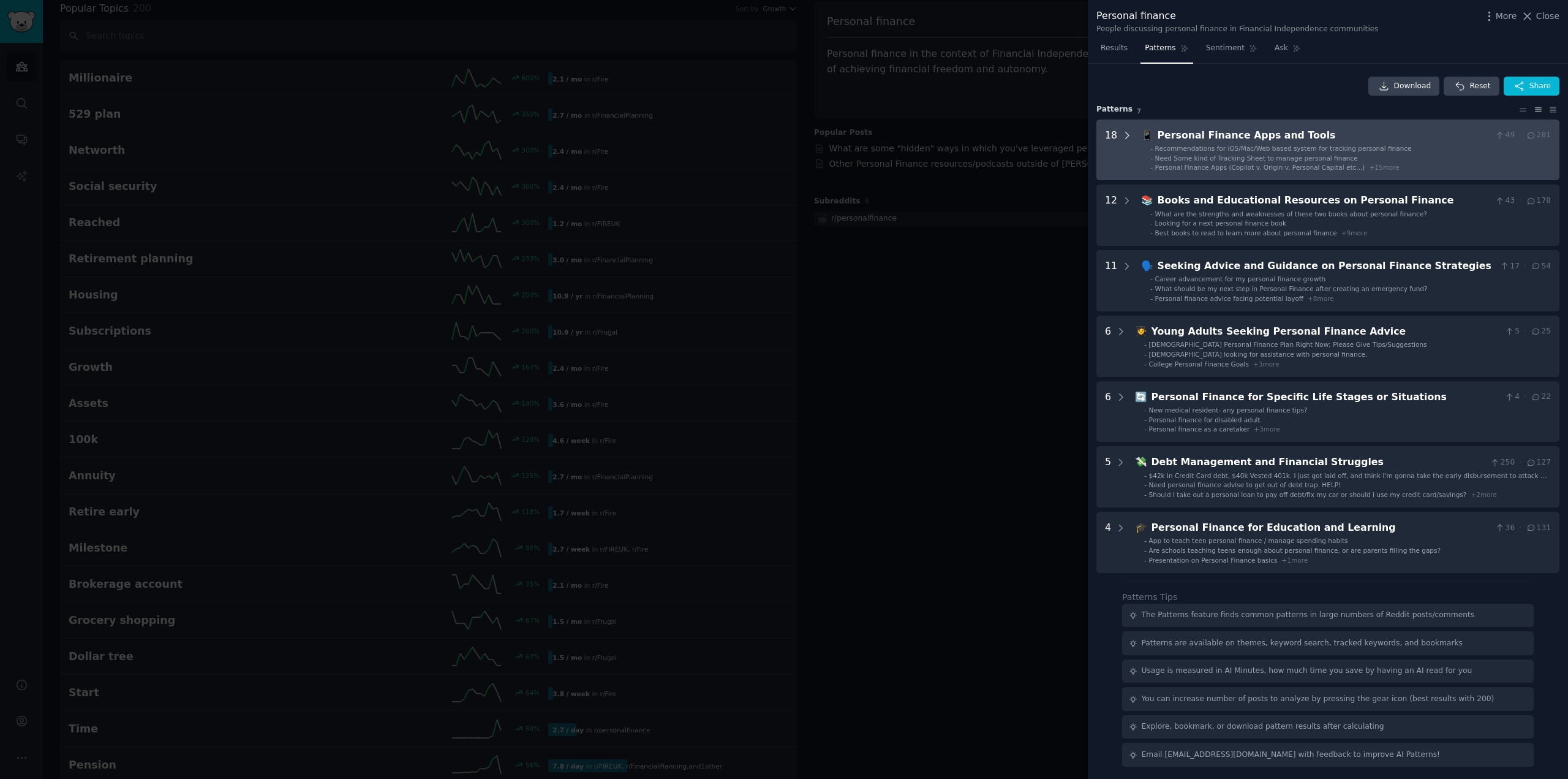
click at [1122, 133] on icon at bounding box center [1126, 134] width 11 height 11
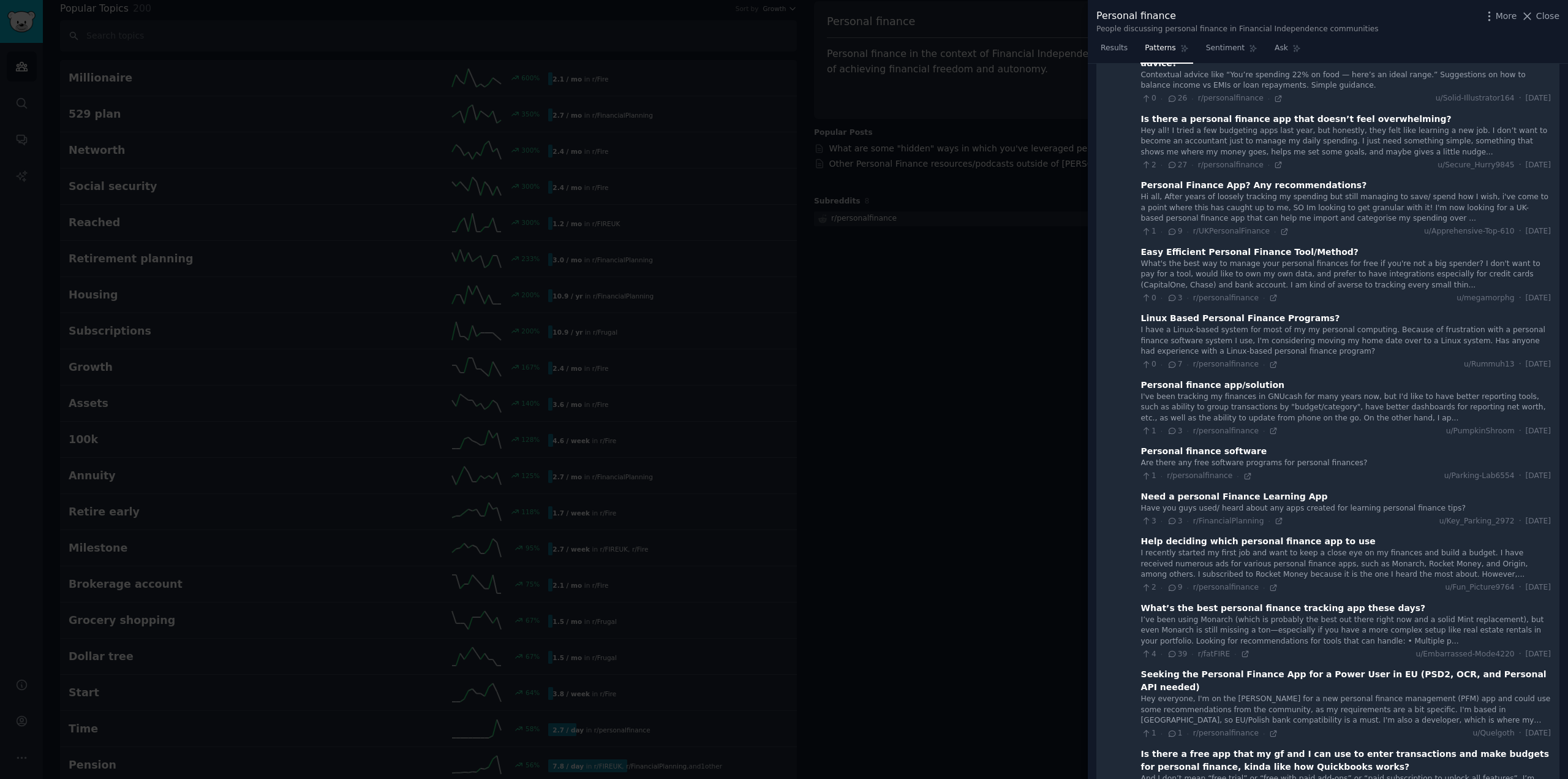
scroll to position [362, 0]
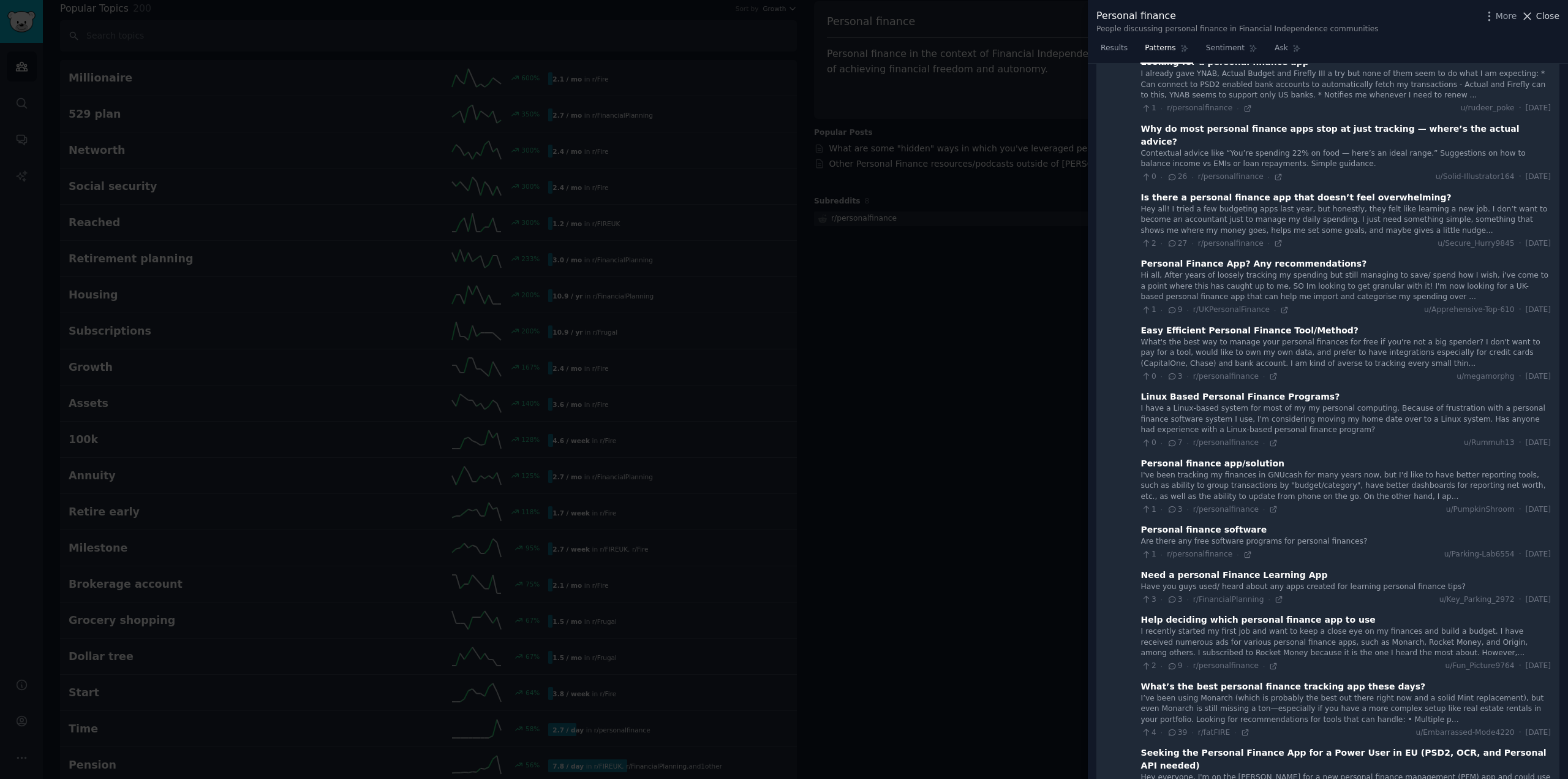
click at [1545, 14] on span "Close" at bounding box center [1548, 15] width 23 height 13
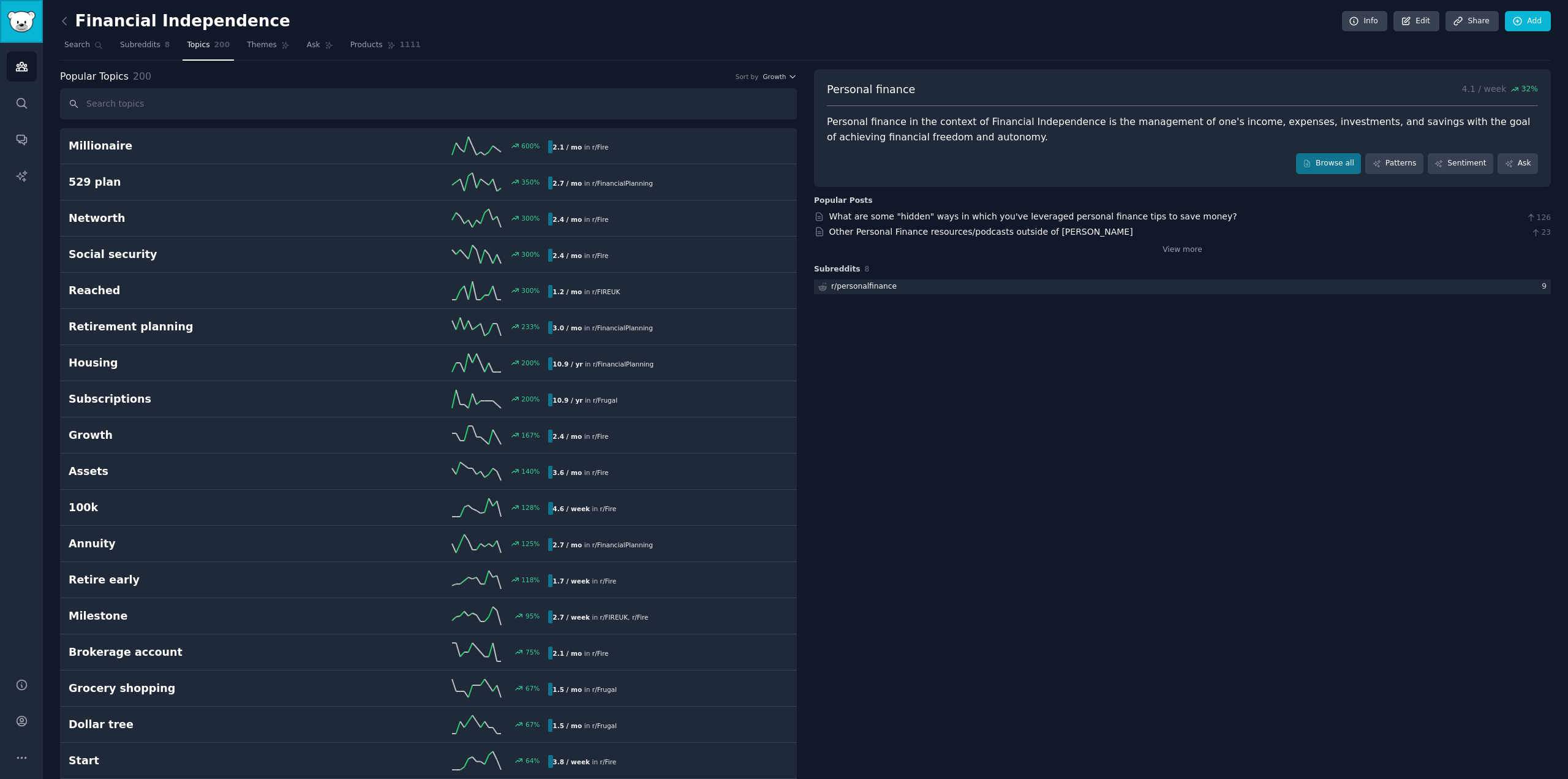
click at [11, 17] on img "Sidebar" at bounding box center [21, 21] width 28 height 21
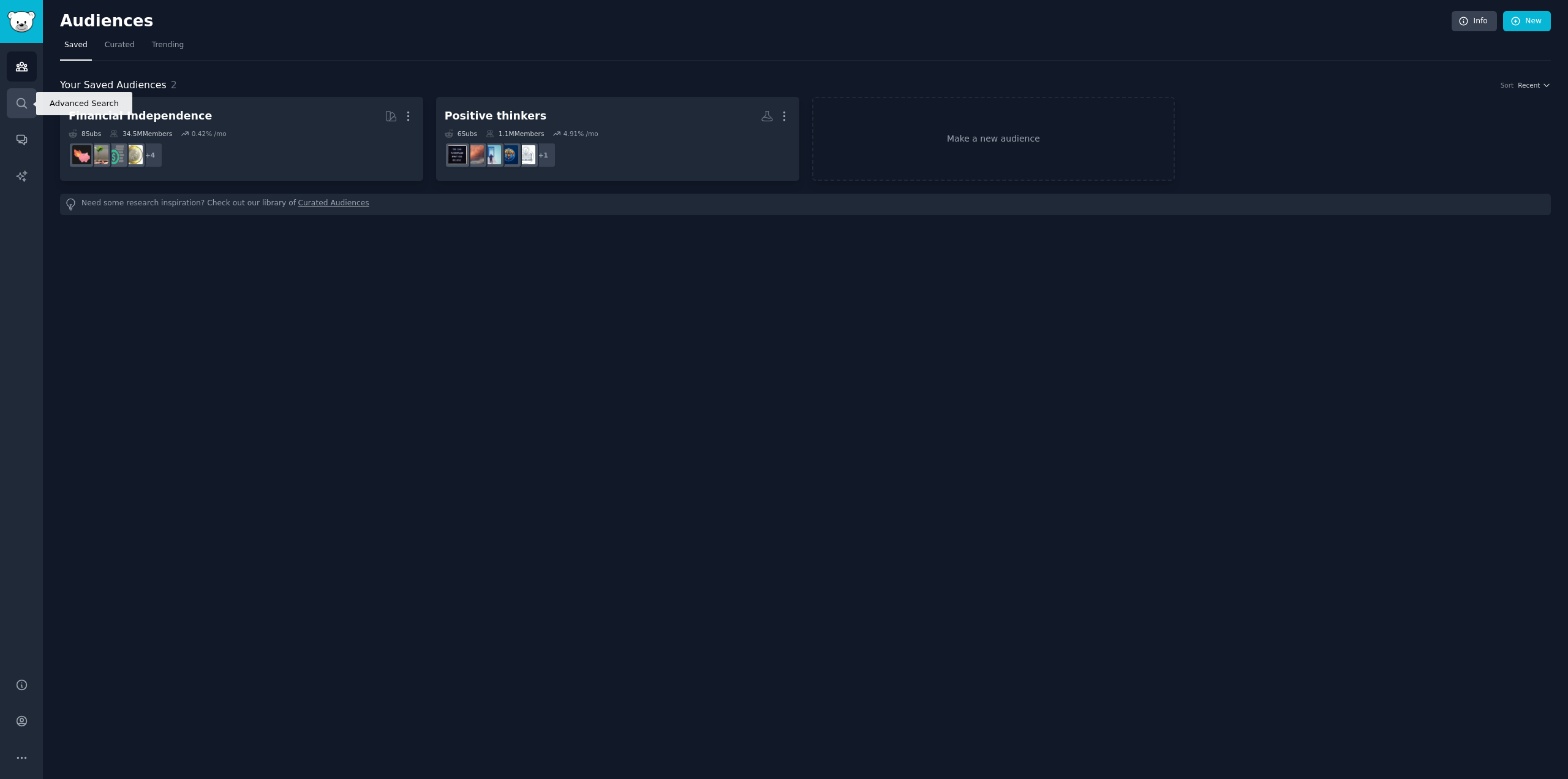
click at [22, 99] on icon "Sidebar" at bounding box center [21, 102] width 10 height 10
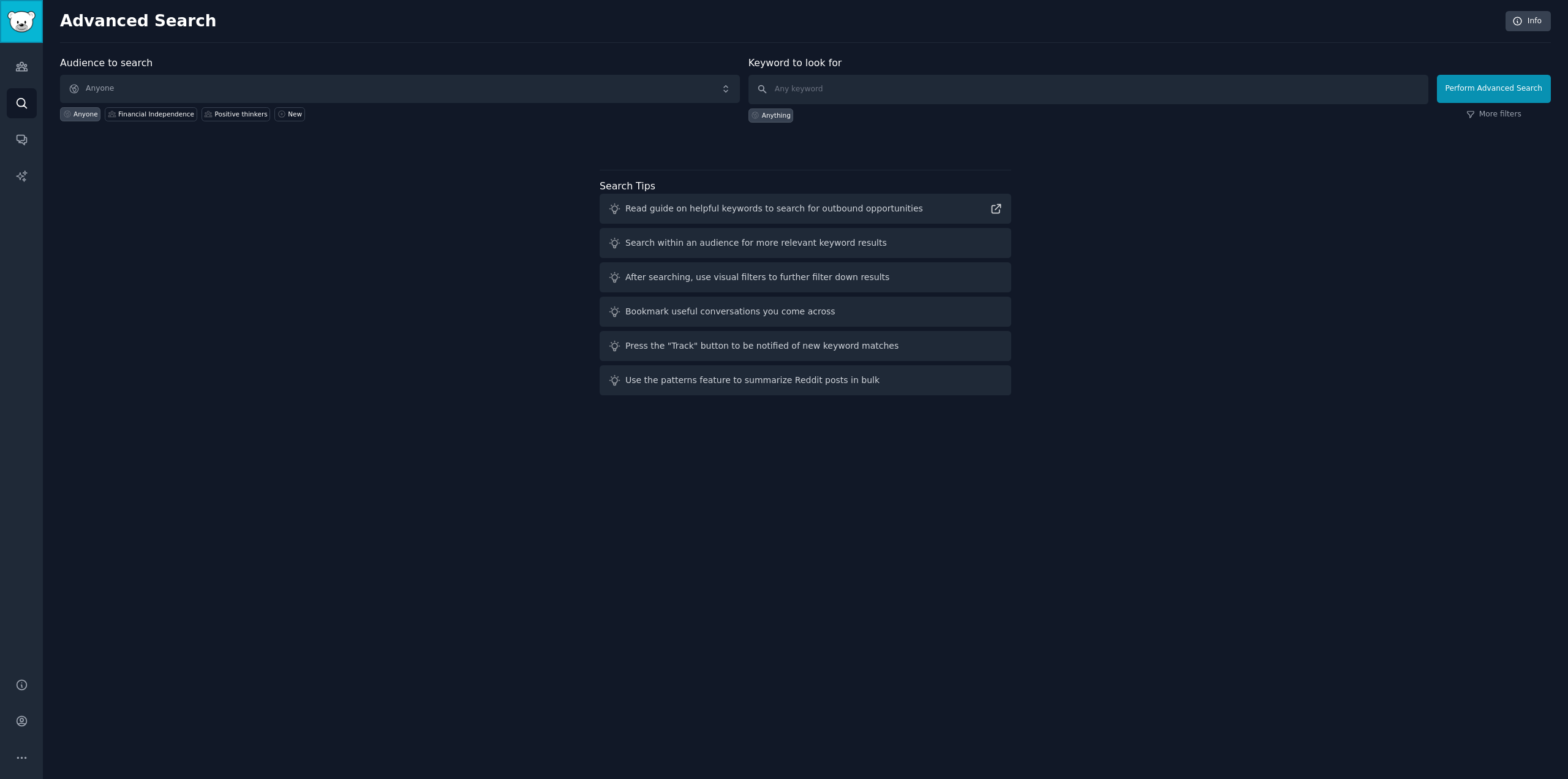
click at [23, 13] on img "Sidebar" at bounding box center [21, 21] width 28 height 21
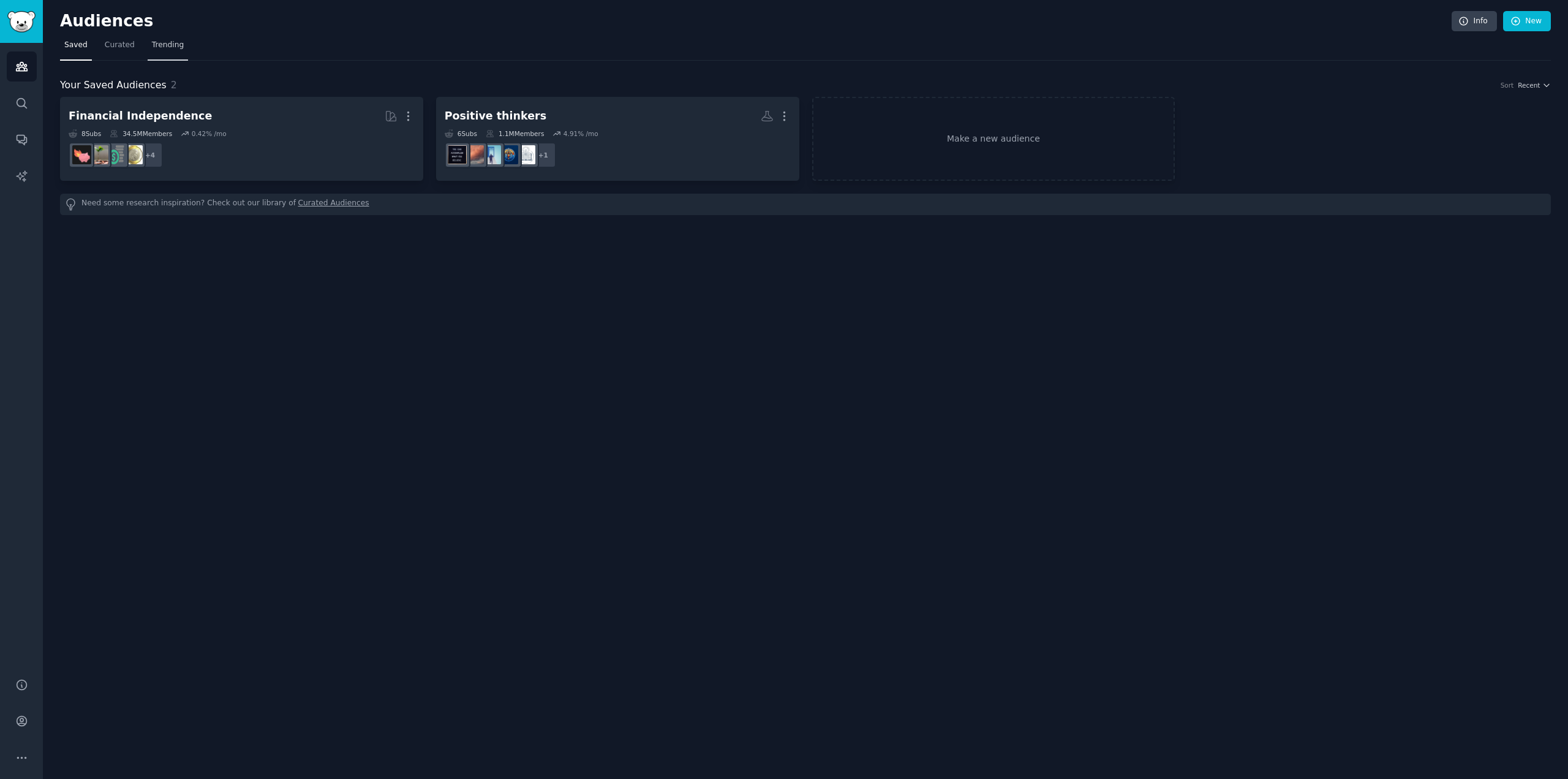
click at [163, 45] on span "Trending" at bounding box center [167, 44] width 32 height 11
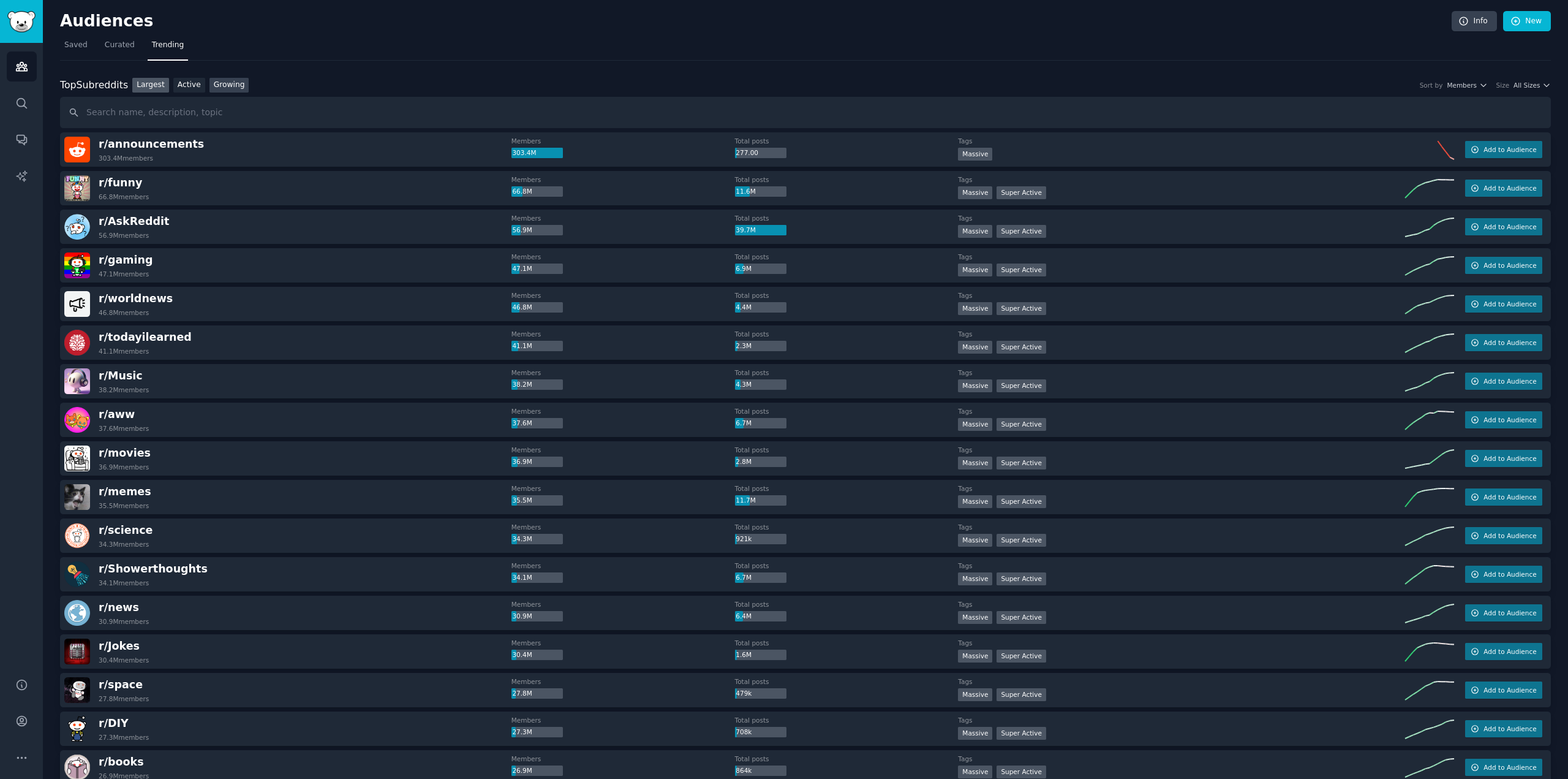
click at [220, 83] on link "Growing" at bounding box center [229, 86] width 40 height 15
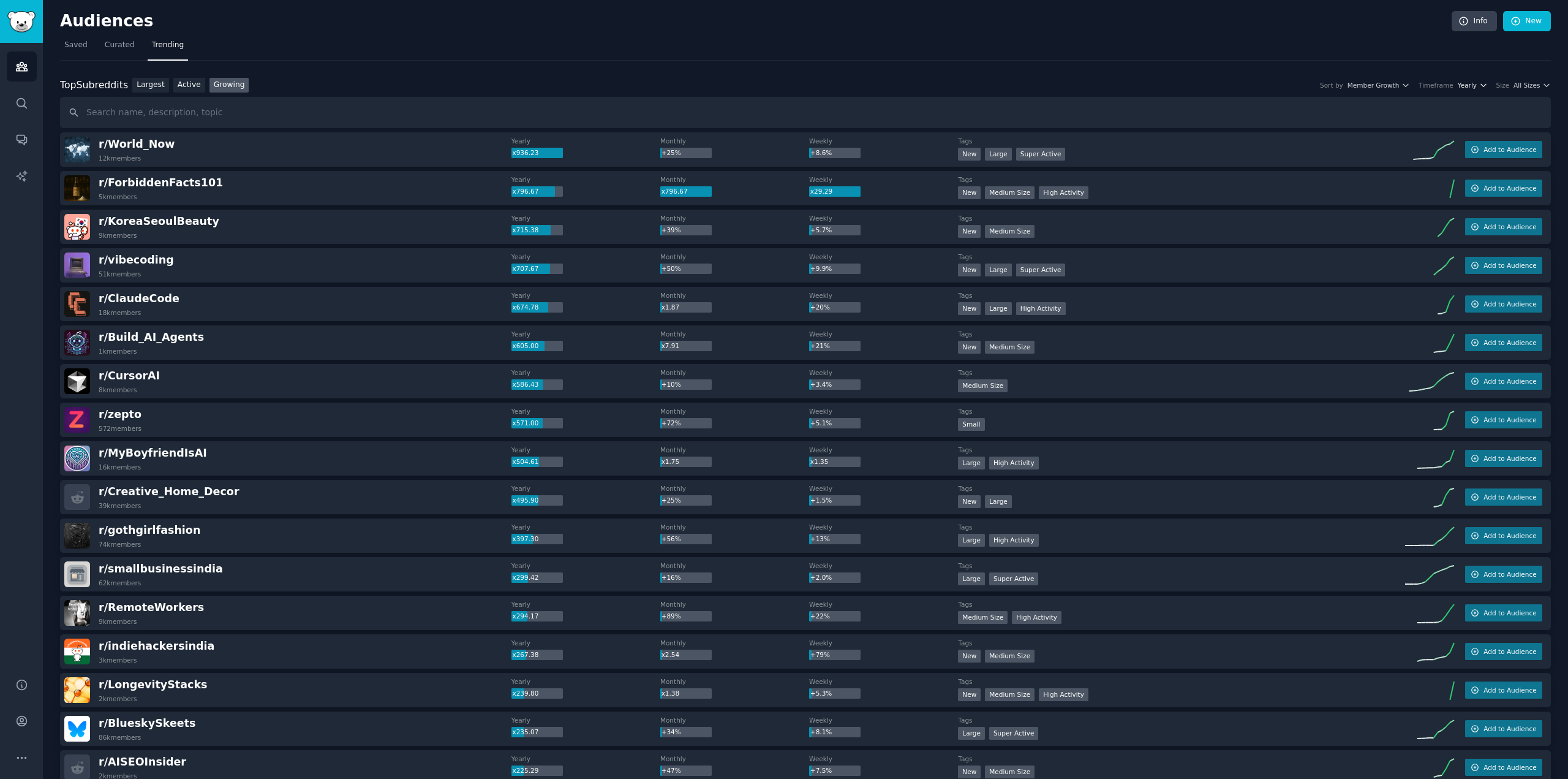
click at [1471, 84] on span "Yearly" at bounding box center [1468, 85] width 19 height 9
click at [1430, 131] on div "Monthly" at bounding box center [1427, 130] width 114 height 21
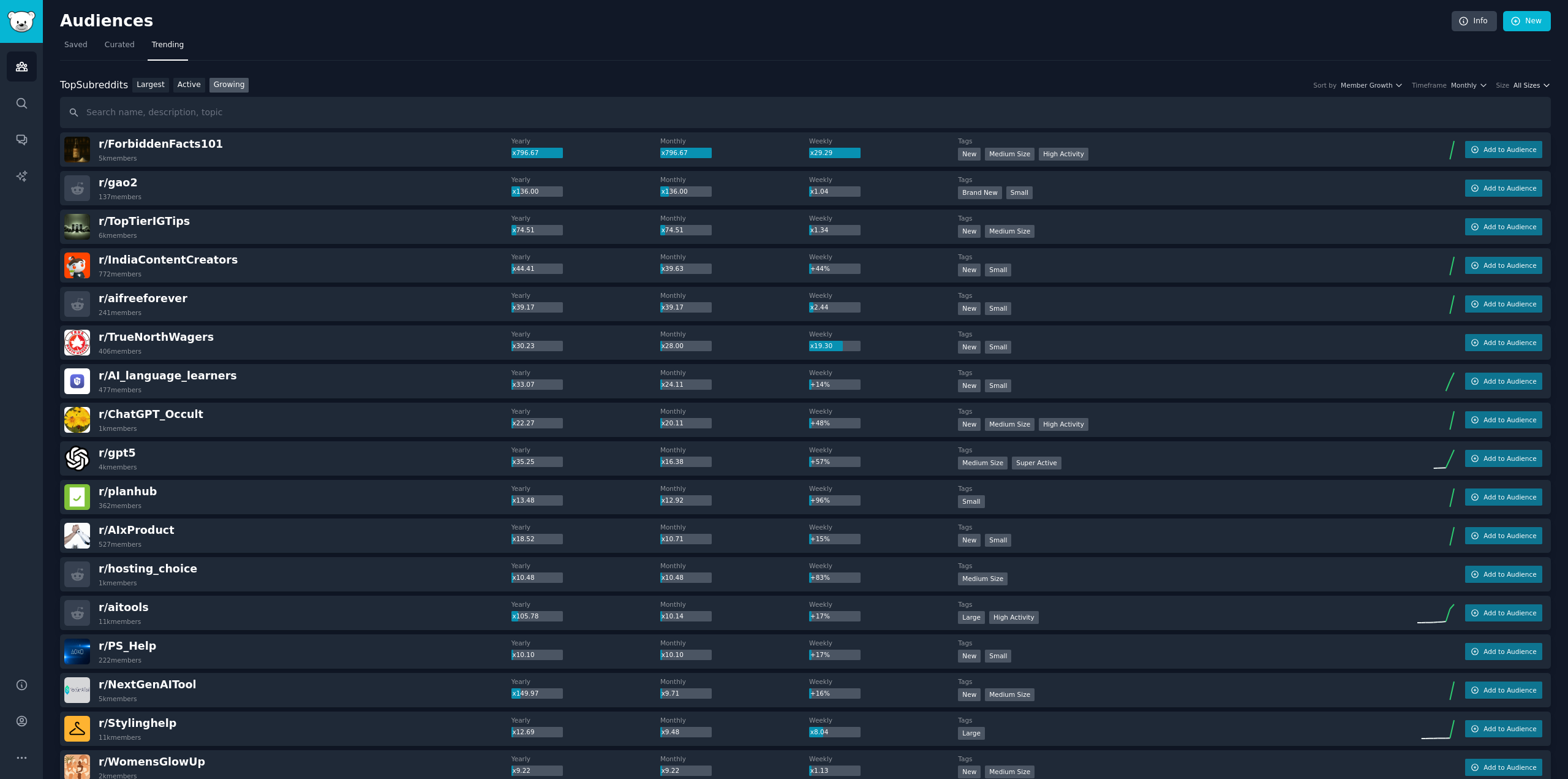
click at [1532, 81] on span "All Sizes" at bounding box center [1526, 85] width 26 height 9
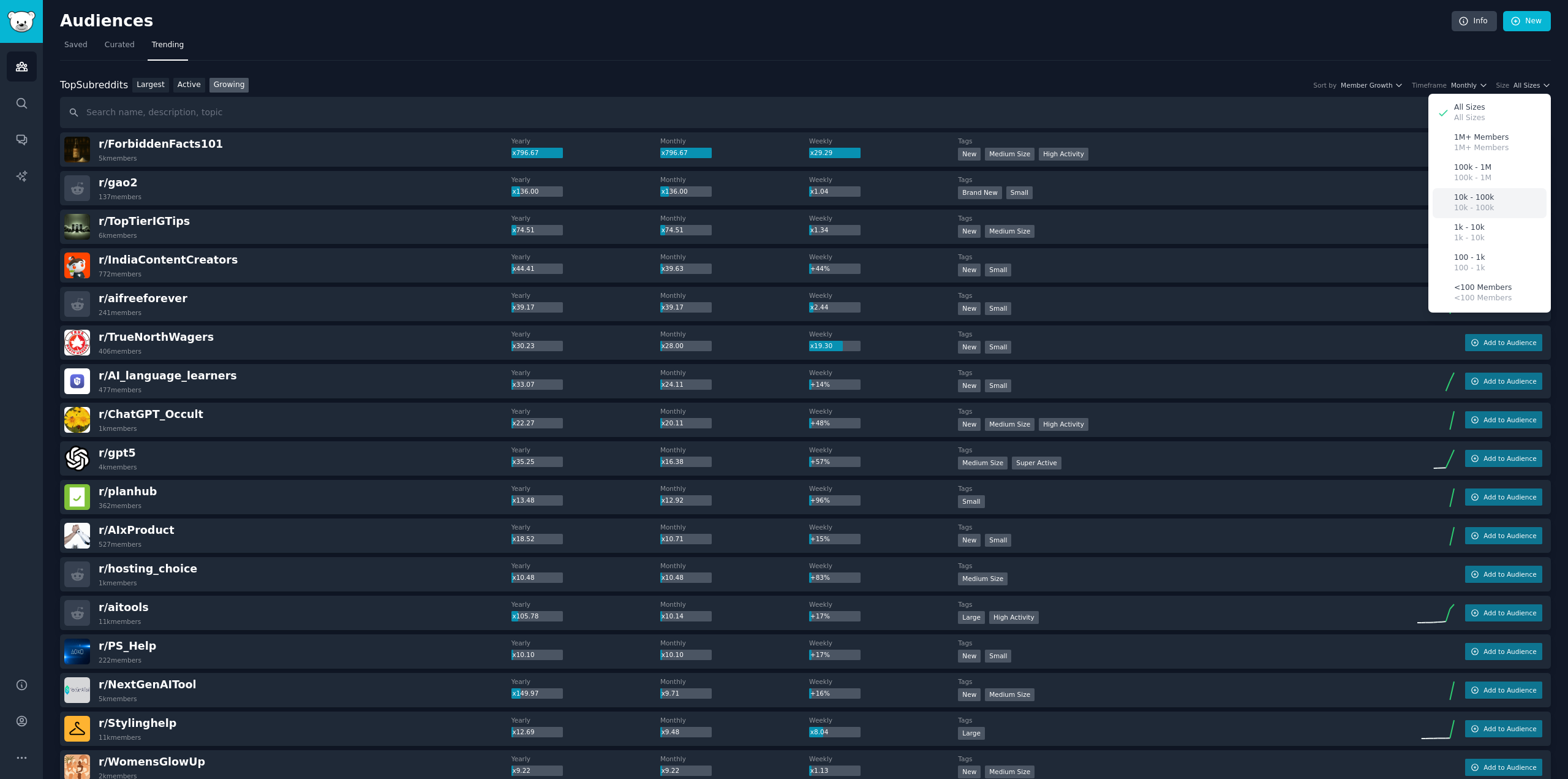
click at [1464, 197] on p "10k - 100k" at bounding box center [1473, 197] width 40 height 11
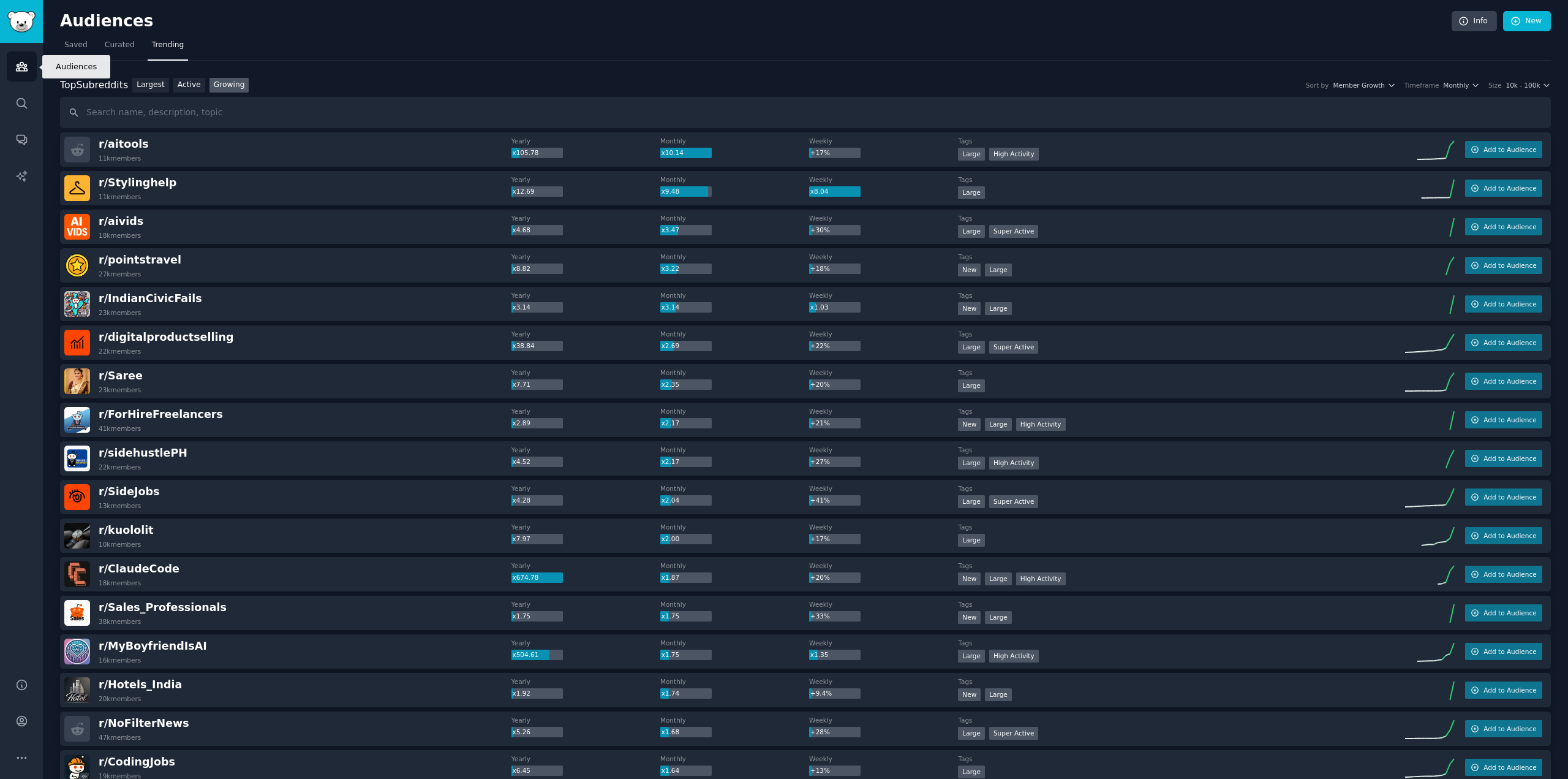
click at [21, 71] on icon "Sidebar" at bounding box center [20, 67] width 11 height 9
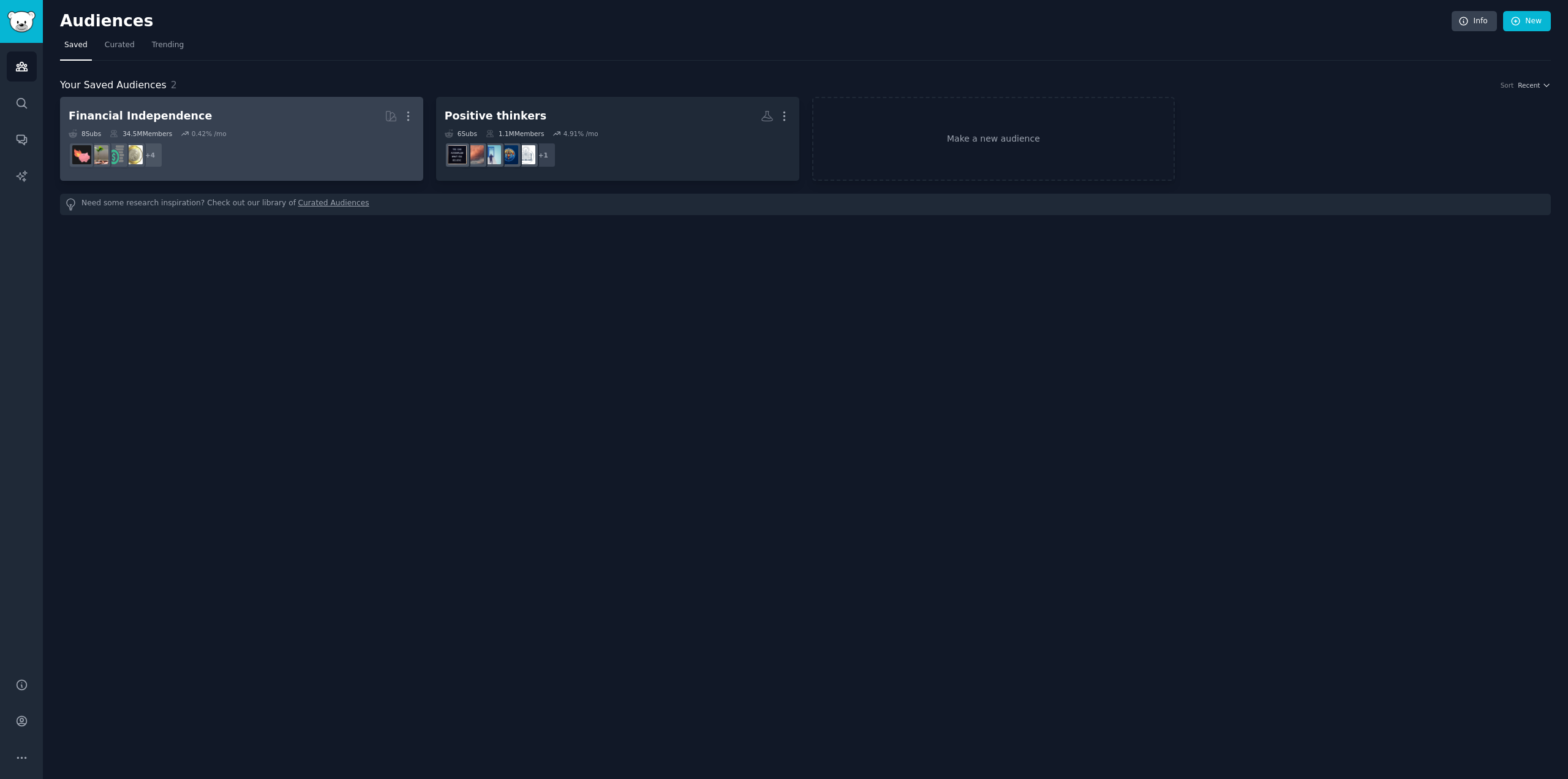
click at [136, 114] on div "Financial Independence" at bounding box center [140, 116] width 143 height 15
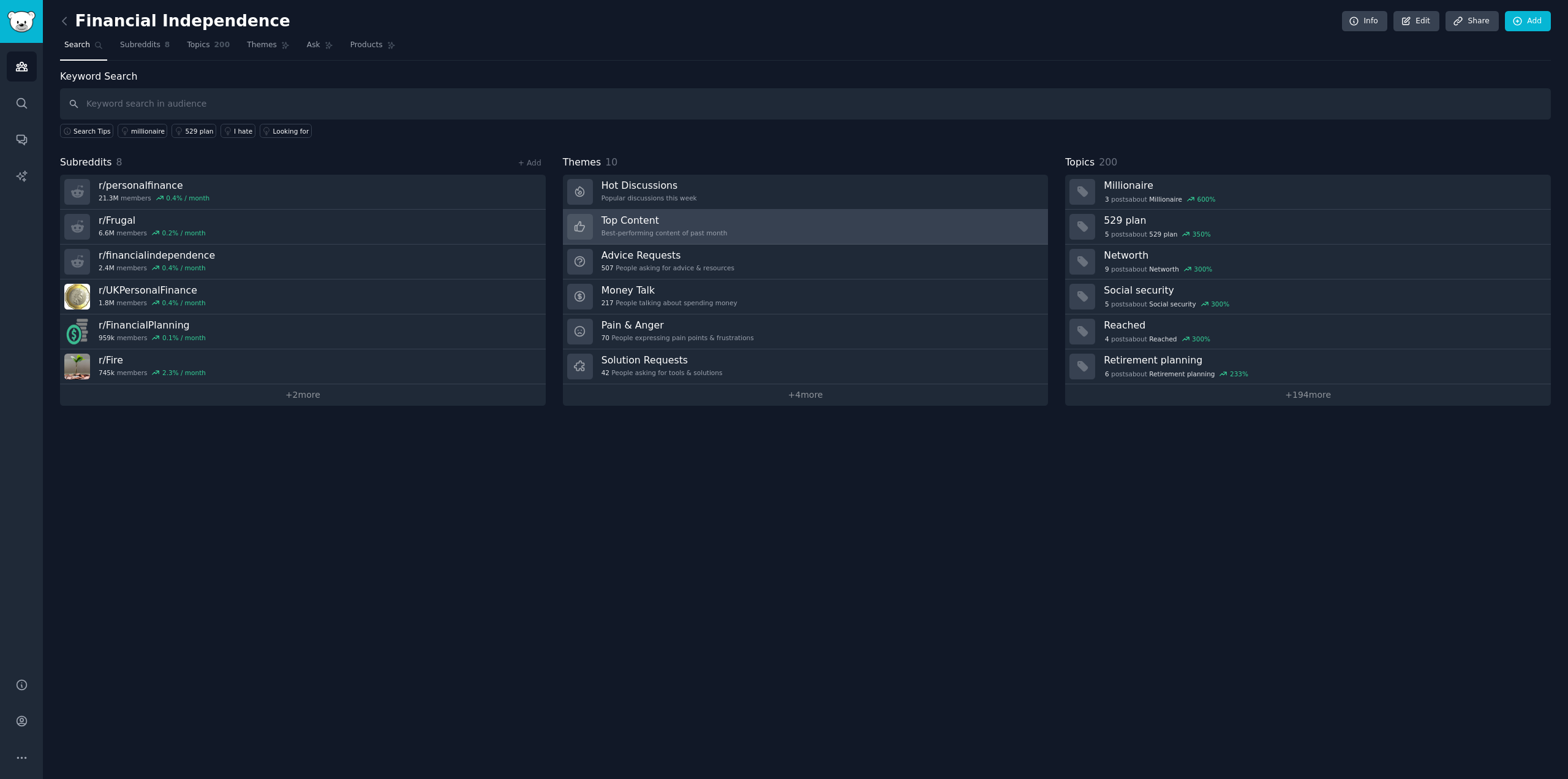
click at [643, 221] on h3 "Top Content" at bounding box center [665, 219] width 127 height 13
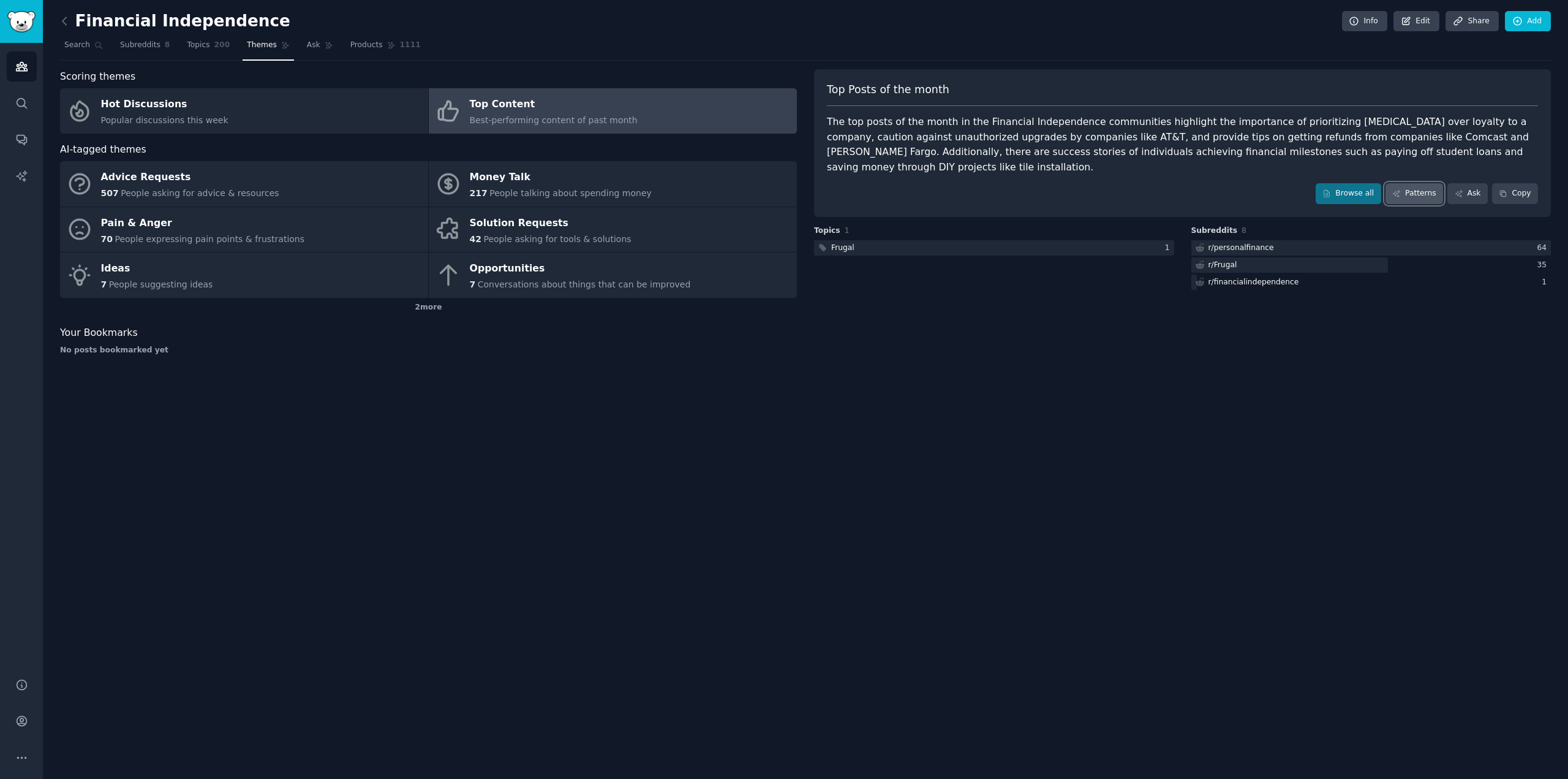
click at [1427, 184] on link "Patterns" at bounding box center [1414, 194] width 58 height 21
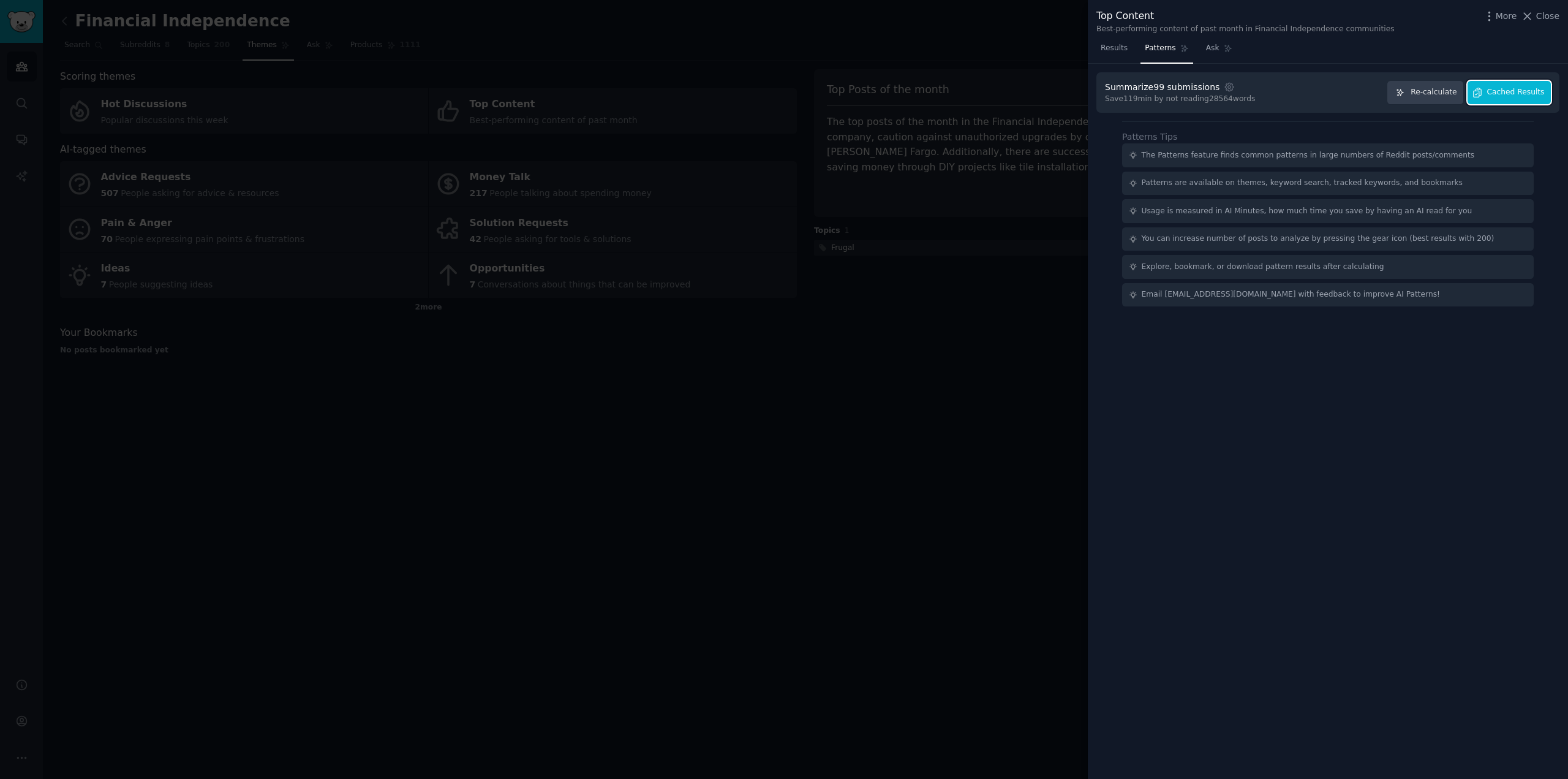
click at [1508, 92] on span "Cached Results" at bounding box center [1516, 92] width 58 height 11
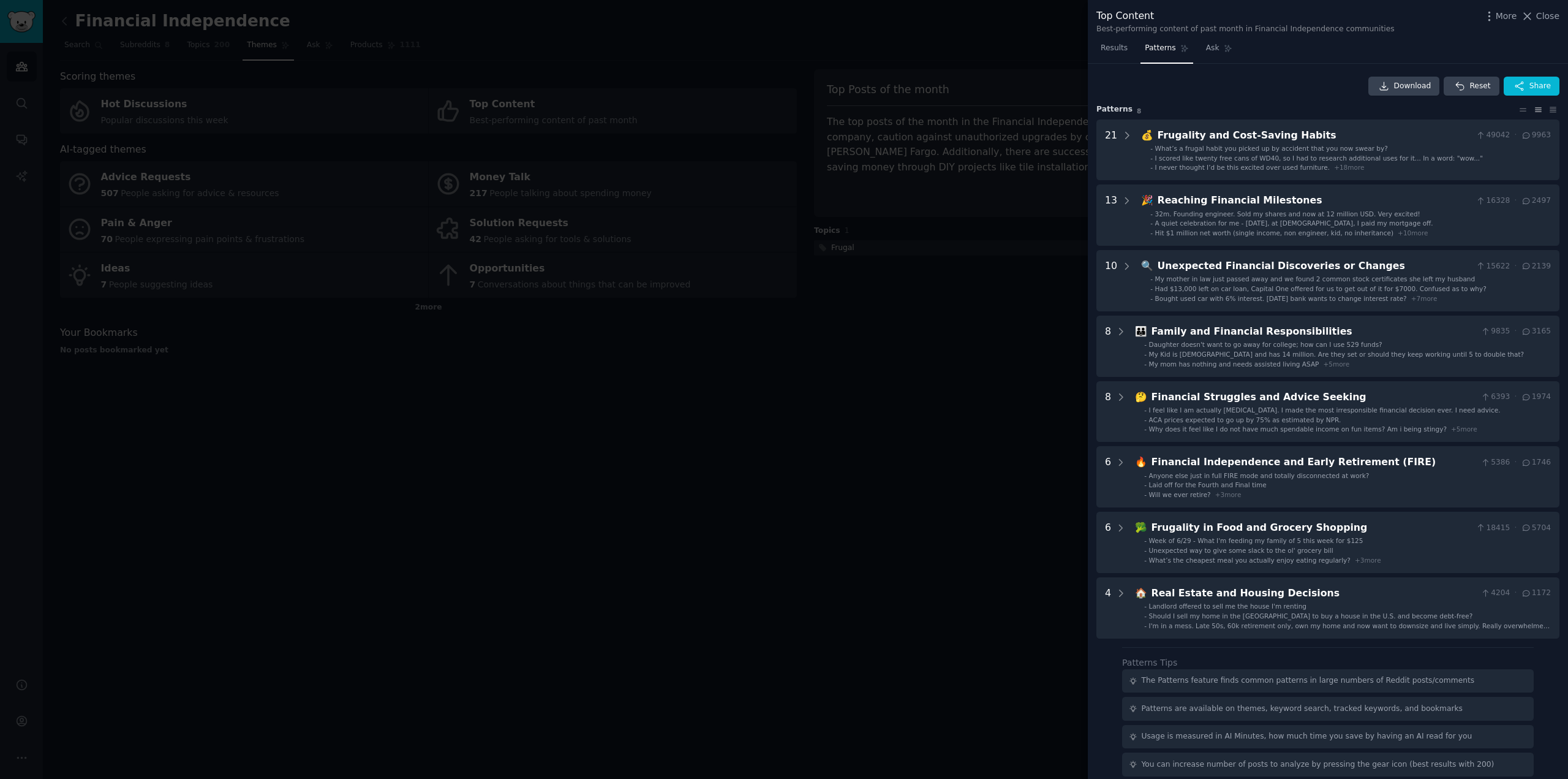
drag, startPoint x: 794, startPoint y: 427, endPoint x: 881, endPoint y: 405, distance: 89.7
click at [794, 426] on div at bounding box center [784, 390] width 1568 height 779
